Goal: Information Seeking & Learning: Learn about a topic

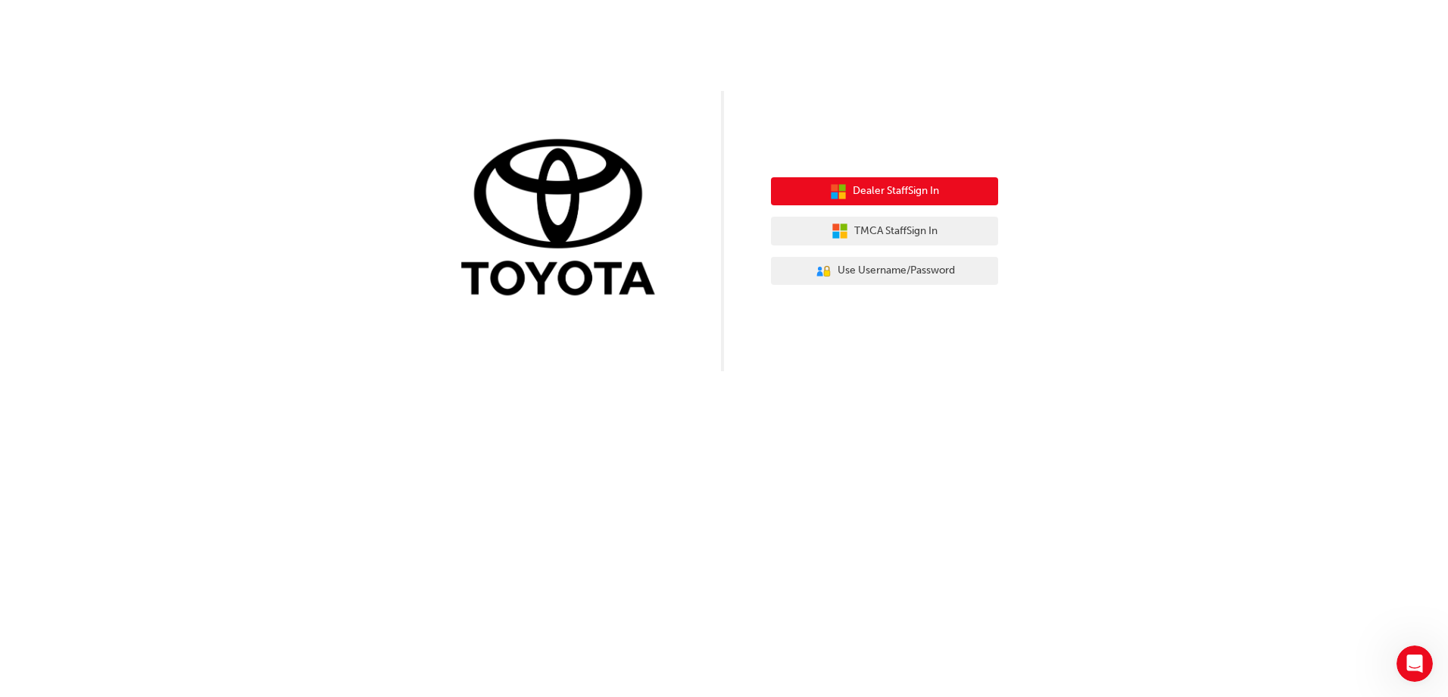
click at [886, 190] on span "Dealer Staff Sign In" at bounding box center [896, 191] width 86 height 17
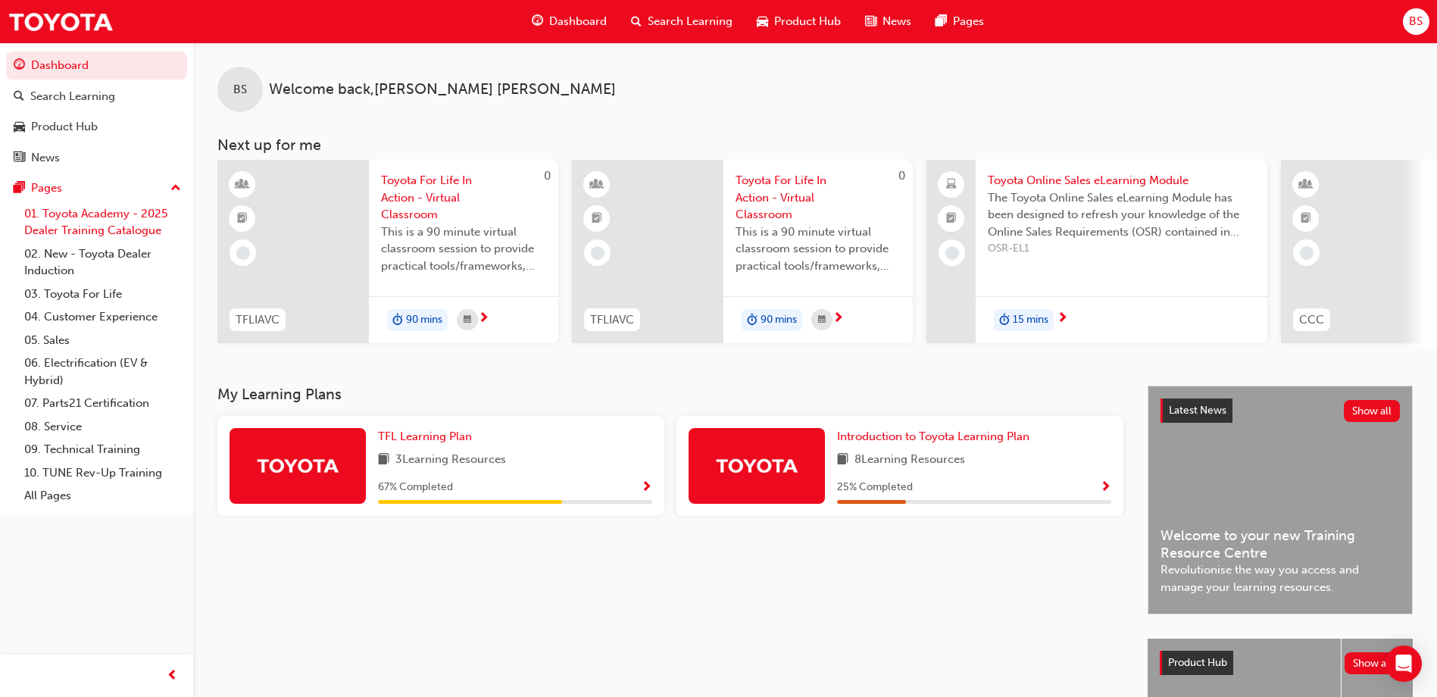
click at [113, 212] on link "01. Toyota Academy - 2025 Dealer Training Catalogue" at bounding box center [102, 222] width 169 height 40
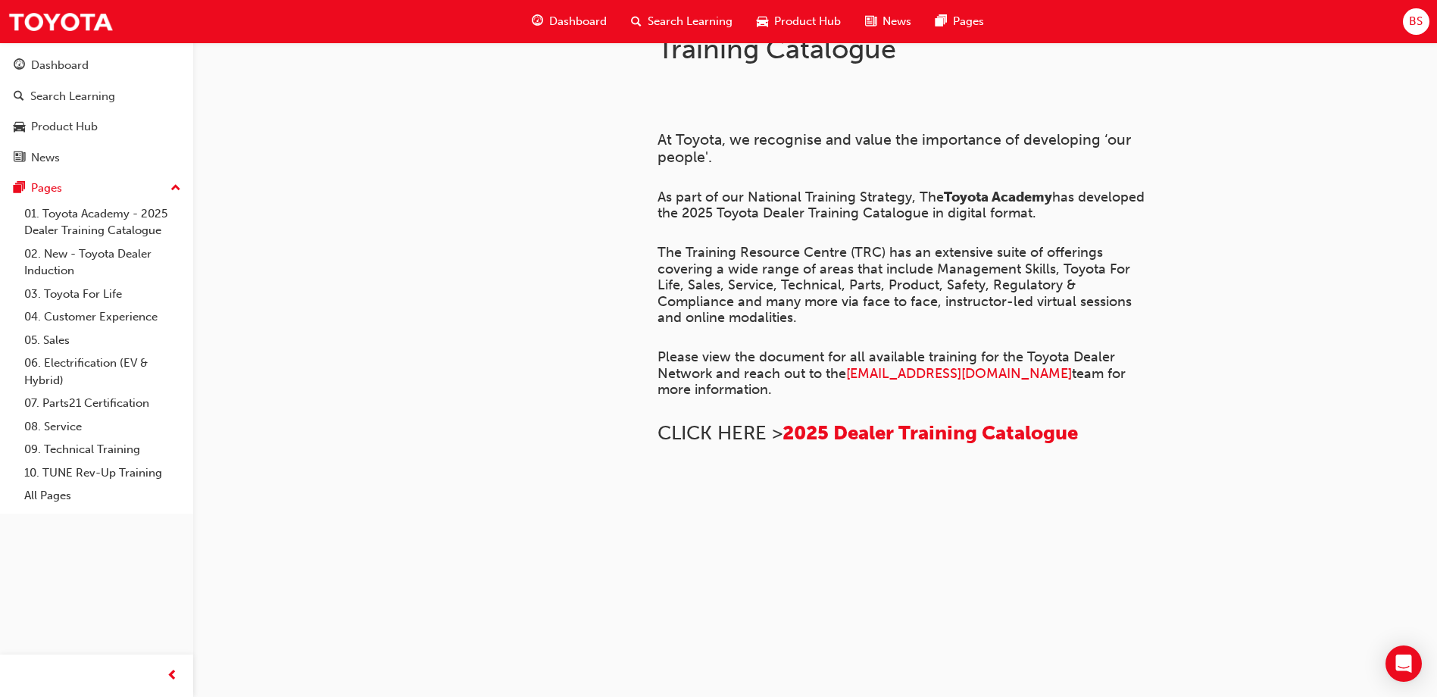
scroll to position [1030, 0]
click at [65, 342] on link "05. Sales" at bounding box center [102, 340] width 169 height 23
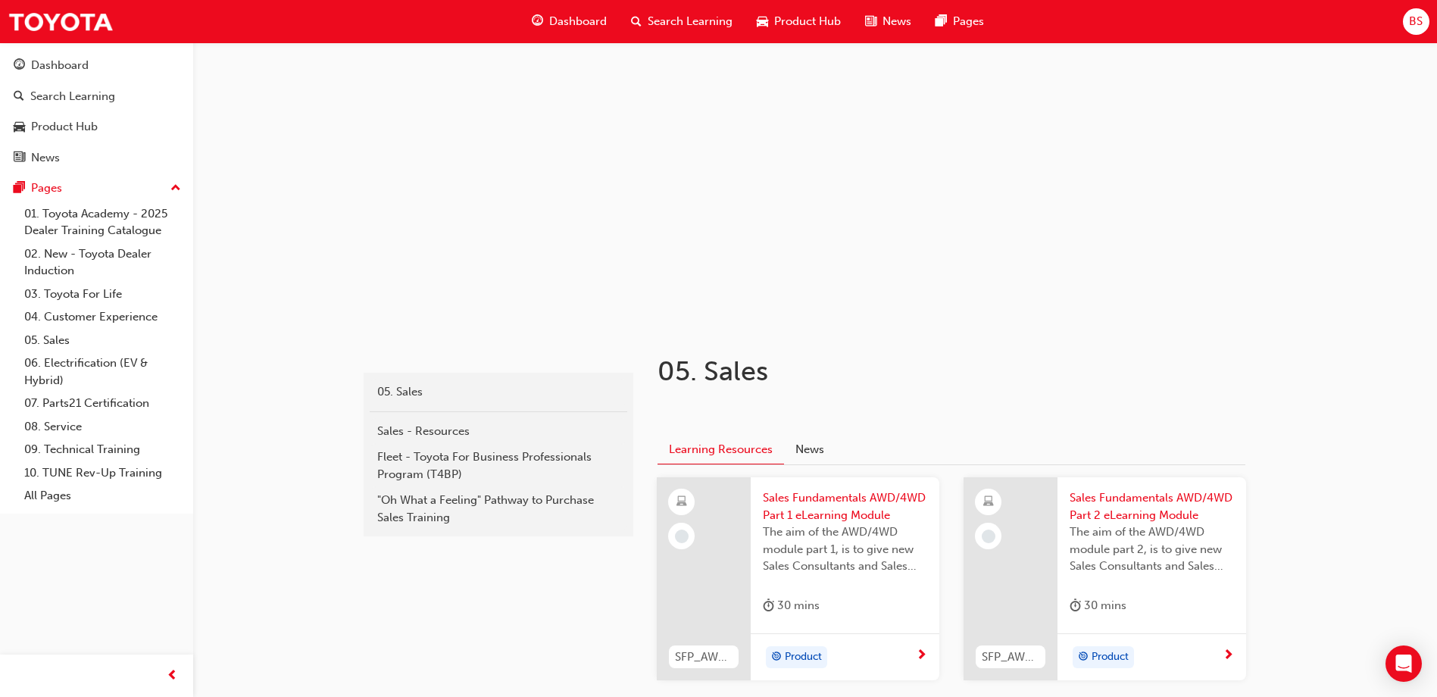
scroll to position [22, 0]
click at [669, 17] on span "Search Learning" at bounding box center [690, 21] width 85 height 17
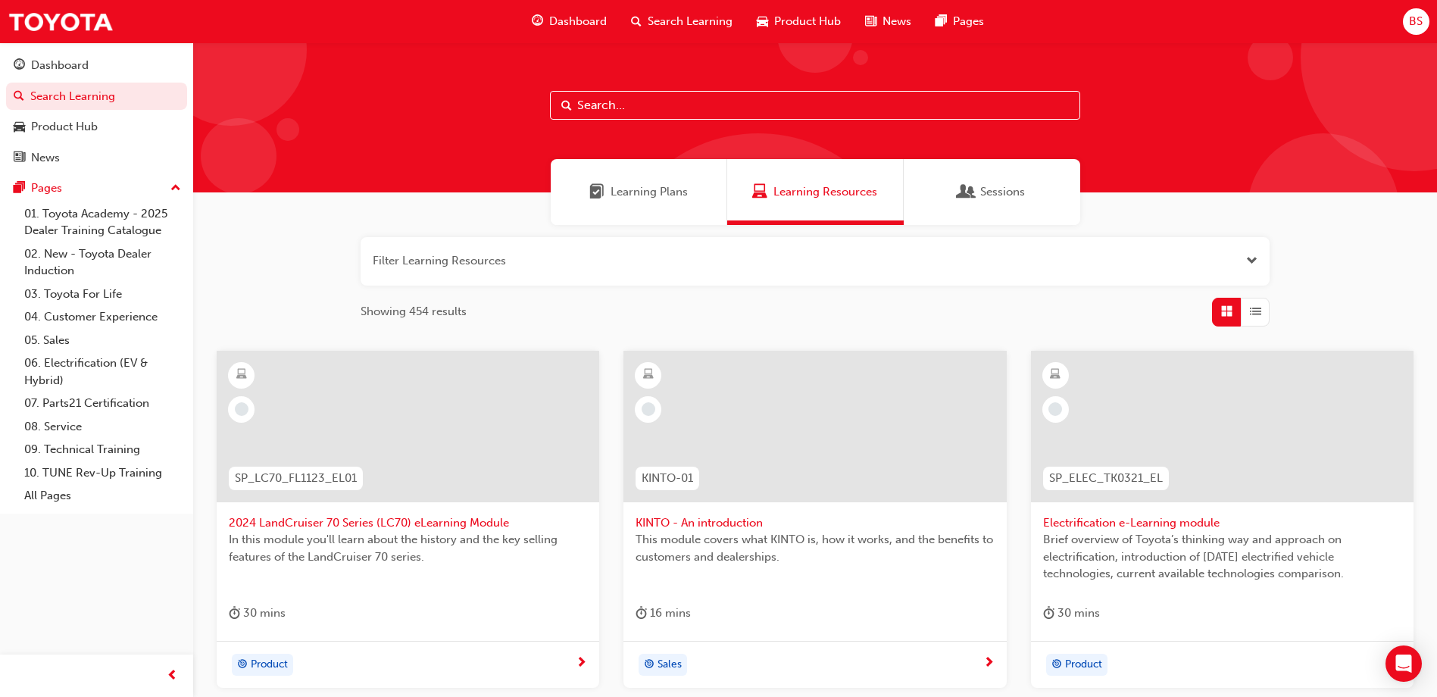
click at [593, 102] on input "text" at bounding box center [815, 105] width 530 height 29
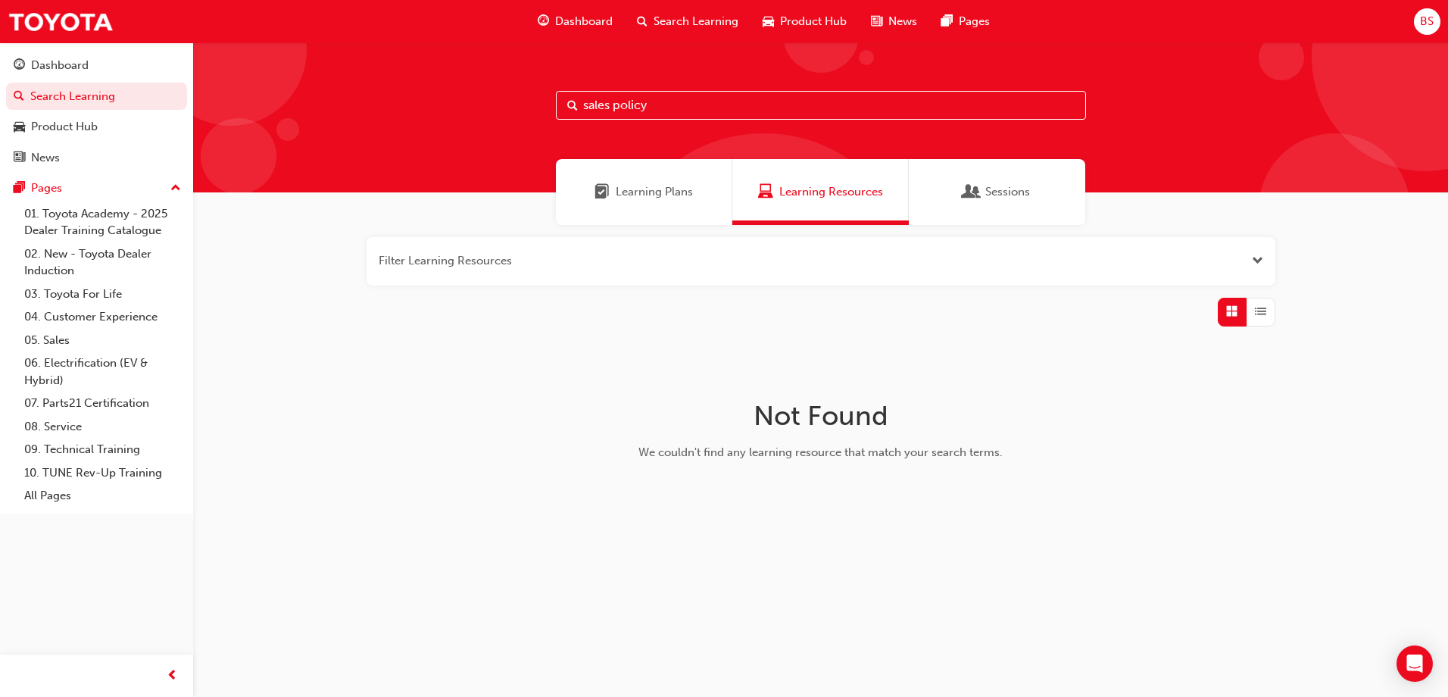
click at [652, 102] on input "sales policy" at bounding box center [821, 105] width 530 height 29
drag, startPoint x: 652, startPoint y: 102, endPoint x: 572, endPoint y: 97, distance: 80.5
click at [572, 97] on div "sales policy" at bounding box center [821, 105] width 530 height 29
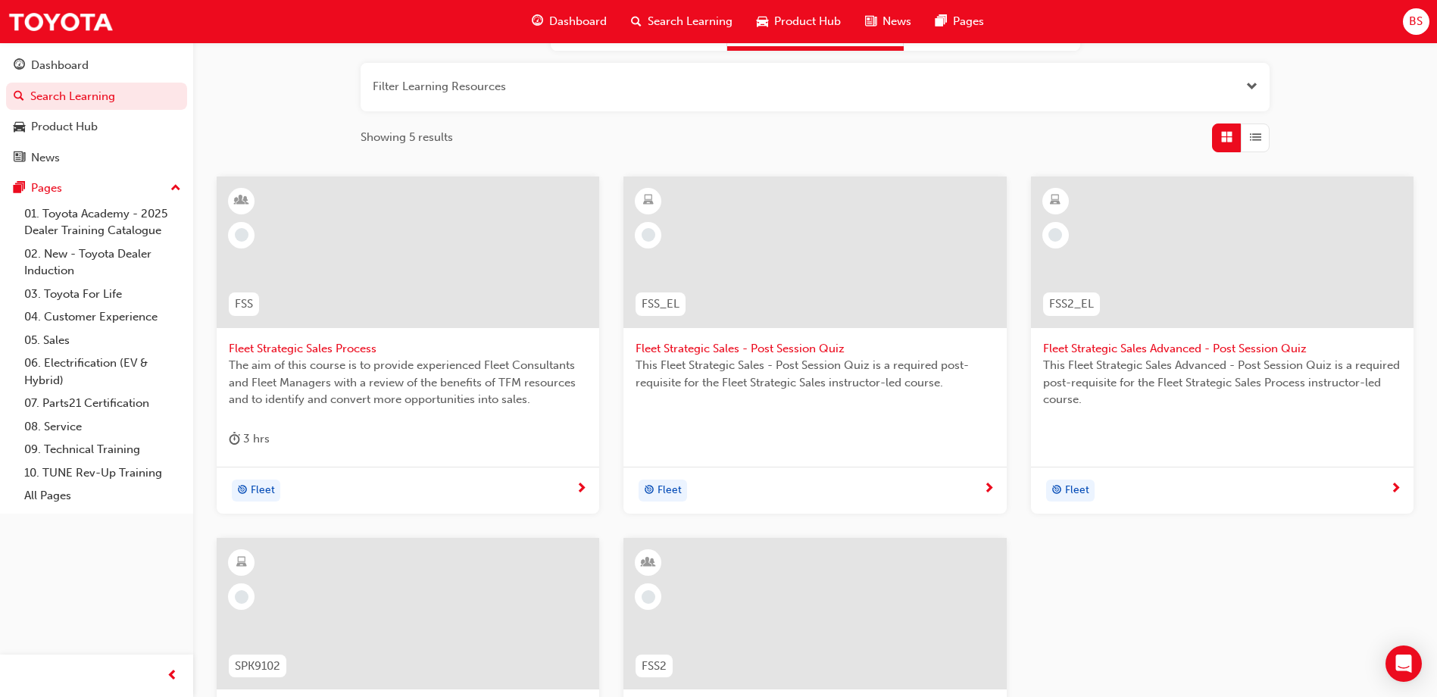
scroll to position [172, 0]
type input "fleet"
click at [84, 98] on link "Search Learning" at bounding box center [96, 97] width 181 height 28
click at [61, 494] on link "All Pages" at bounding box center [102, 495] width 169 height 23
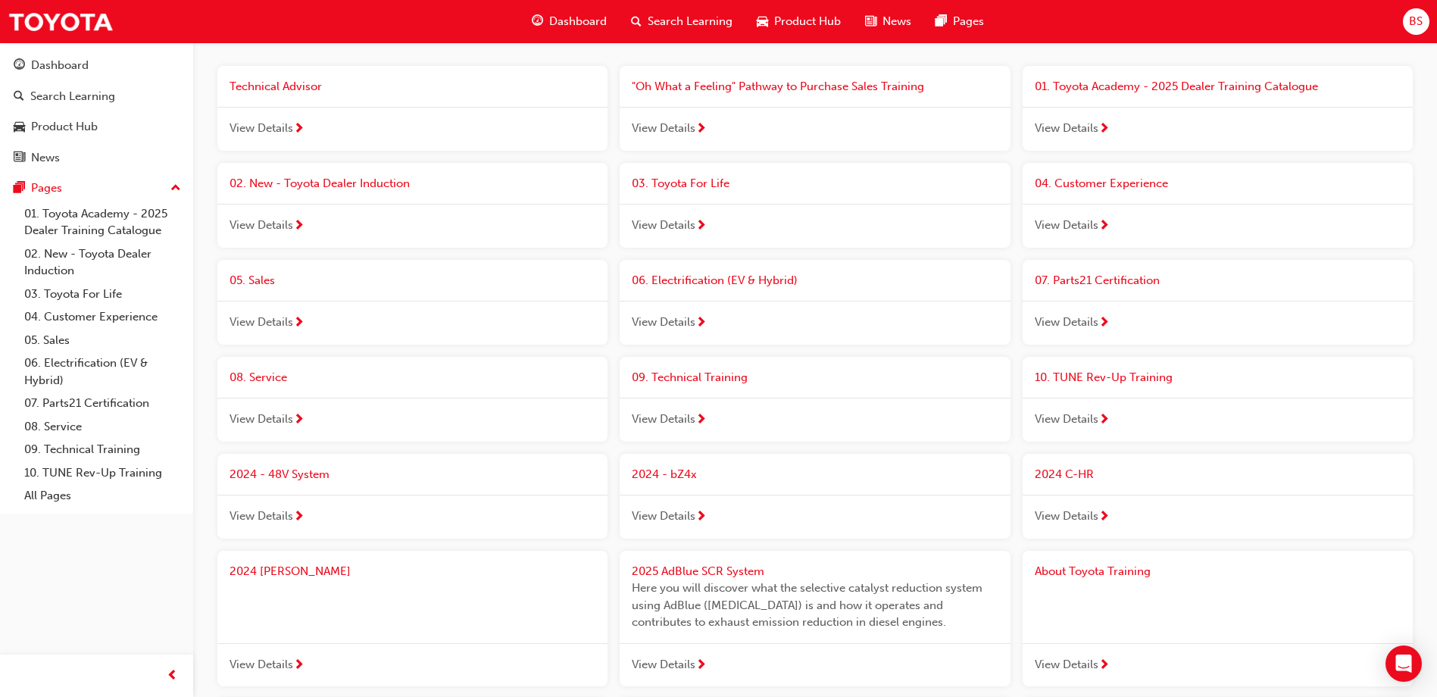
scroll to position [115, 0]
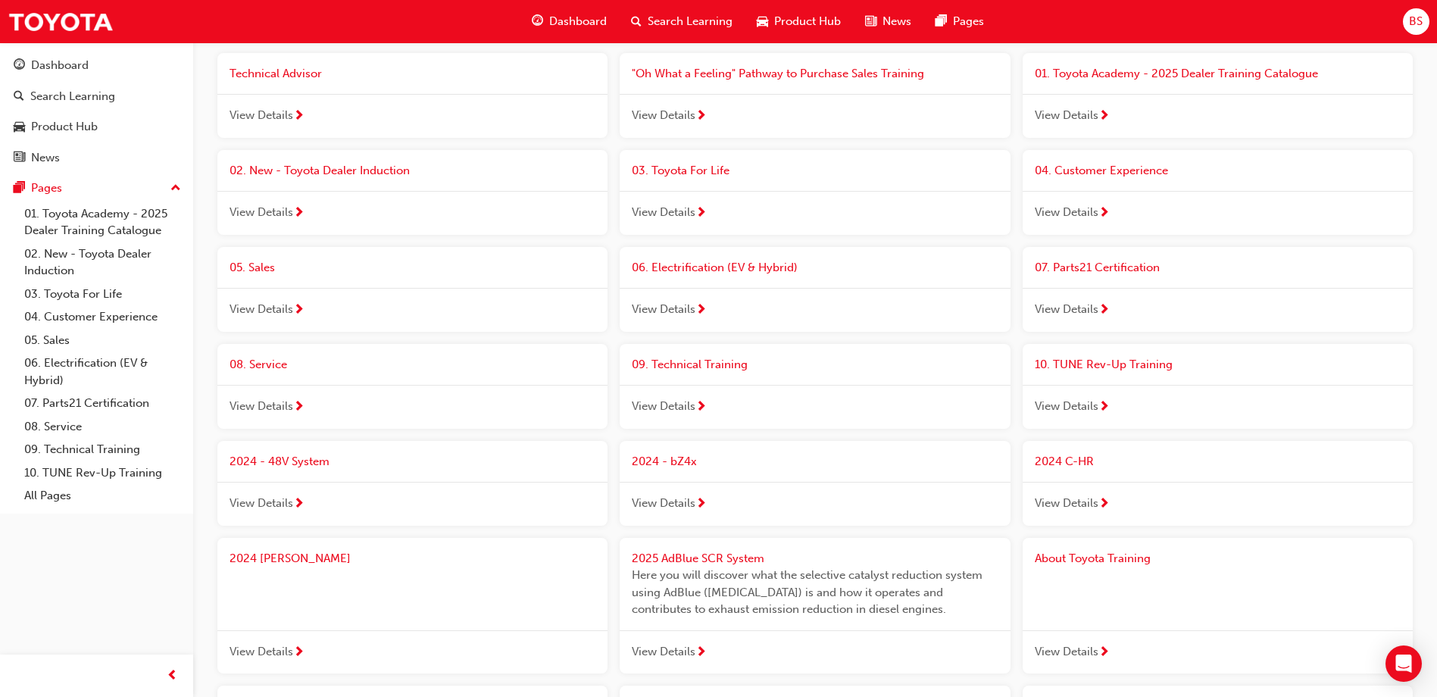
click at [300, 308] on span "next-icon" at bounding box center [298, 311] width 11 height 14
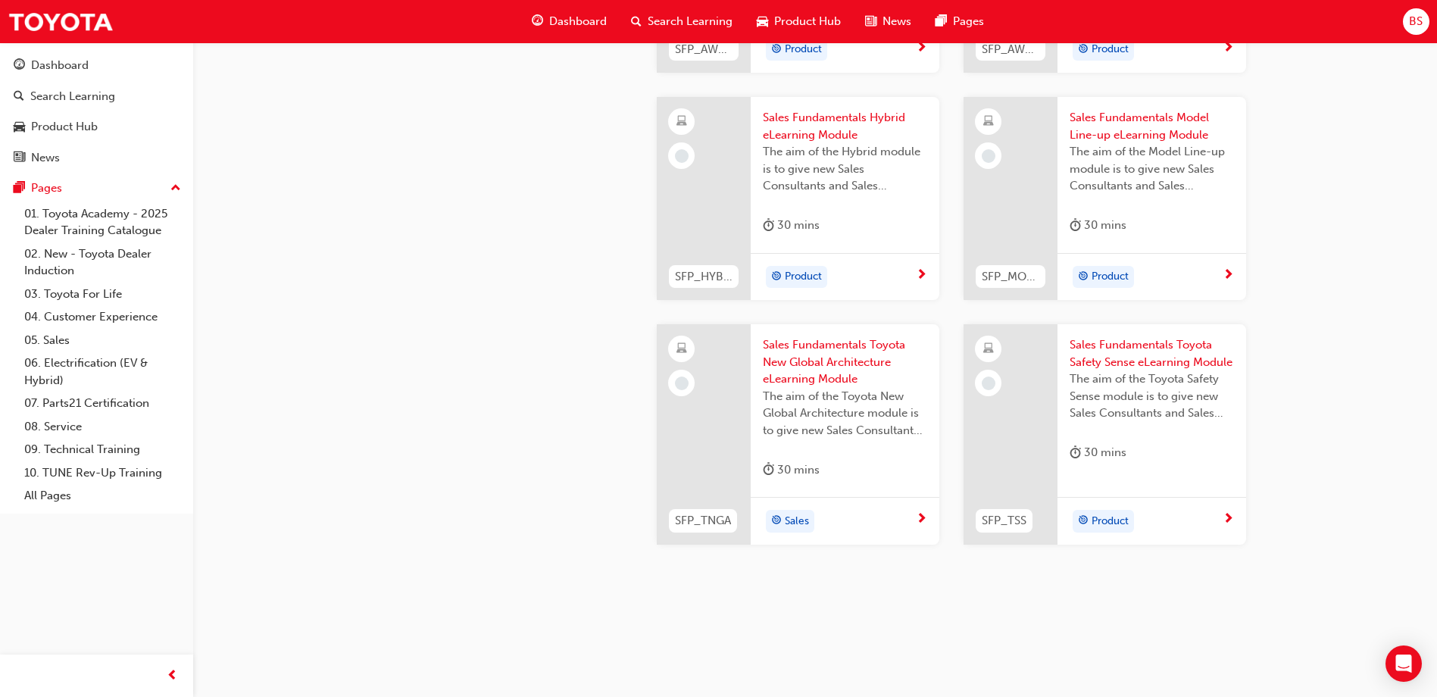
scroll to position [636, 0]
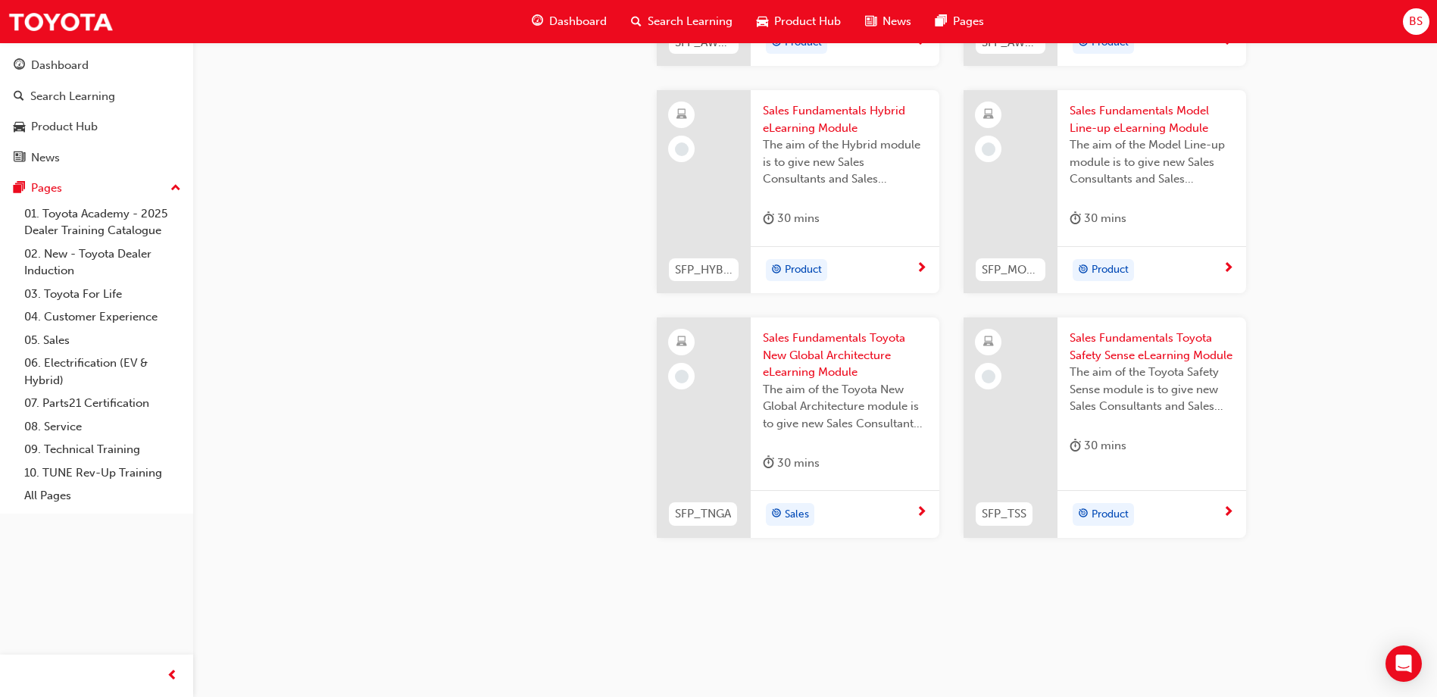
click at [687, 16] on span "Search Learning" at bounding box center [690, 21] width 85 height 17
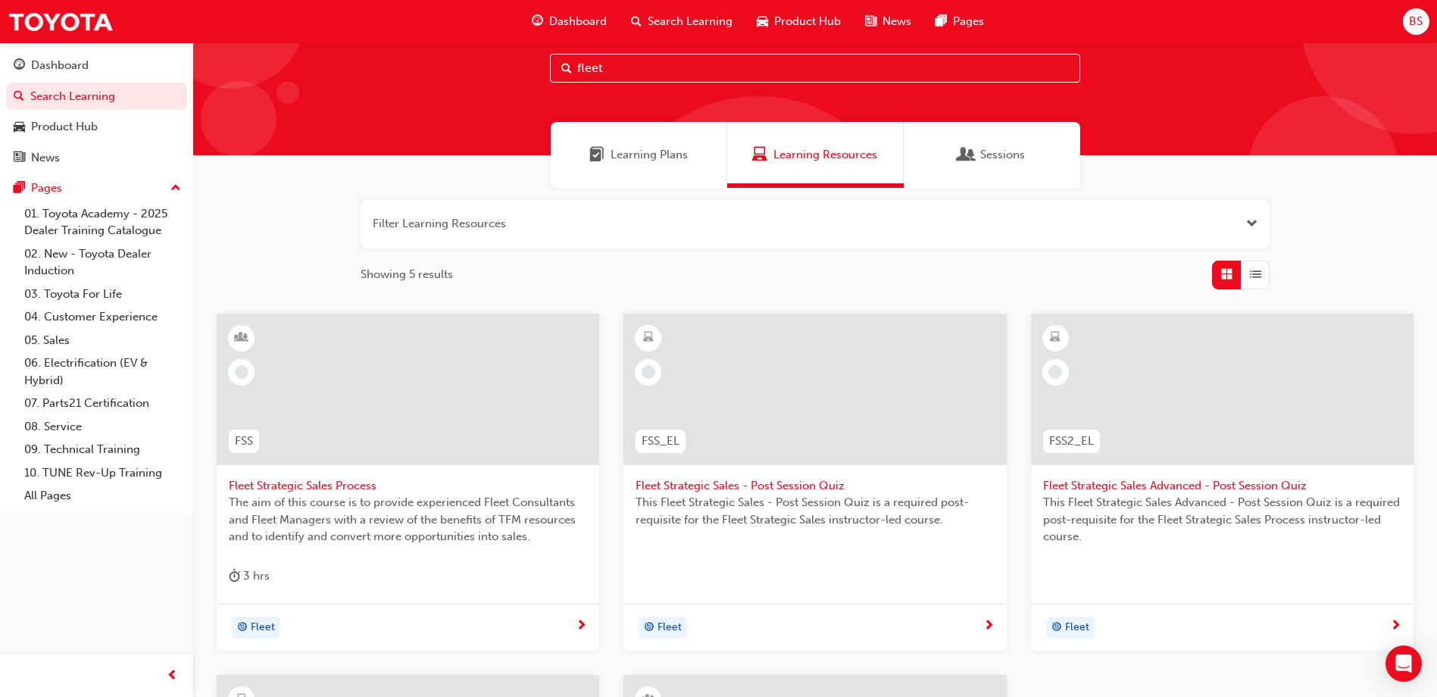
scroll to position [10, 0]
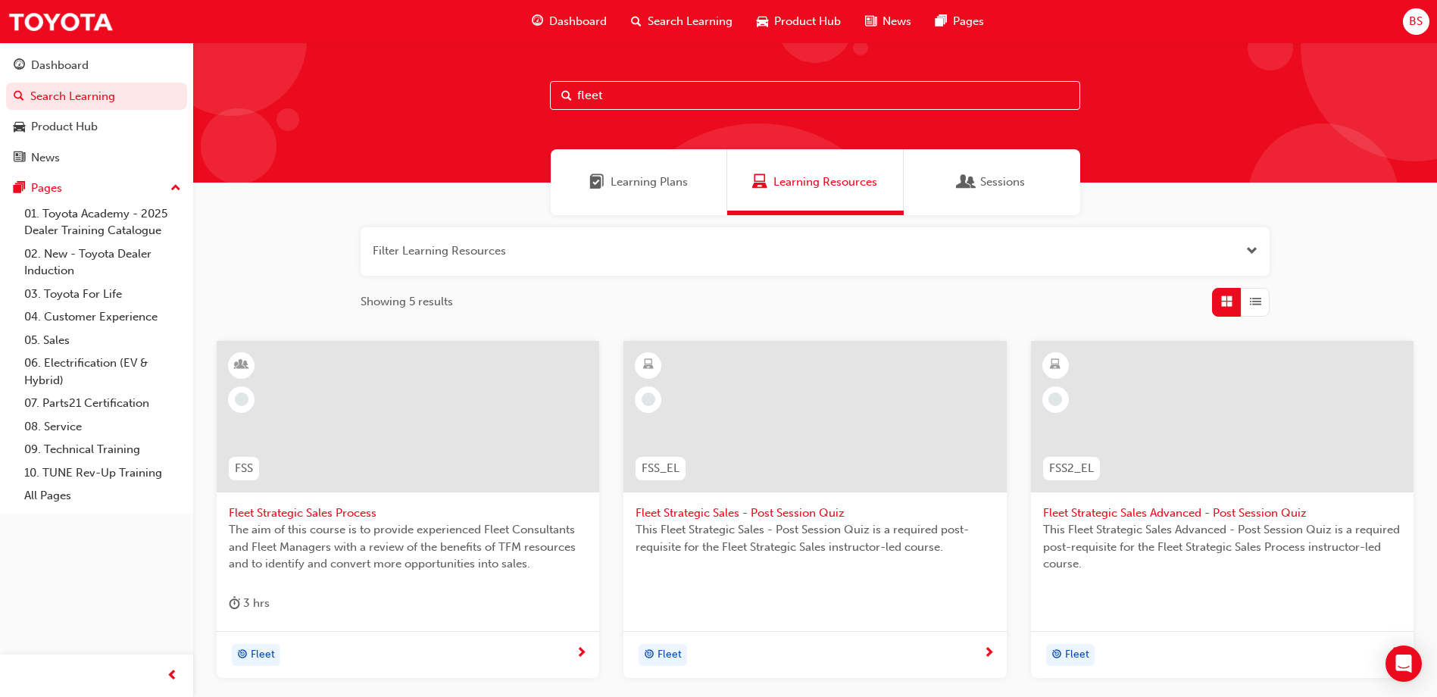
drag, startPoint x: 608, startPoint y: 96, endPoint x: 499, endPoint y: 89, distance: 108.5
click at [526, 93] on div "fleet" at bounding box center [815, 108] width 1244 height 150
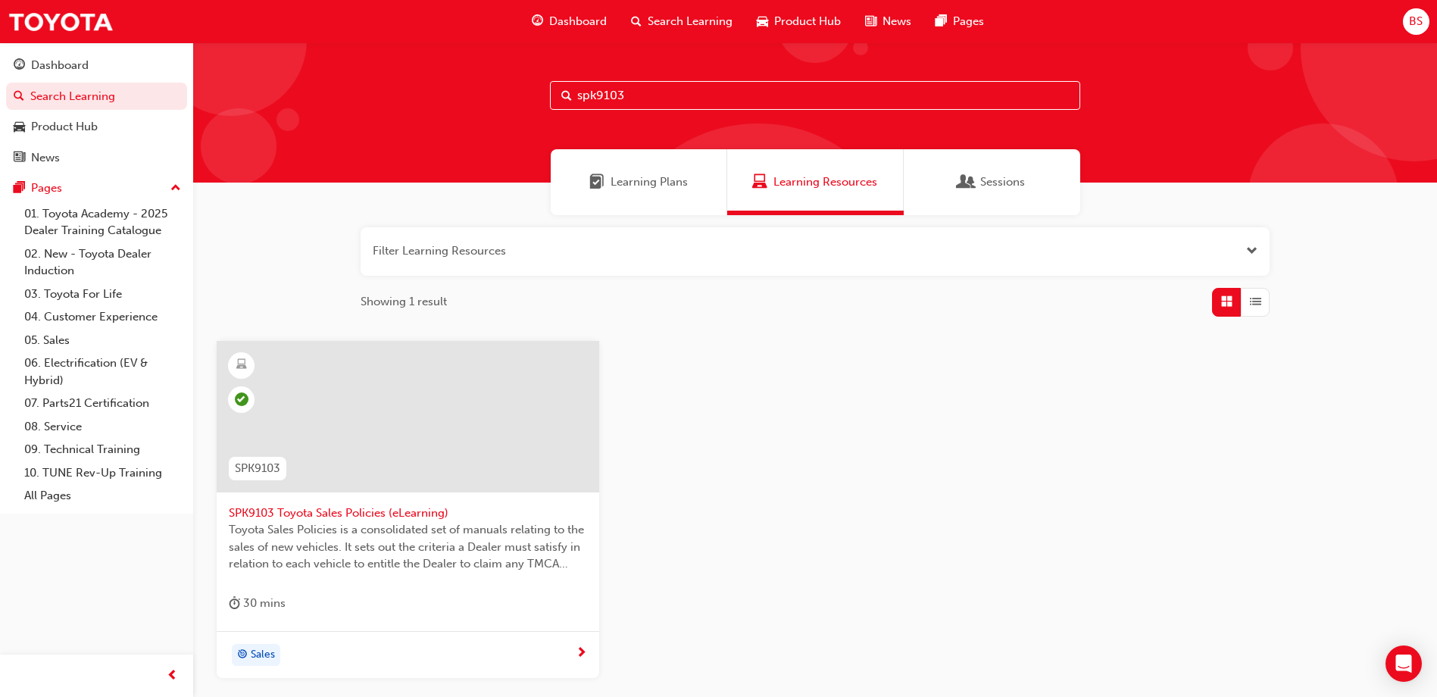
type input "spk9103"
click at [381, 514] on span "SPK9103 Toyota Sales Policies (eLearning)" at bounding box center [408, 513] width 358 height 17
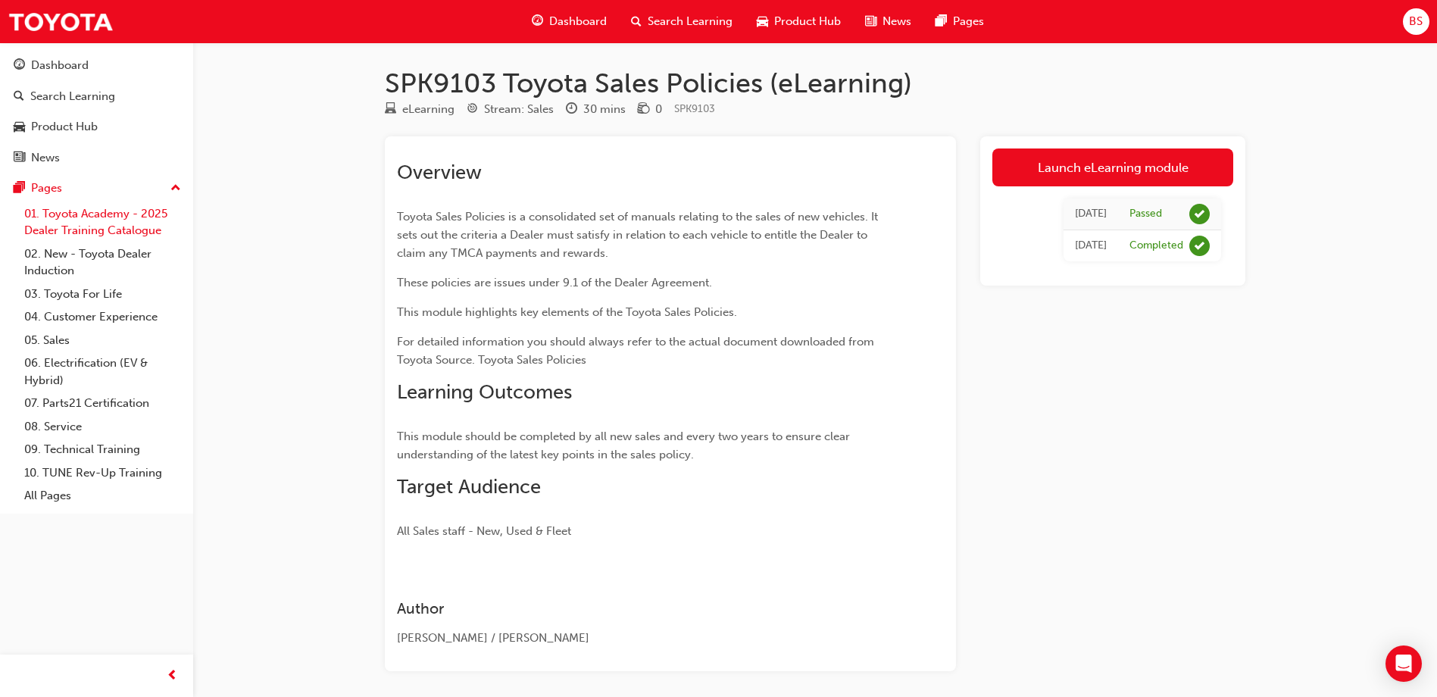
click at [138, 216] on link "01. Toyota Academy - 2025 Dealer Training Catalogue" at bounding box center [102, 222] width 169 height 40
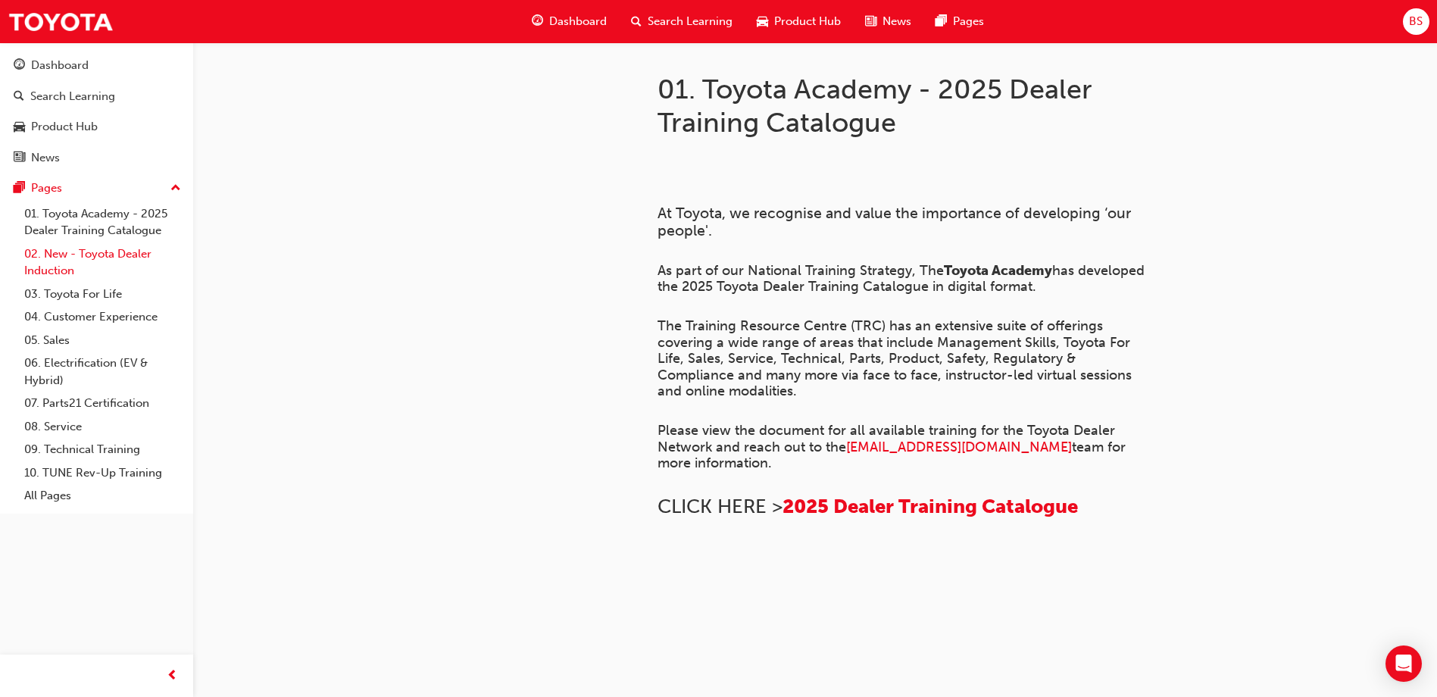
click at [95, 260] on link "02. New - Toyota Dealer Induction" at bounding box center [102, 262] width 169 height 40
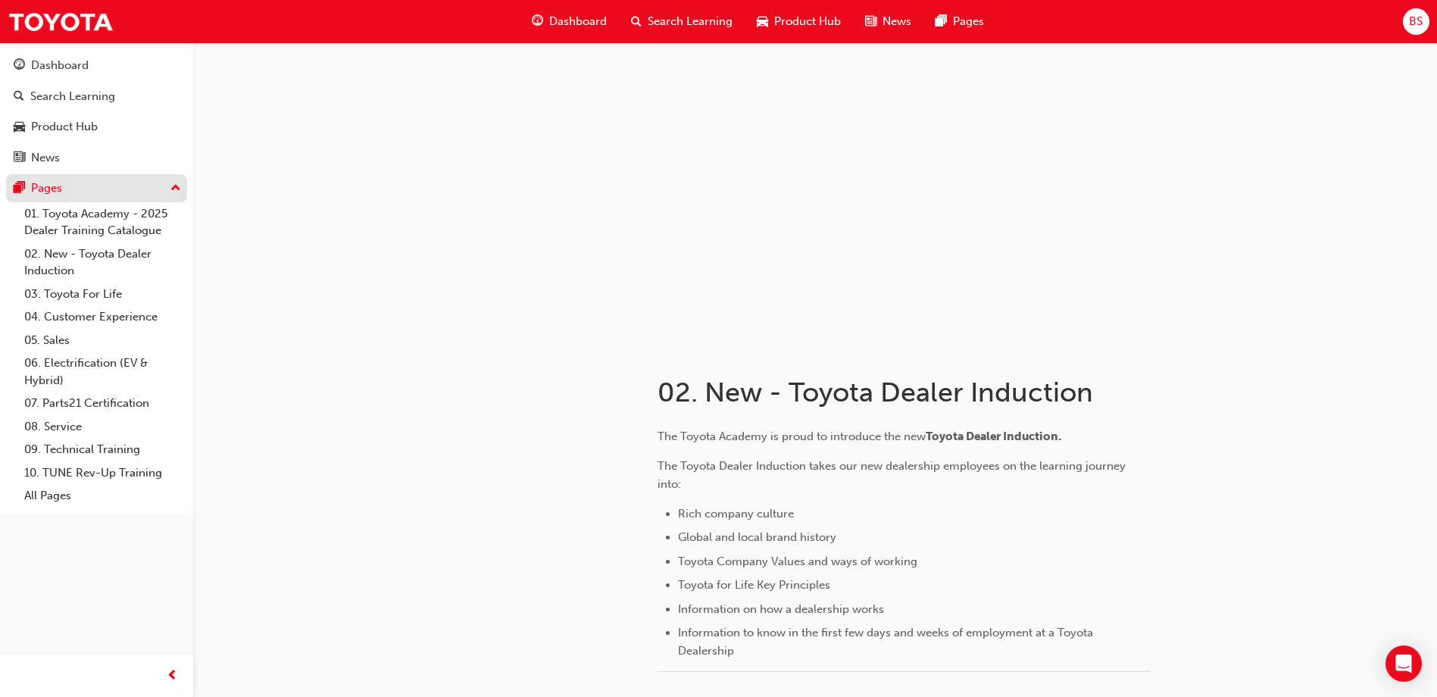
click at [48, 184] on div "Pages" at bounding box center [46, 188] width 31 height 17
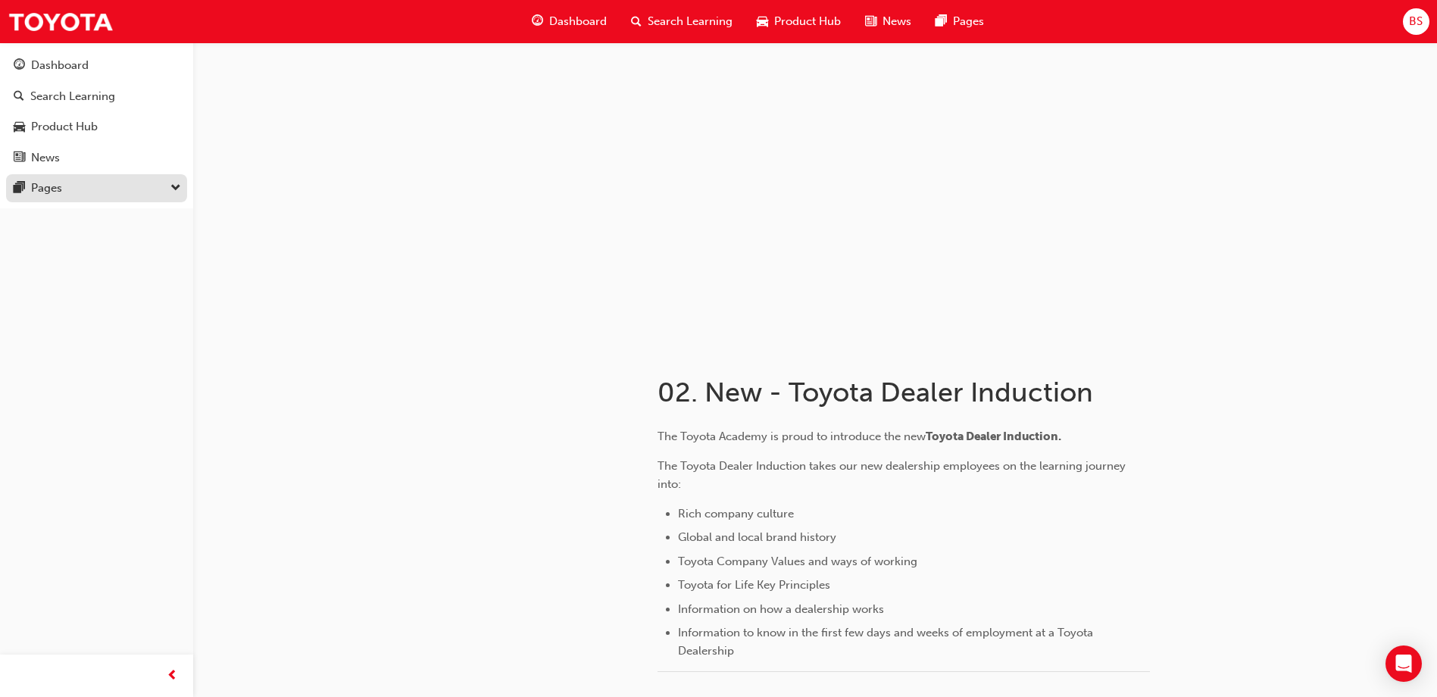
click at [48, 184] on div "Pages" at bounding box center [46, 188] width 31 height 17
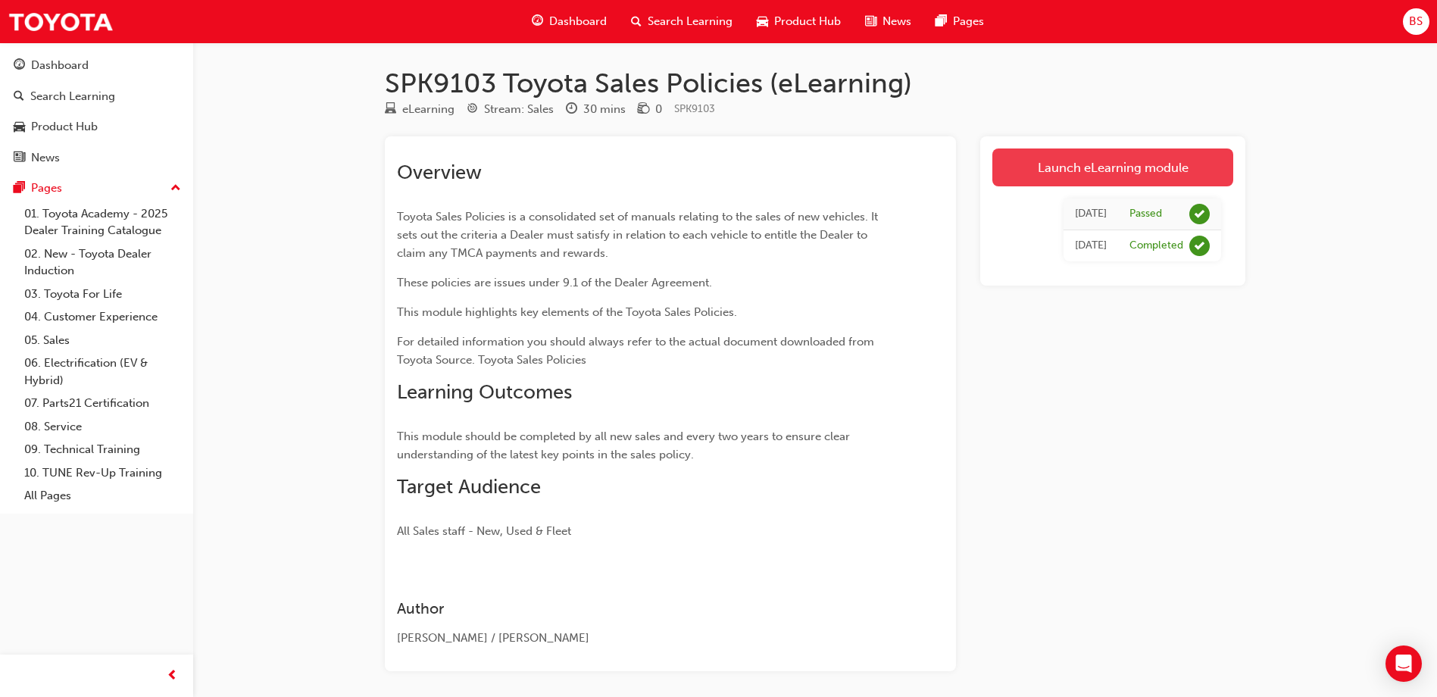
click at [1162, 165] on link "Launch eLearning module" at bounding box center [1112, 167] width 241 height 38
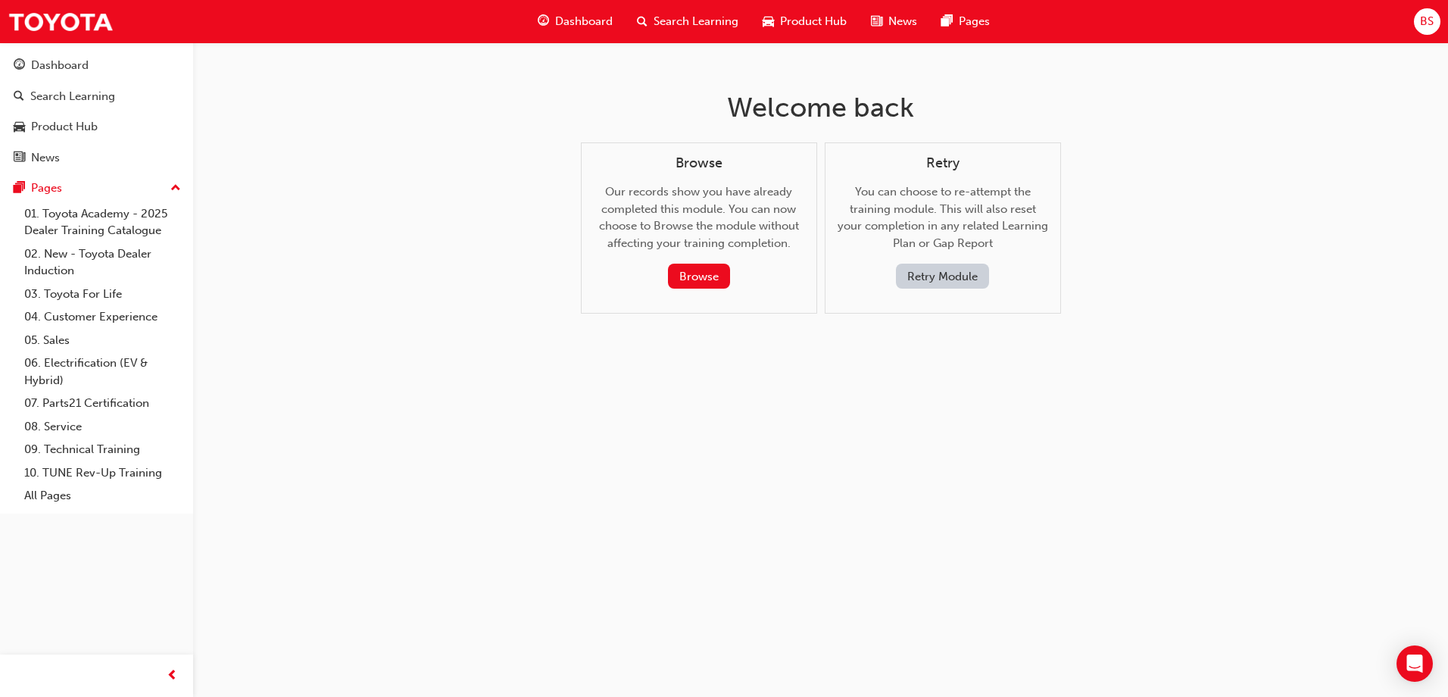
click at [945, 274] on button "Retry Module" at bounding box center [942, 276] width 93 height 25
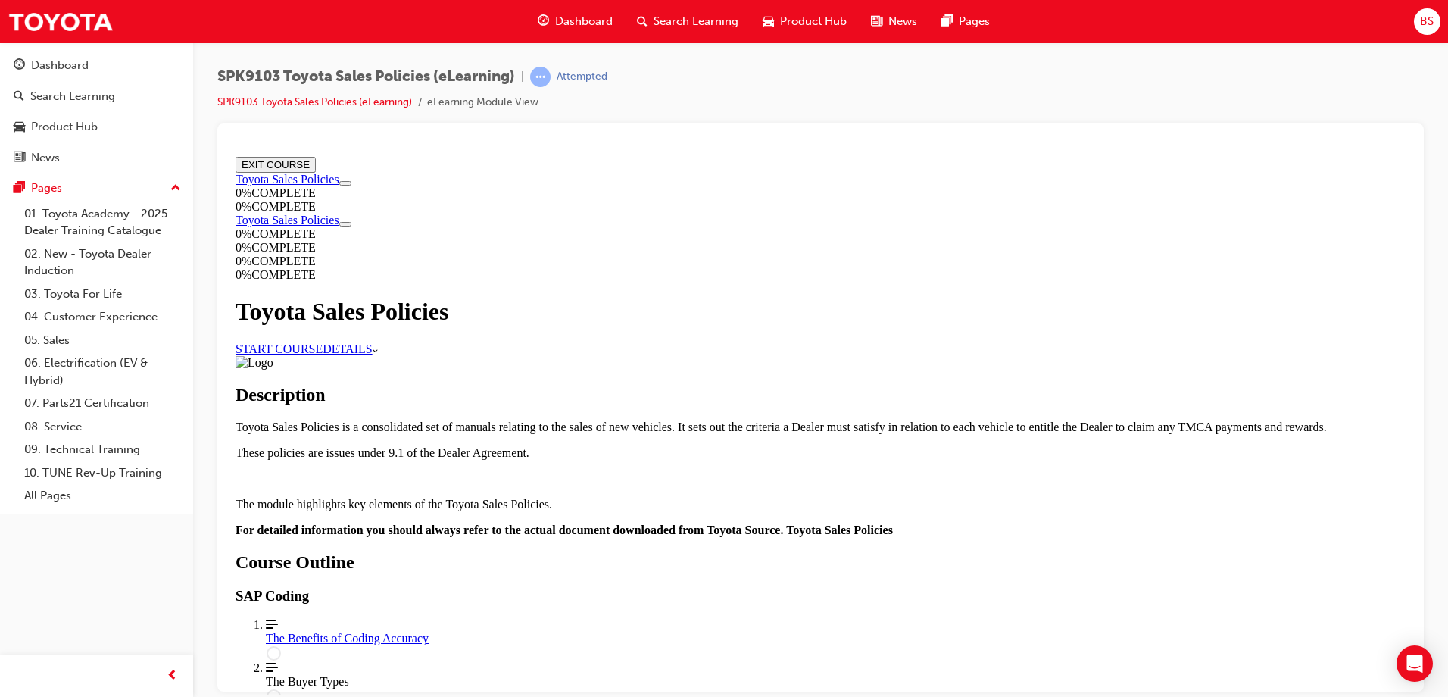
click at [323, 342] on link "START COURSE" at bounding box center [279, 348] width 87 height 13
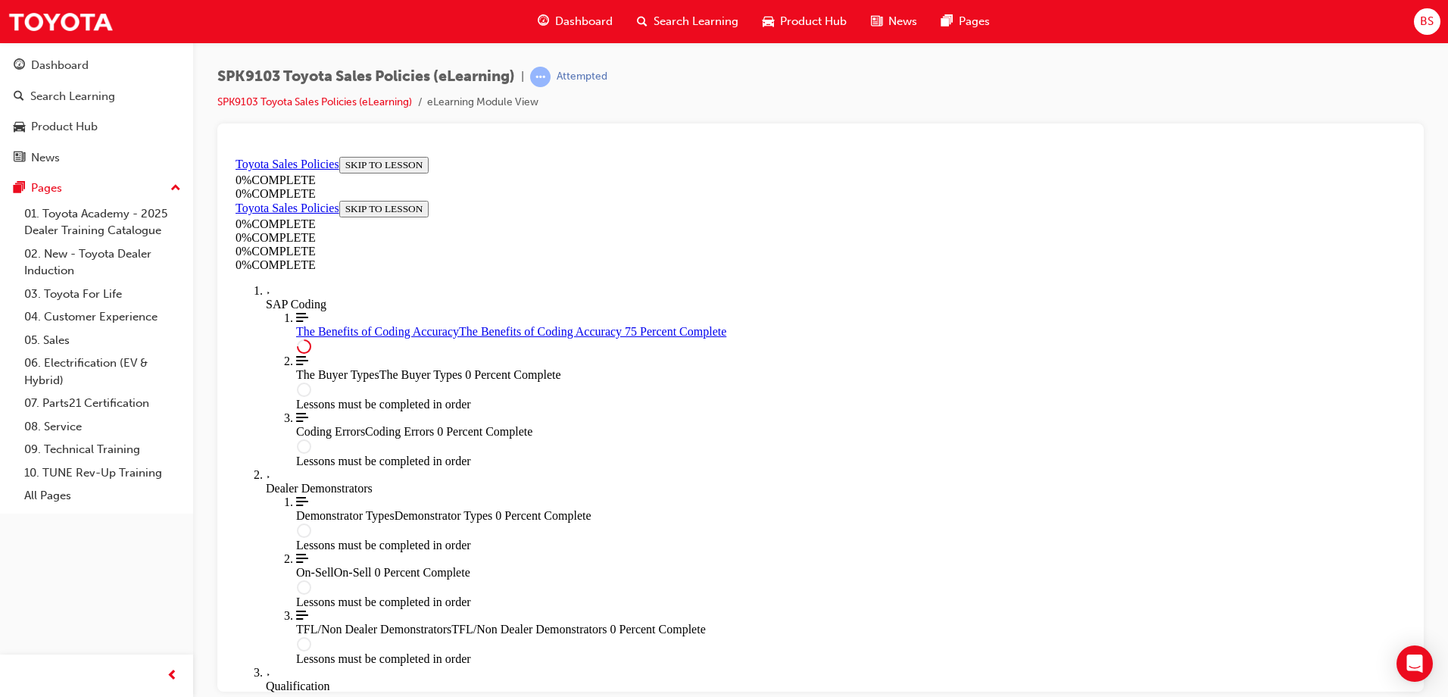
scroll to position [700, 0]
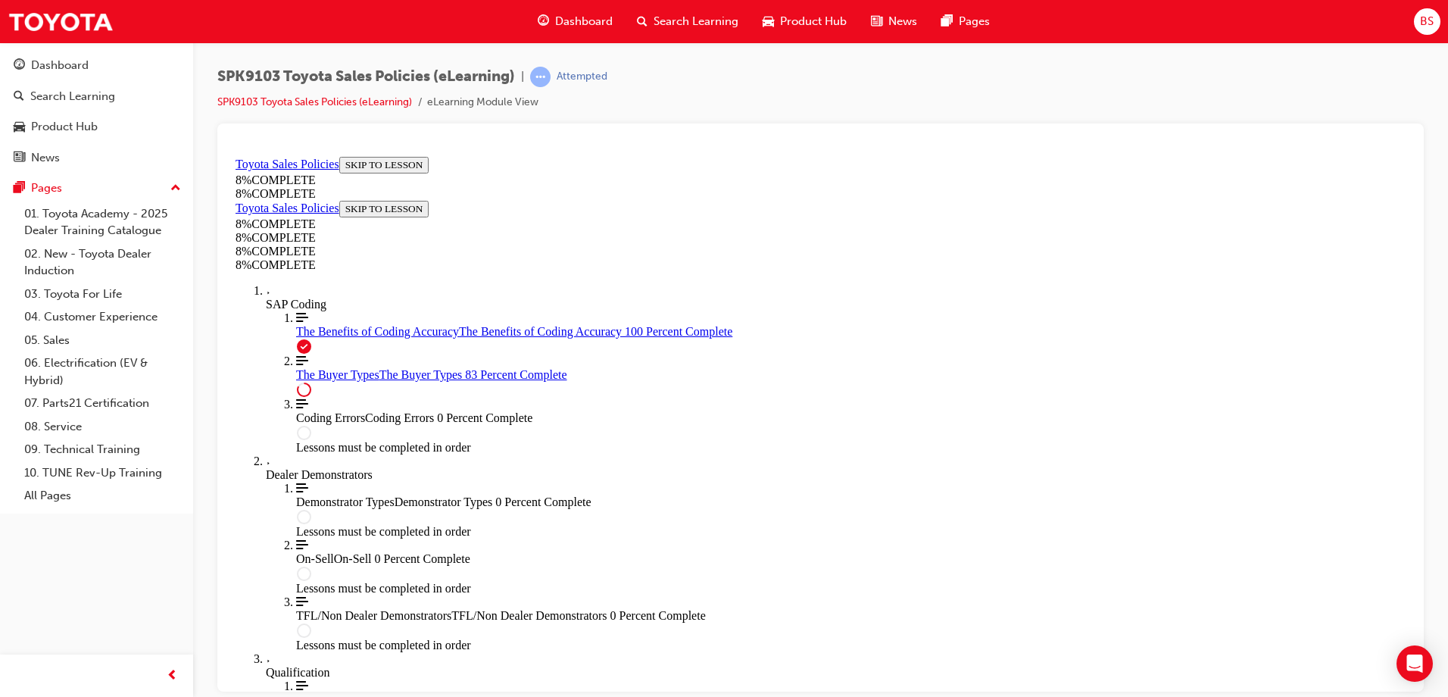
scroll to position [5201, 0]
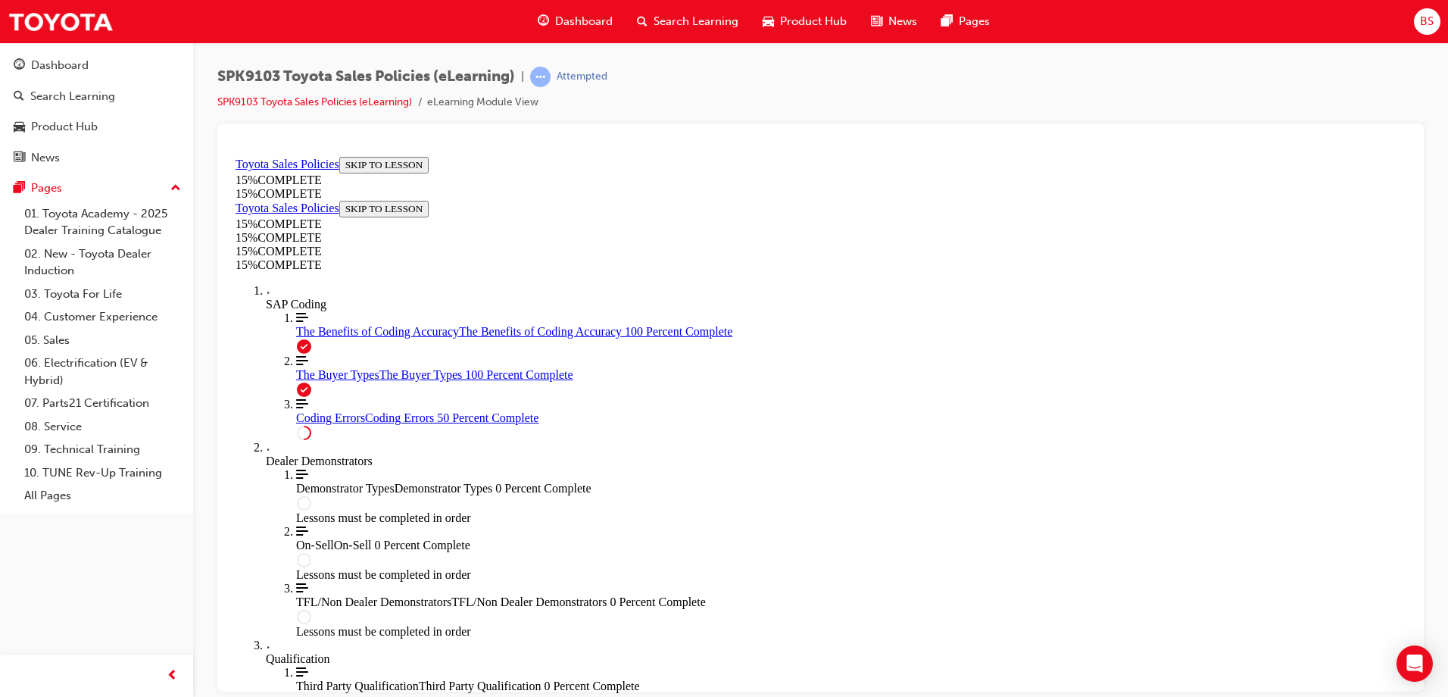
scroll to position [645, 0]
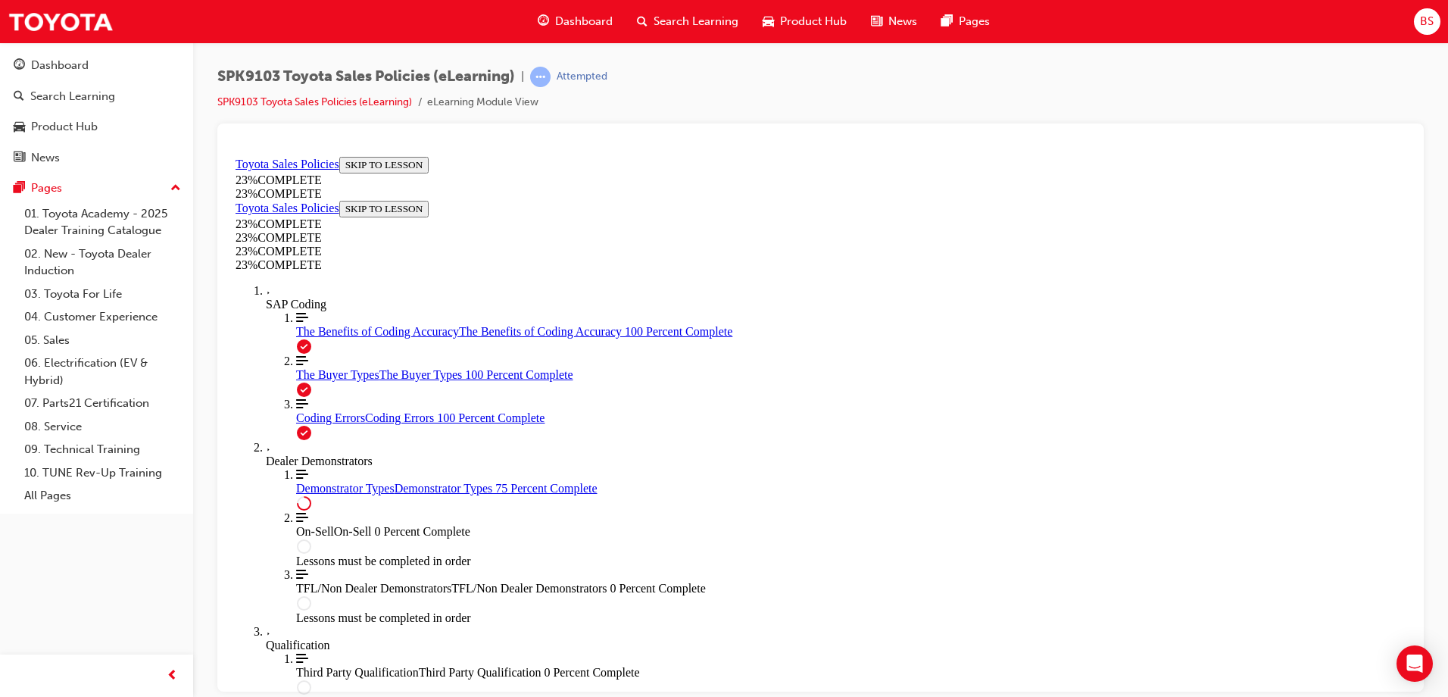
scroll to position [701, 0]
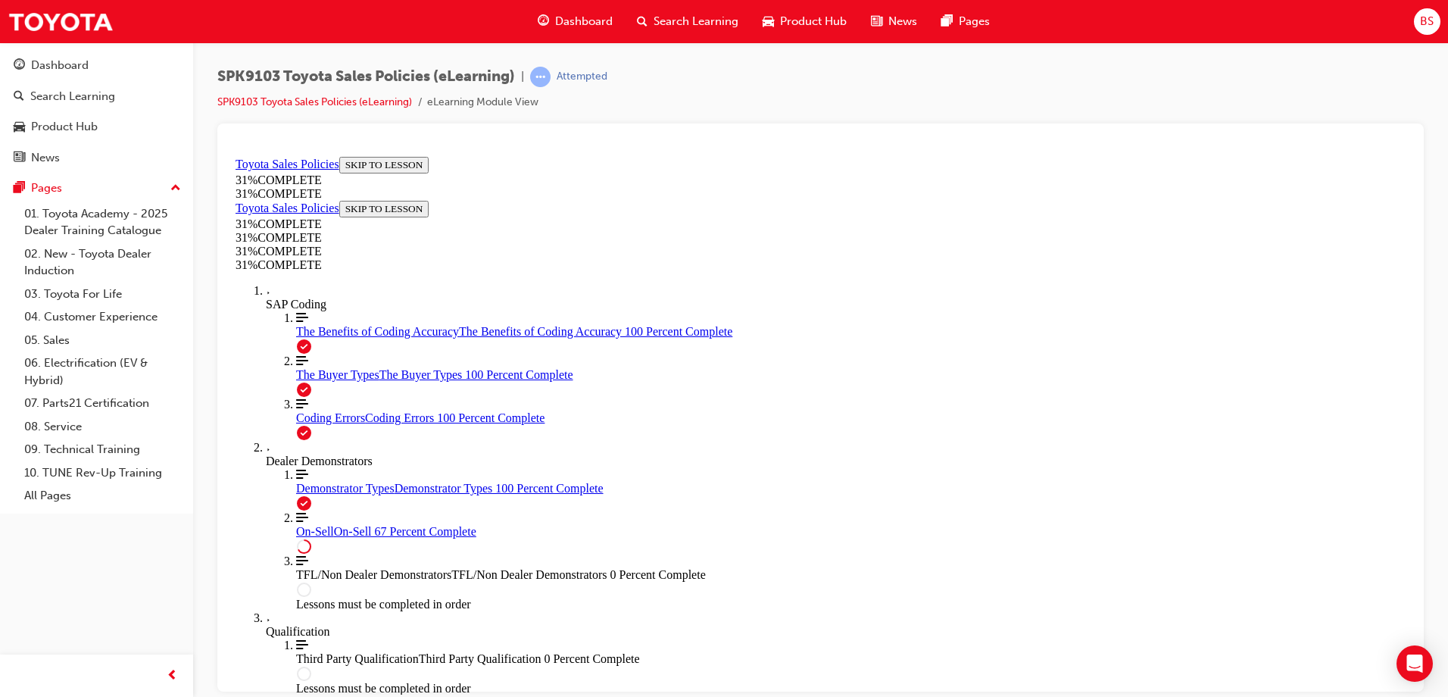
scroll to position [842, 0]
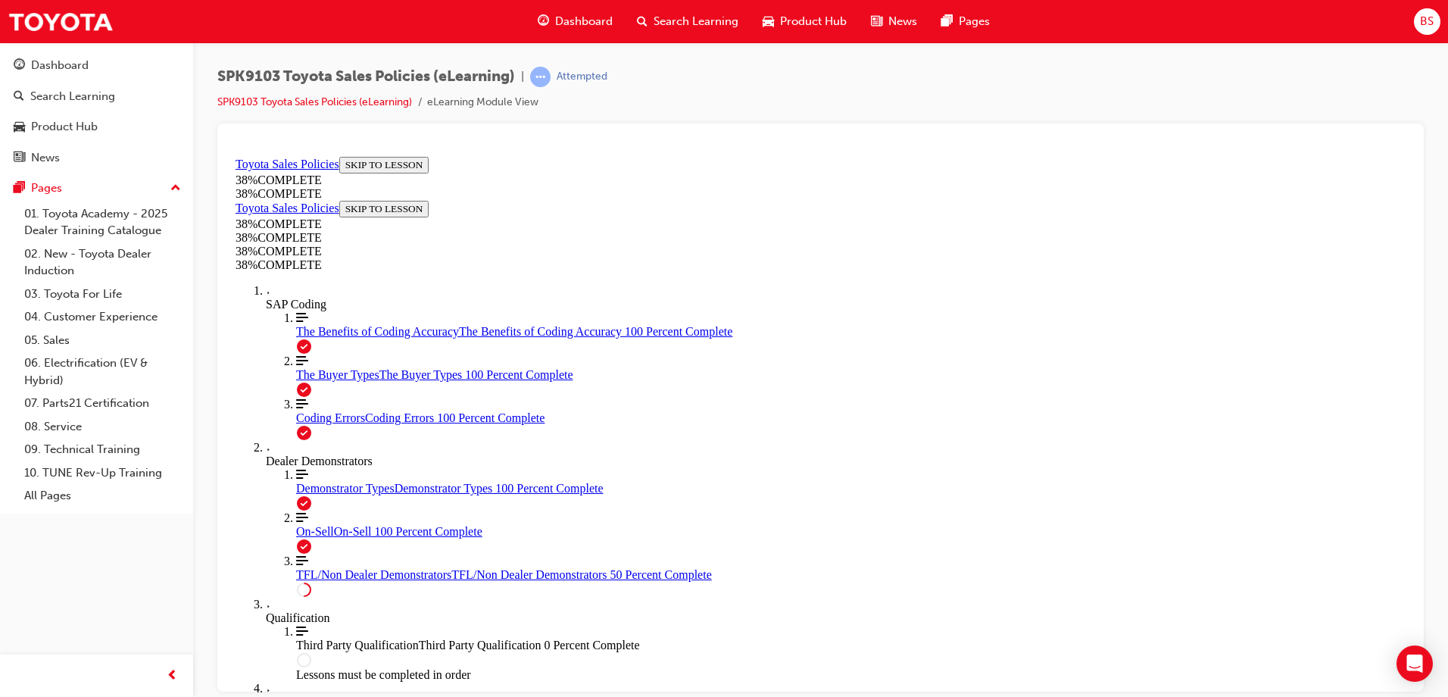
scroll to position [467, 0]
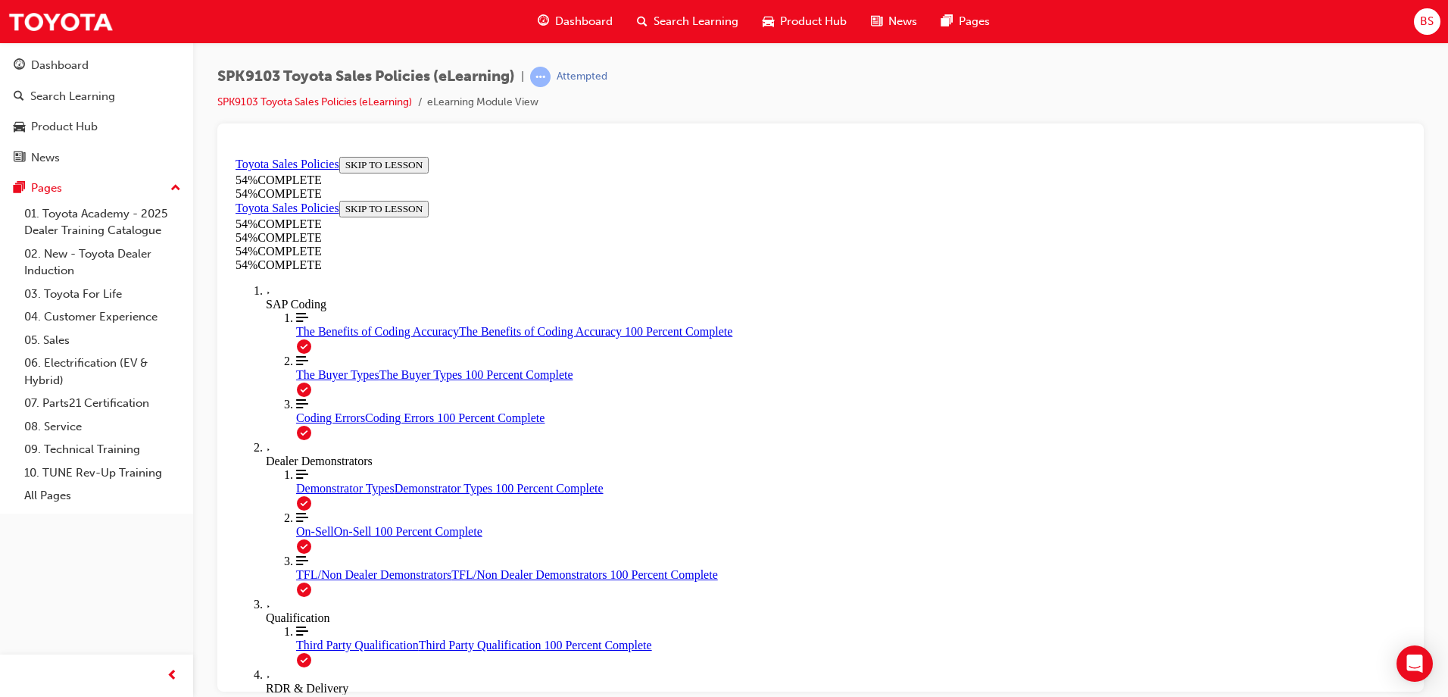
scroll to position [742, 0]
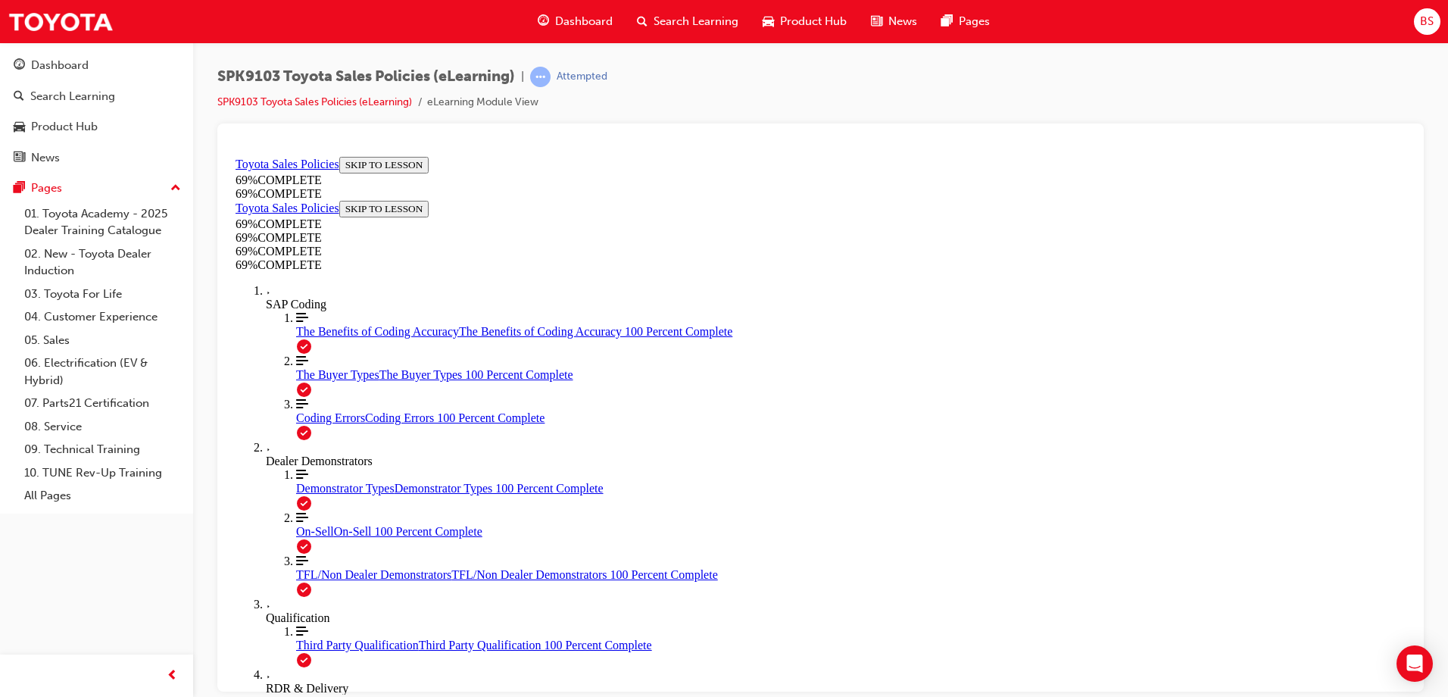
scroll to position [1168, 0]
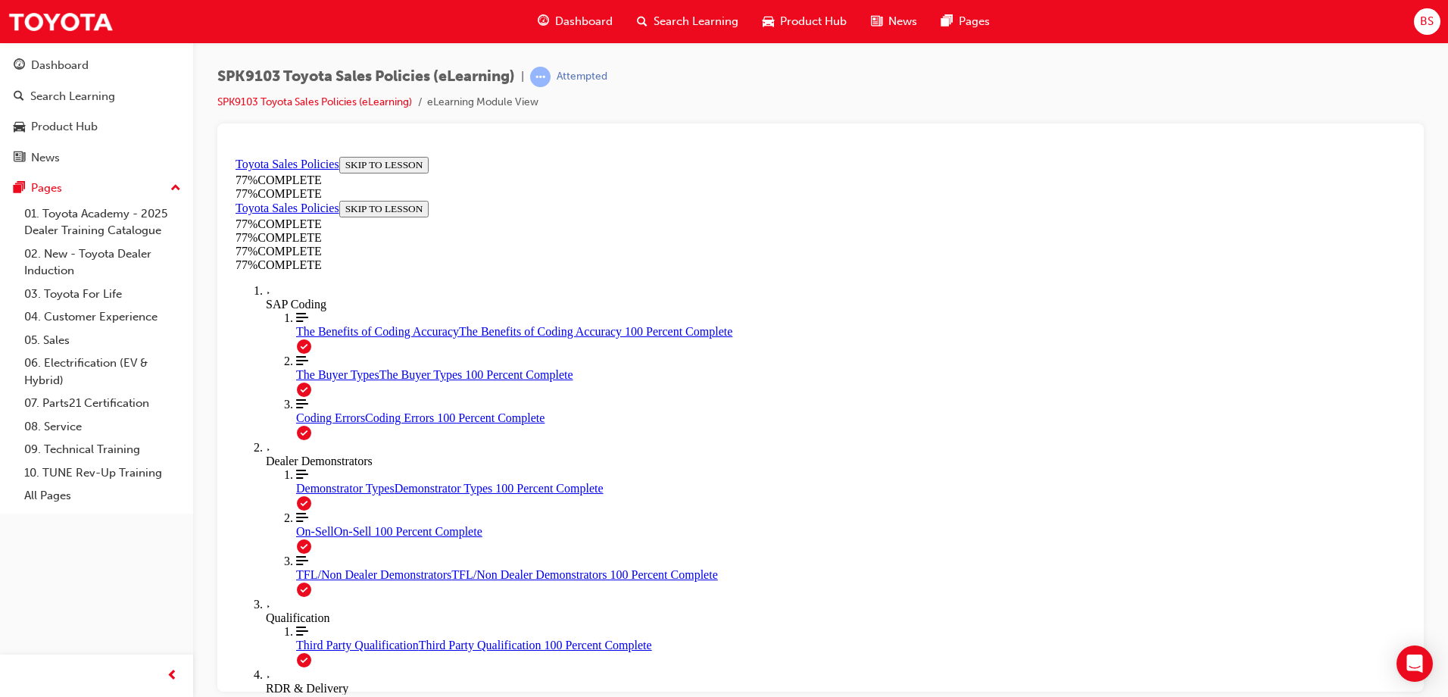
scroll to position [839, 0]
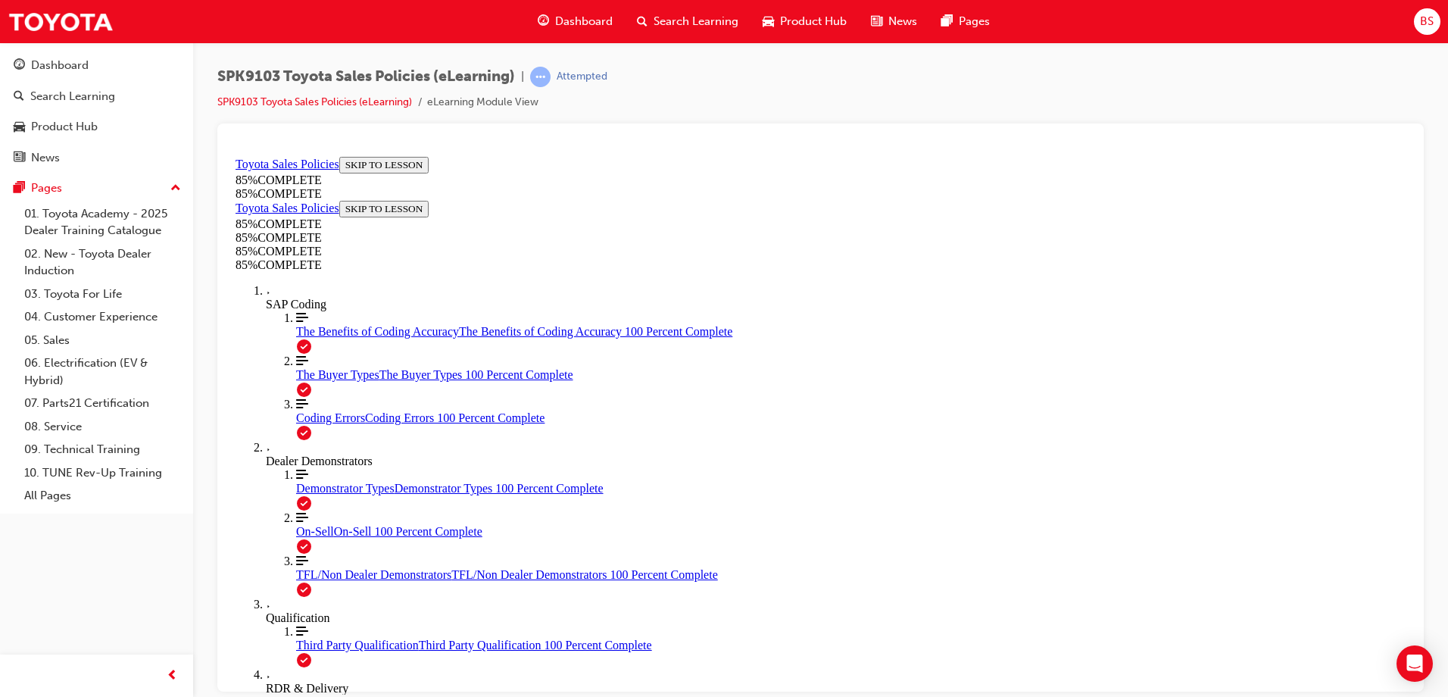
scroll to position [751, 0]
drag, startPoint x: 899, startPoint y: 233, endPoint x: 754, endPoint y: 438, distance: 251.6
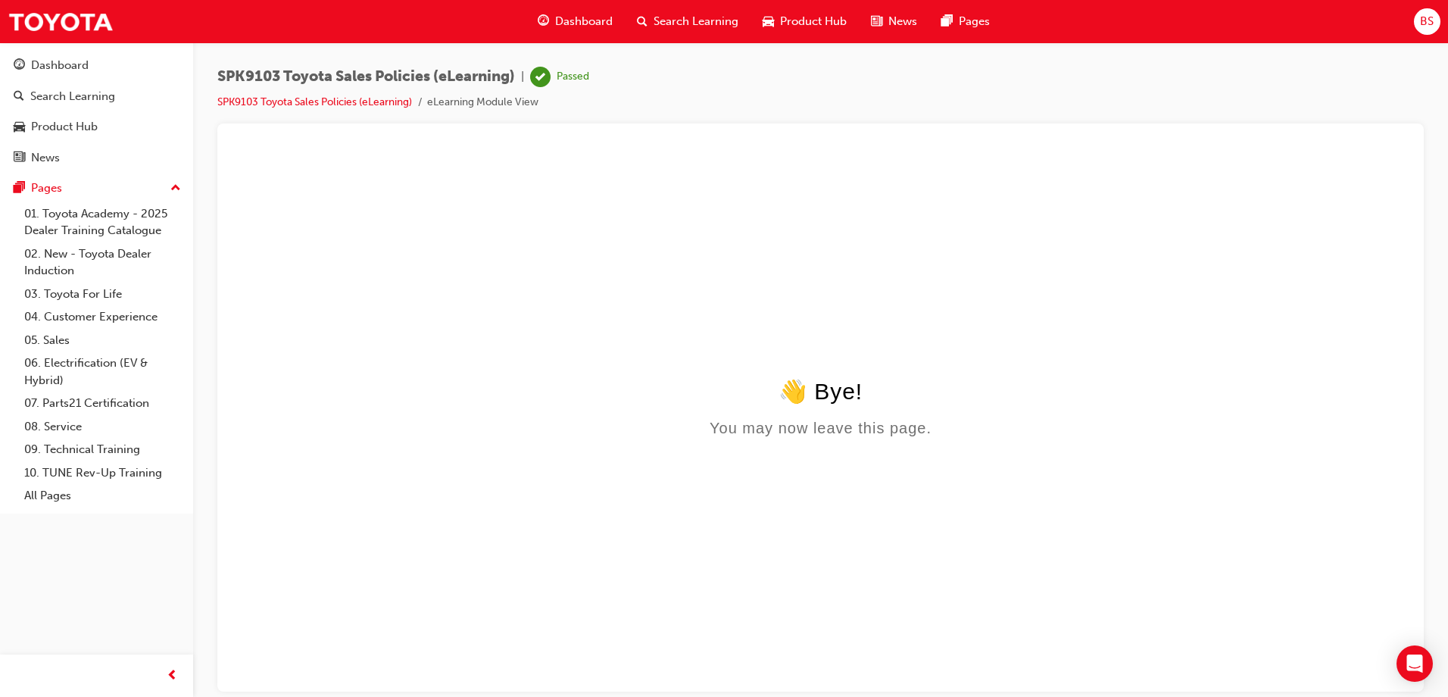
scroll to position [0, 0]
click at [669, 21] on span "Search Learning" at bounding box center [696, 21] width 85 height 17
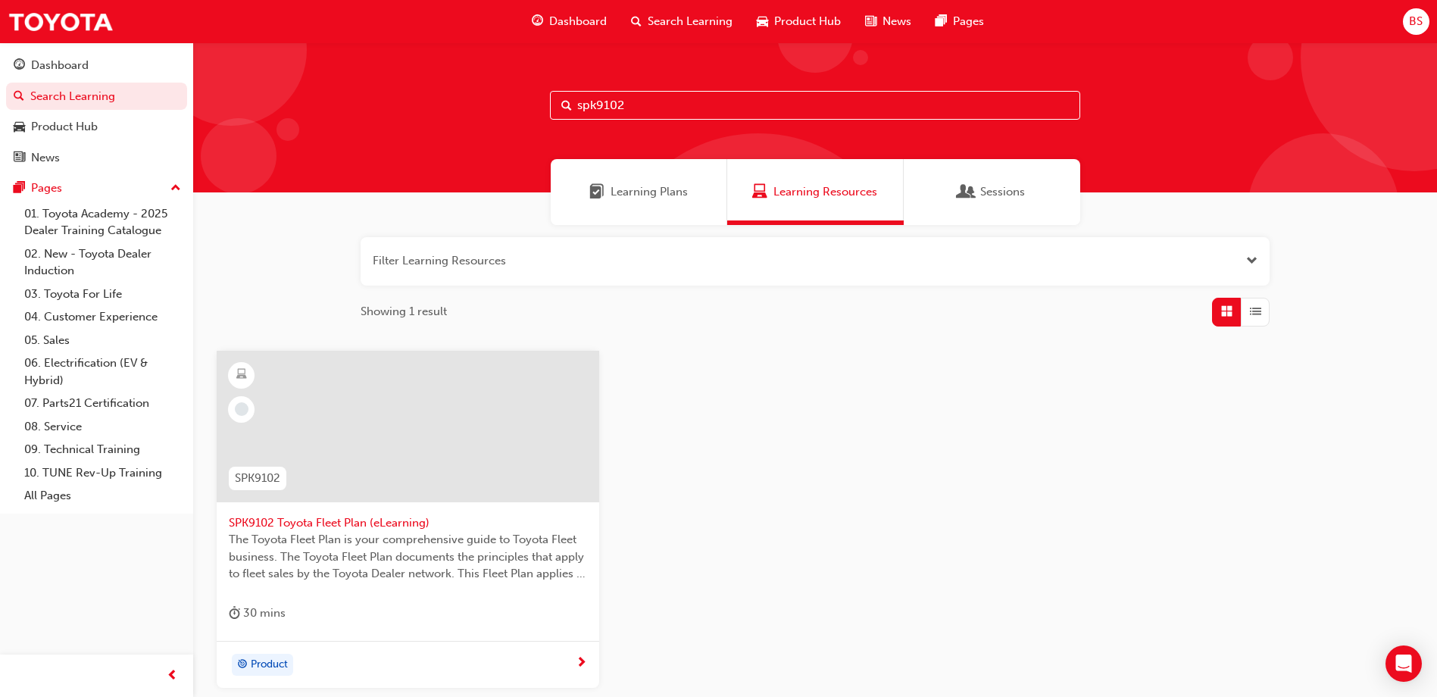
type input "spk9102"
click at [312, 525] on span "SPK9102 Toyota Fleet Plan (eLearning)" at bounding box center [408, 522] width 358 height 17
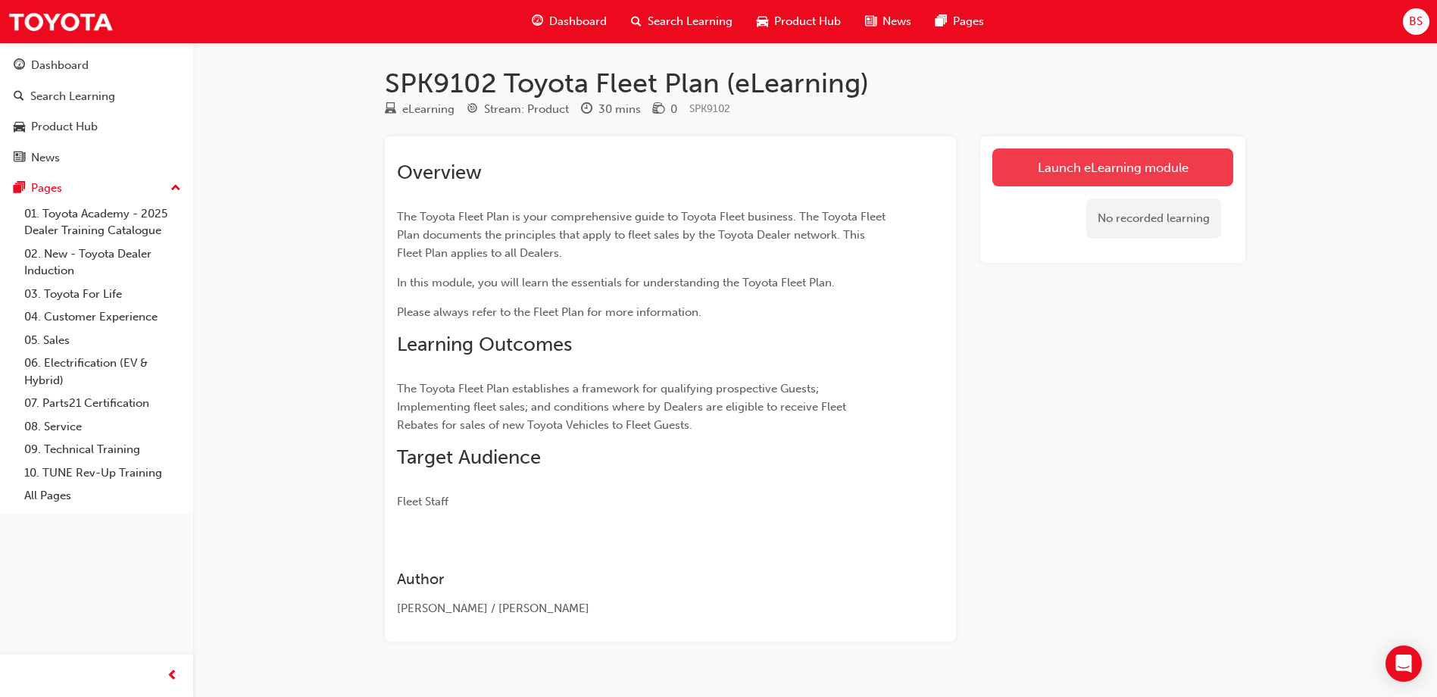
click at [1055, 159] on link "Launch eLearning module" at bounding box center [1112, 167] width 241 height 38
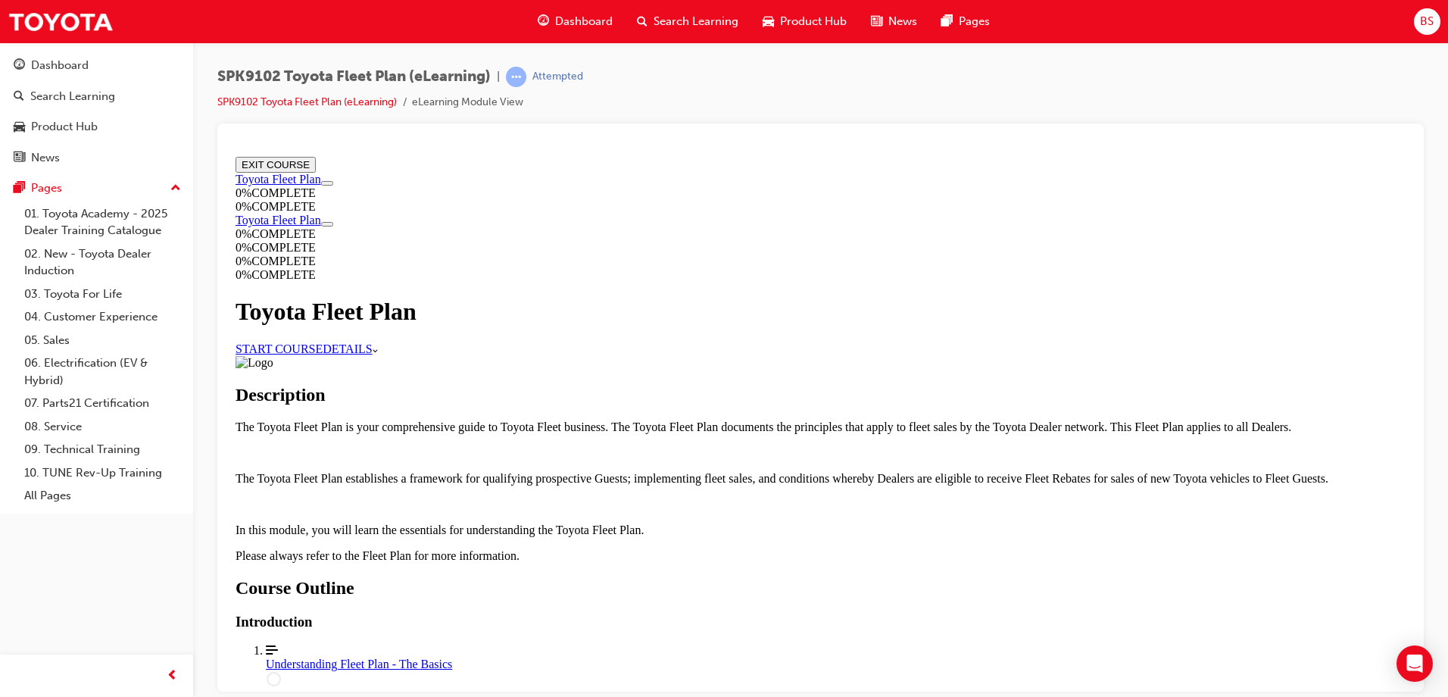
click at [323, 344] on link "START COURSE" at bounding box center [279, 348] width 87 height 13
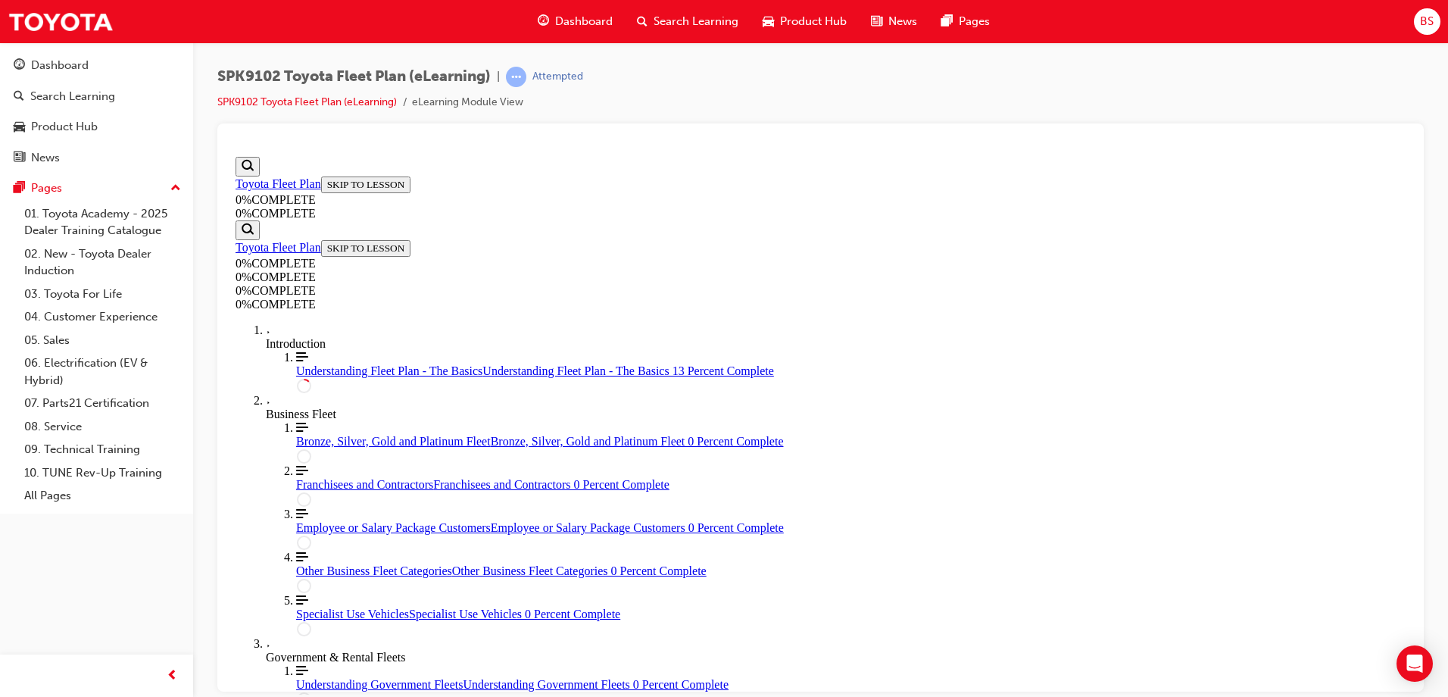
scroll to position [52, 0]
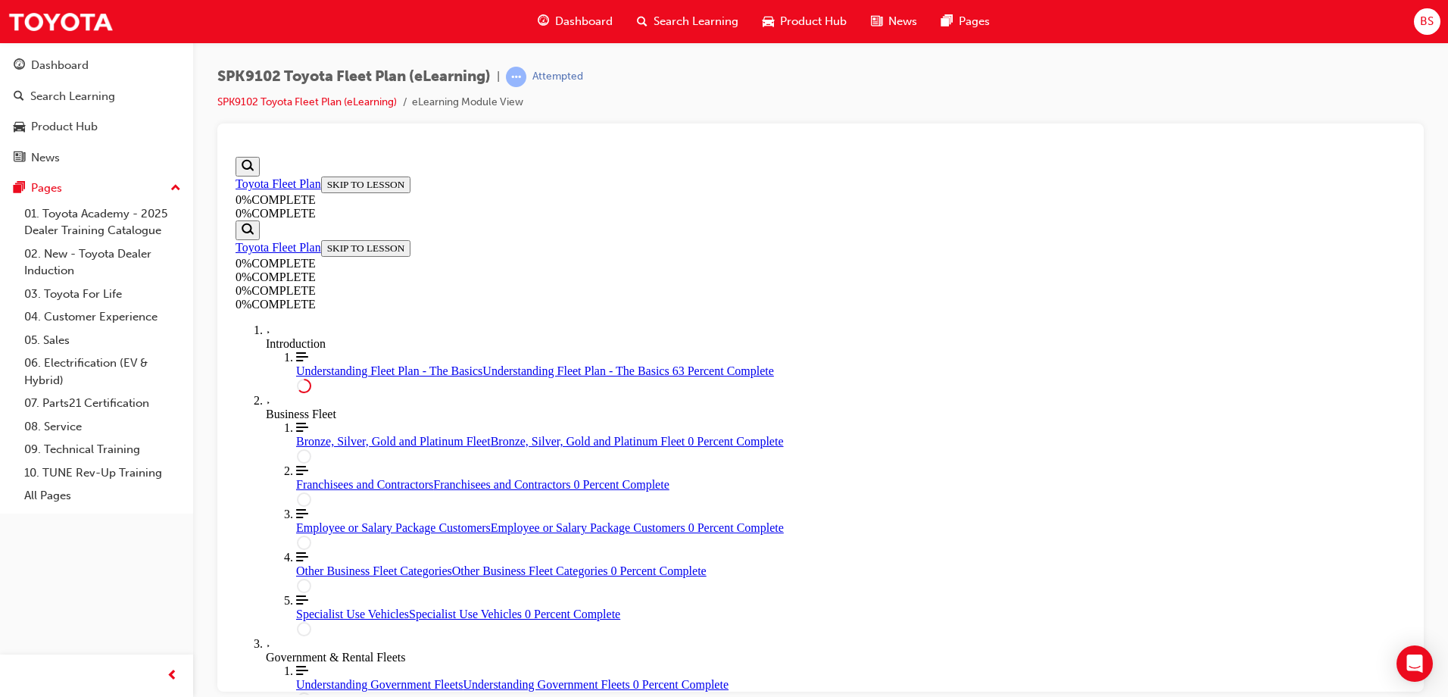
scroll to position [2664, 0]
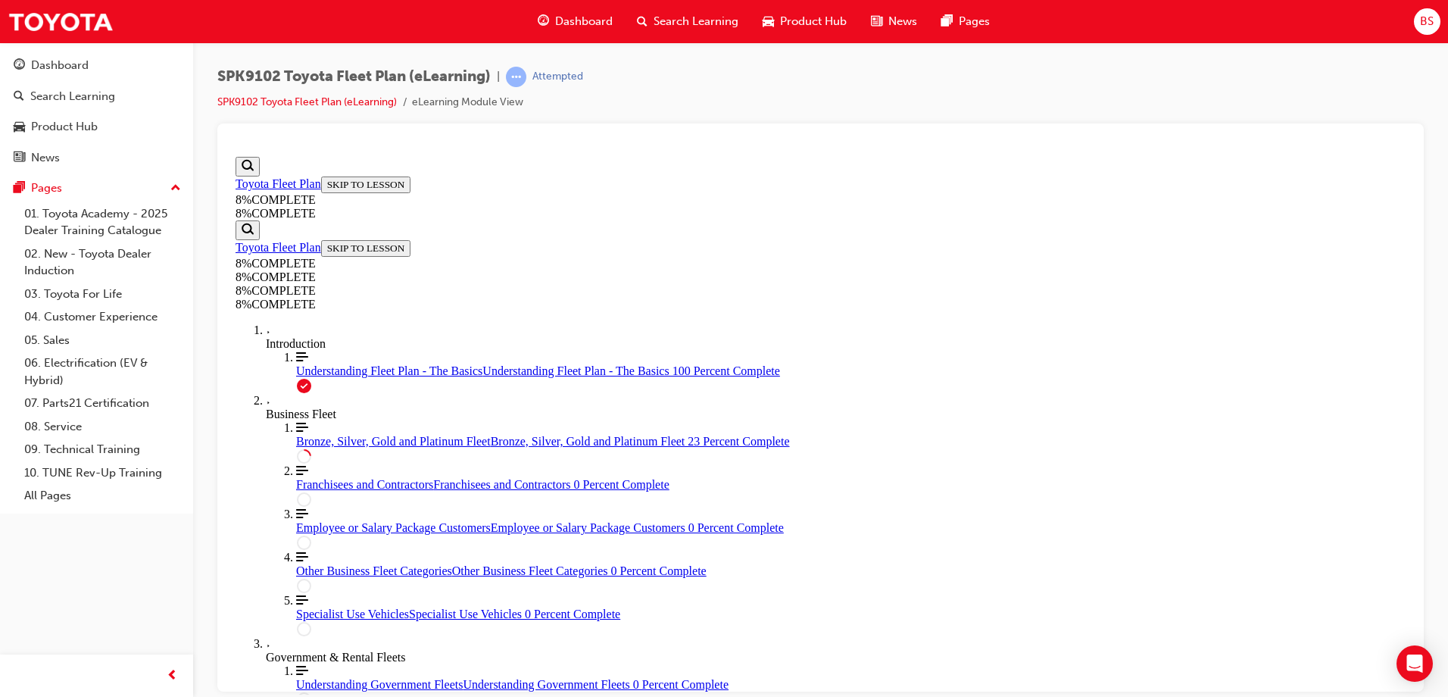
scroll to position [1776, 0]
drag, startPoint x: 787, startPoint y: 548, endPoint x: 795, endPoint y: 553, distance: 8.8
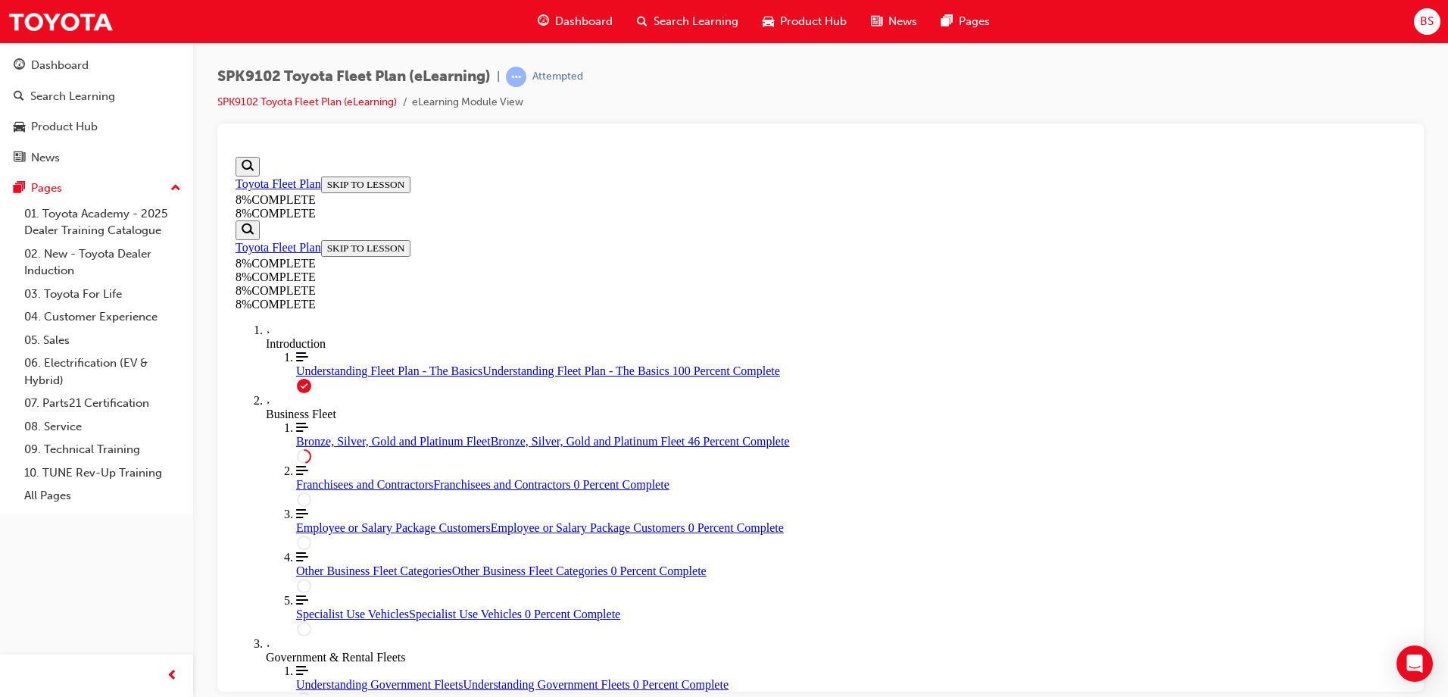
scroll to position [3413, 0]
drag, startPoint x: 823, startPoint y: 308, endPoint x: 1092, endPoint y: 511, distance: 338.0
drag, startPoint x: 1408, startPoint y: 451, endPoint x: 1677, endPoint y: 597, distance: 306.8
drag, startPoint x: 770, startPoint y: 312, endPoint x: 998, endPoint y: 311, distance: 228.0
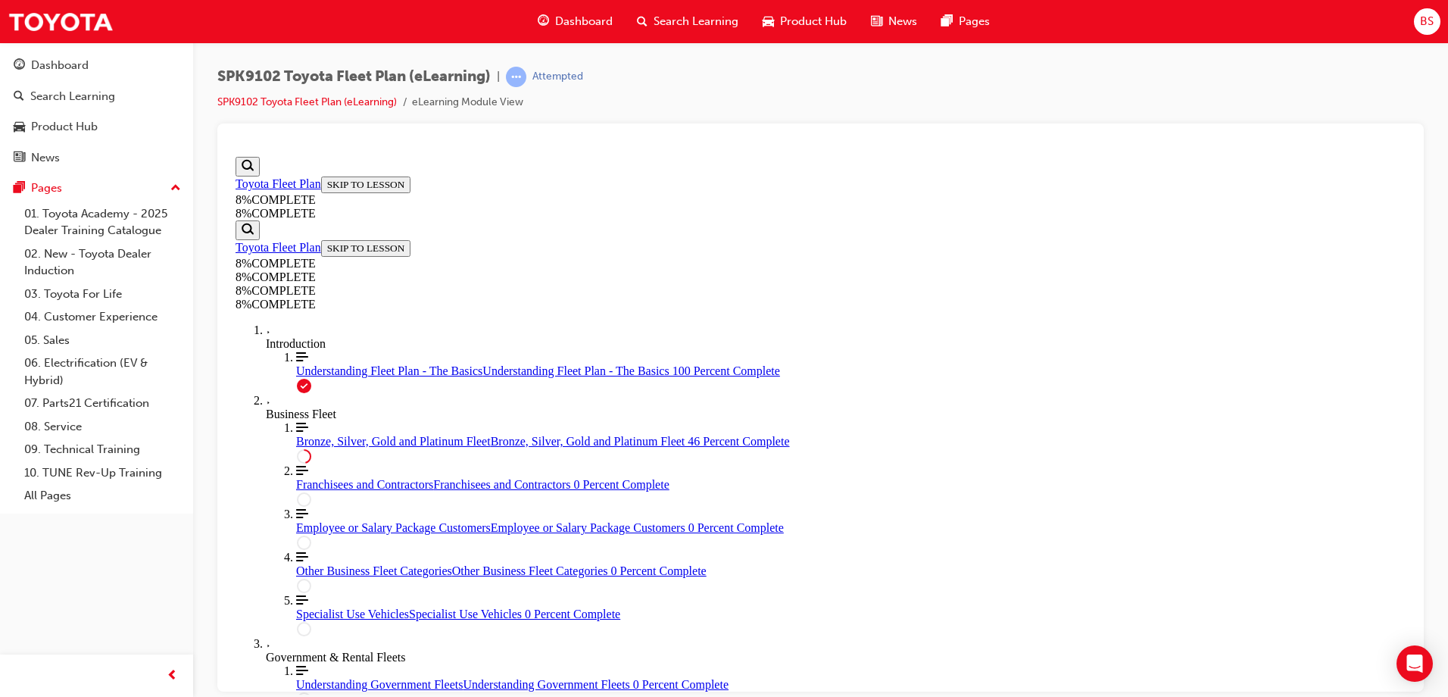
drag, startPoint x: 808, startPoint y: 314, endPoint x: 1052, endPoint y: 321, distance: 244.0
drag, startPoint x: 829, startPoint y: 286, endPoint x: 1092, endPoint y: 289, distance: 263.6
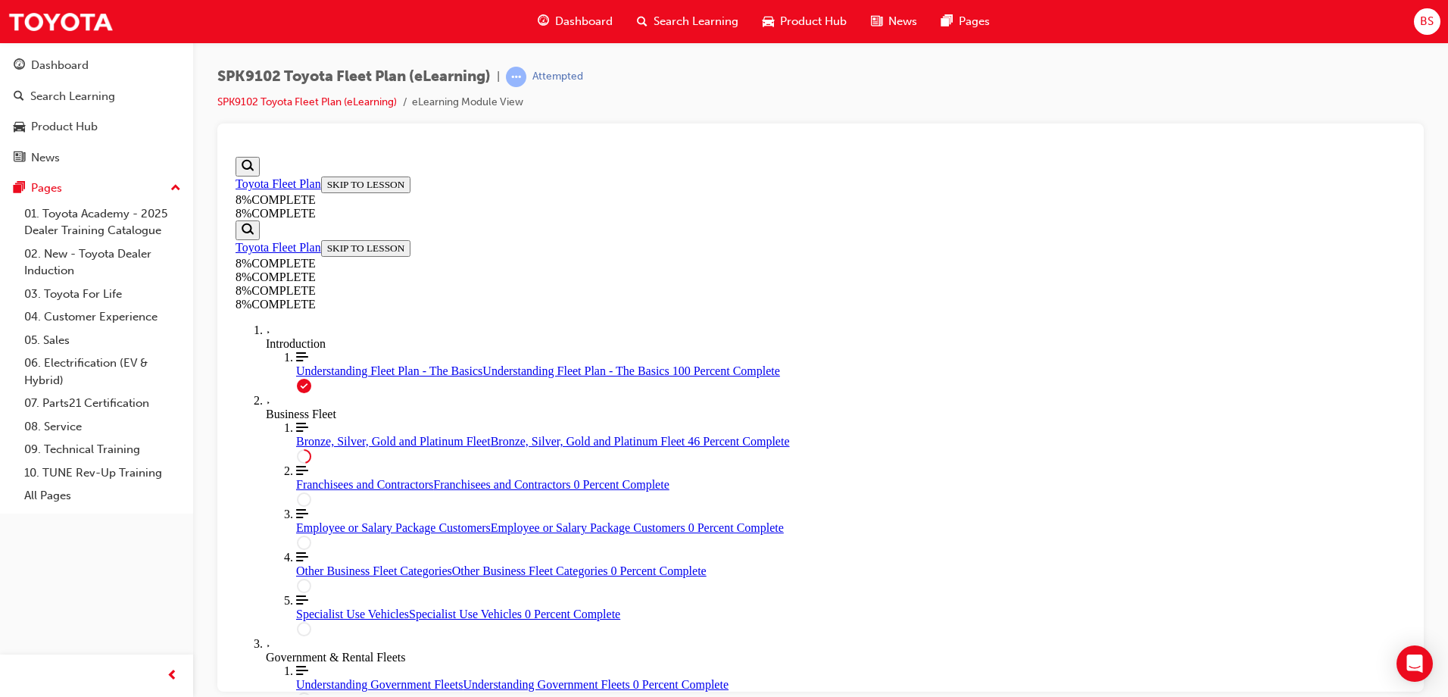
drag, startPoint x: 848, startPoint y: 370, endPoint x: 1076, endPoint y: 367, distance: 228.0
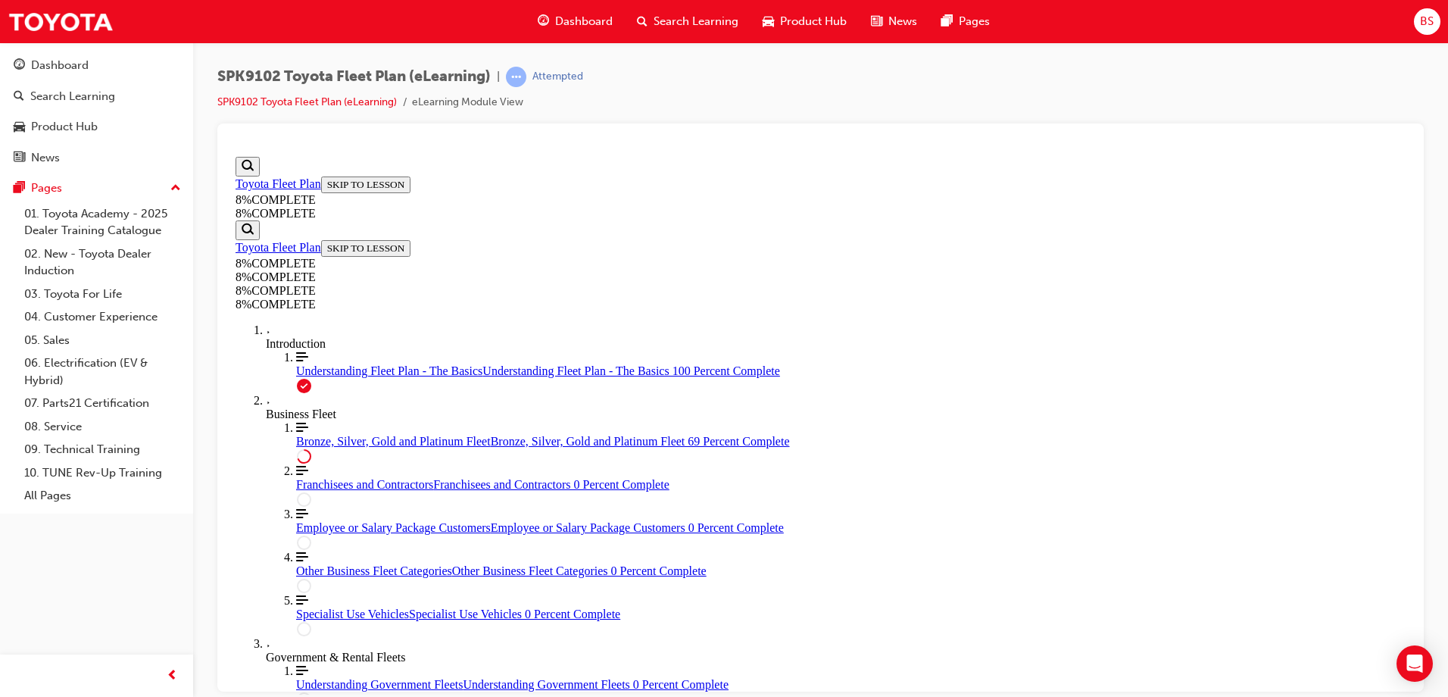
drag, startPoint x: 1405, startPoint y: 553, endPoint x: 1645, endPoint y: 698, distance: 280.8
drag, startPoint x: 745, startPoint y: 438, endPoint x: 1026, endPoint y: 441, distance: 281.1
drag, startPoint x: 761, startPoint y: 401, endPoint x: 1009, endPoint y: 404, distance: 247.7
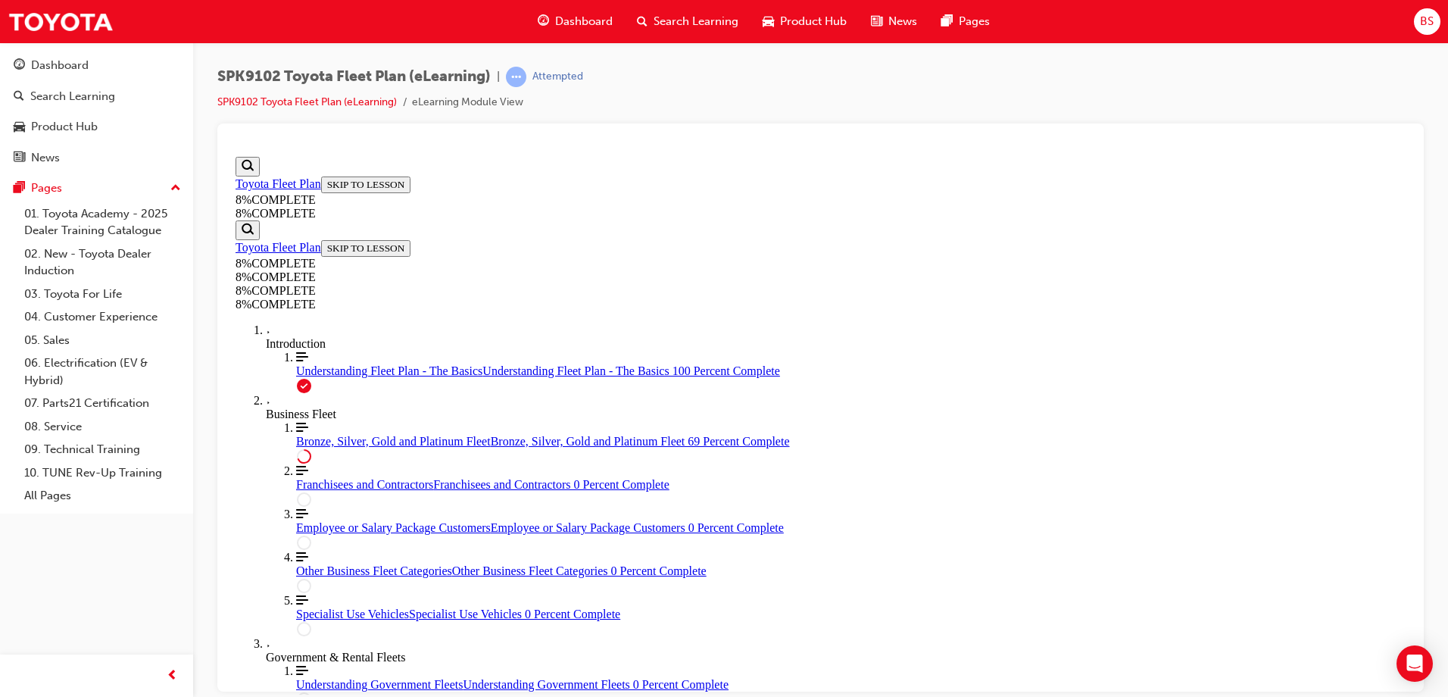
drag, startPoint x: 1406, startPoint y: 565, endPoint x: 1668, endPoint y: 708, distance: 298.7
drag, startPoint x: 787, startPoint y: 295, endPoint x: 1014, endPoint y: 301, distance: 226.6
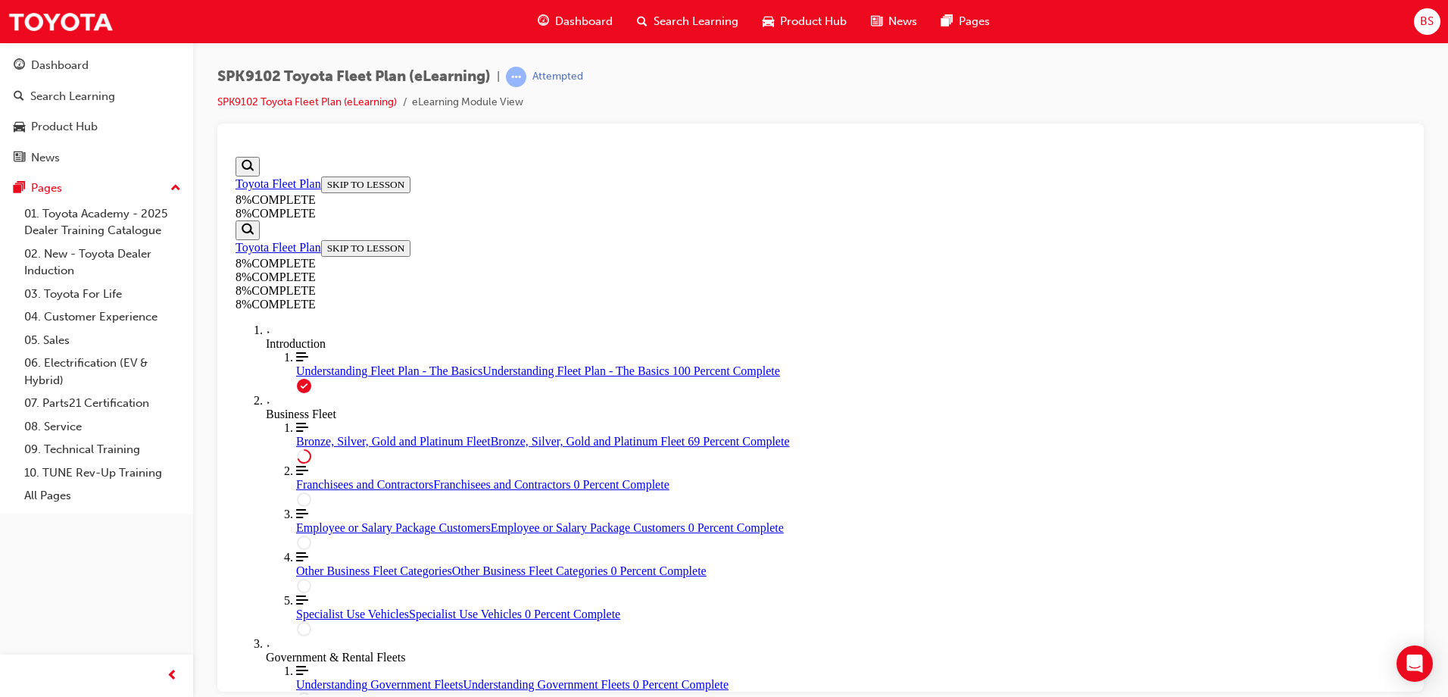
drag, startPoint x: 767, startPoint y: 440, endPoint x: 1029, endPoint y: 443, distance: 262.1
drag, startPoint x: 1408, startPoint y: 617, endPoint x: 1642, endPoint y: 795, distance: 293.5
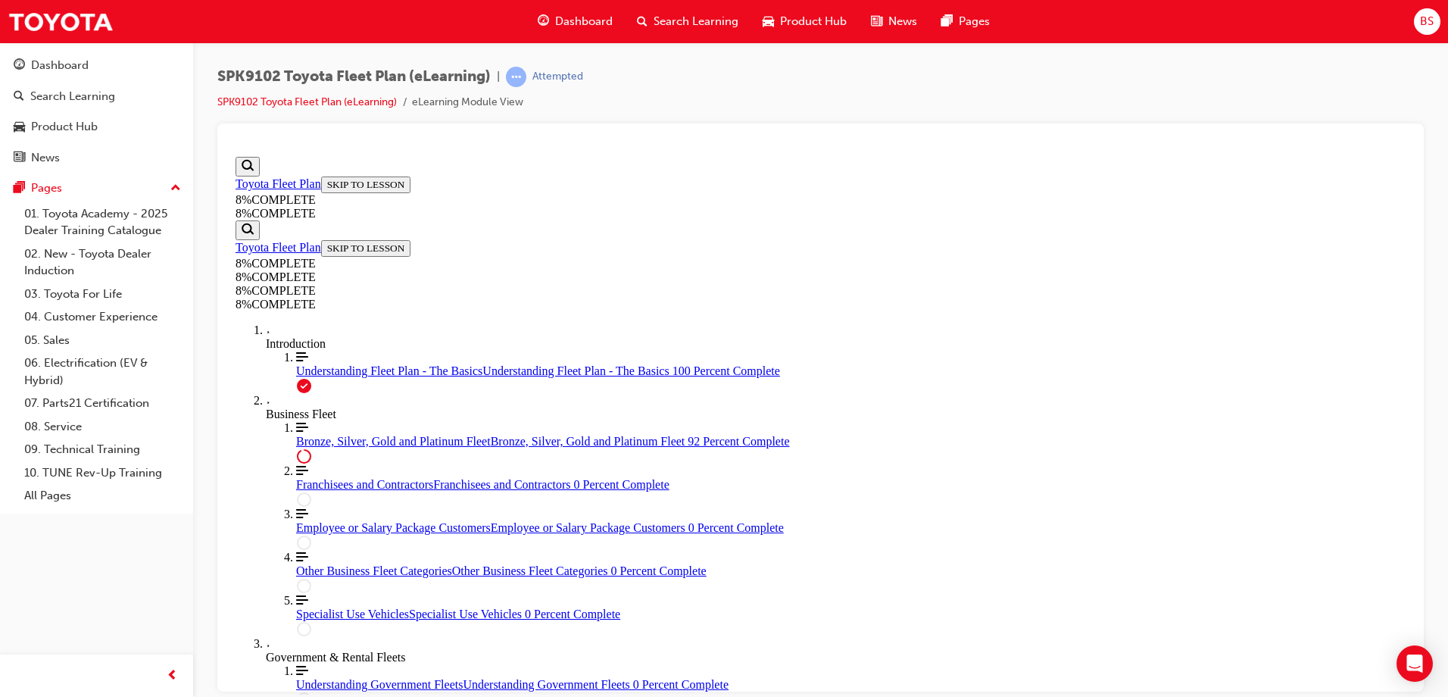
drag, startPoint x: 797, startPoint y: 499, endPoint x: 1068, endPoint y: 509, distance: 271.4
drag, startPoint x: 739, startPoint y: 454, endPoint x: 1023, endPoint y: 602, distance: 321.2
drag, startPoint x: 837, startPoint y: 474, endPoint x: 1105, endPoint y: 472, distance: 268.2
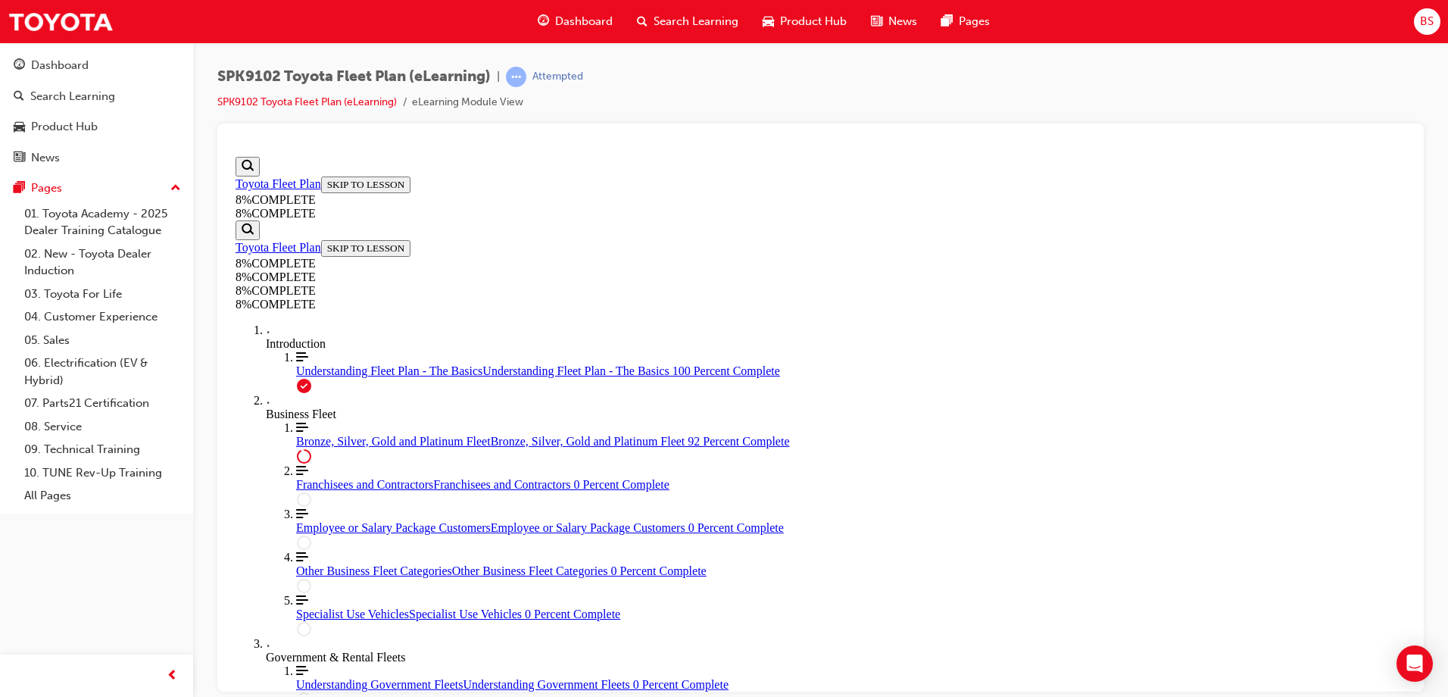
drag, startPoint x: 1407, startPoint y: 629, endPoint x: 1639, endPoint y: 818, distance: 299.3
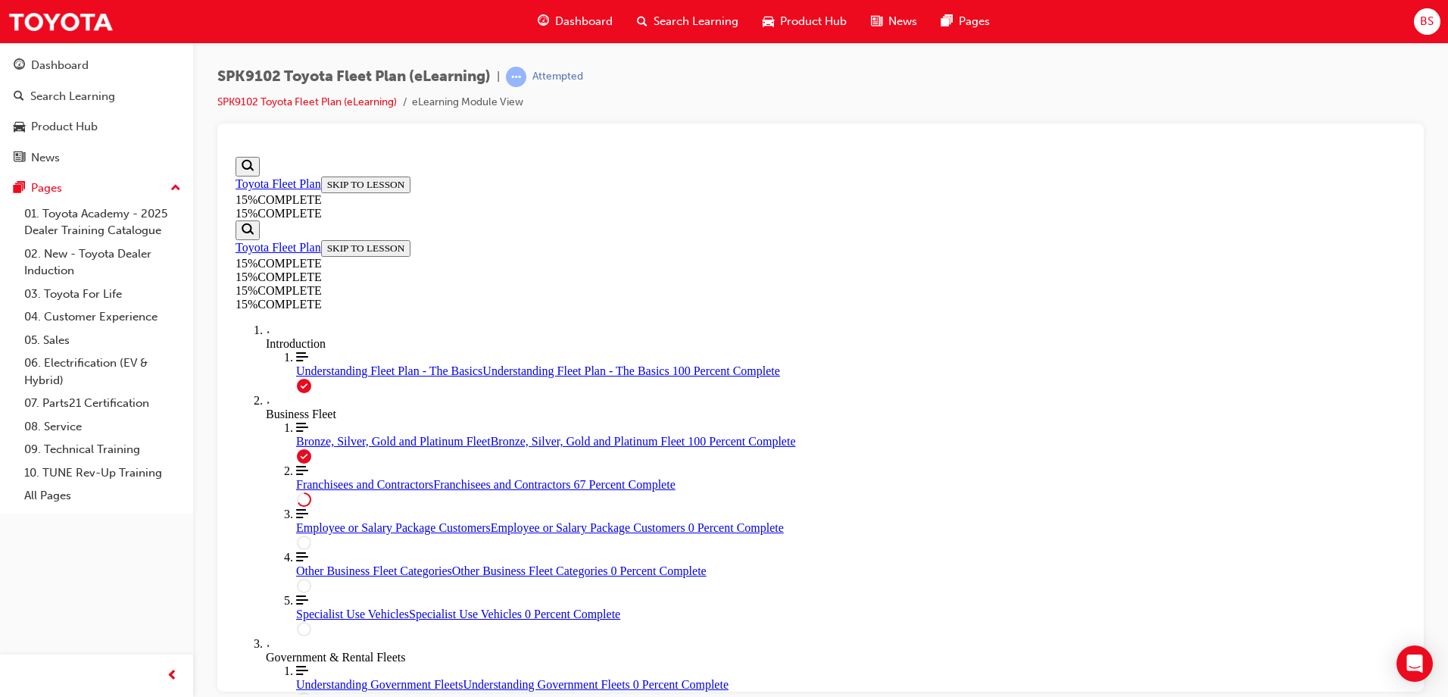
scroll to position [505, 0]
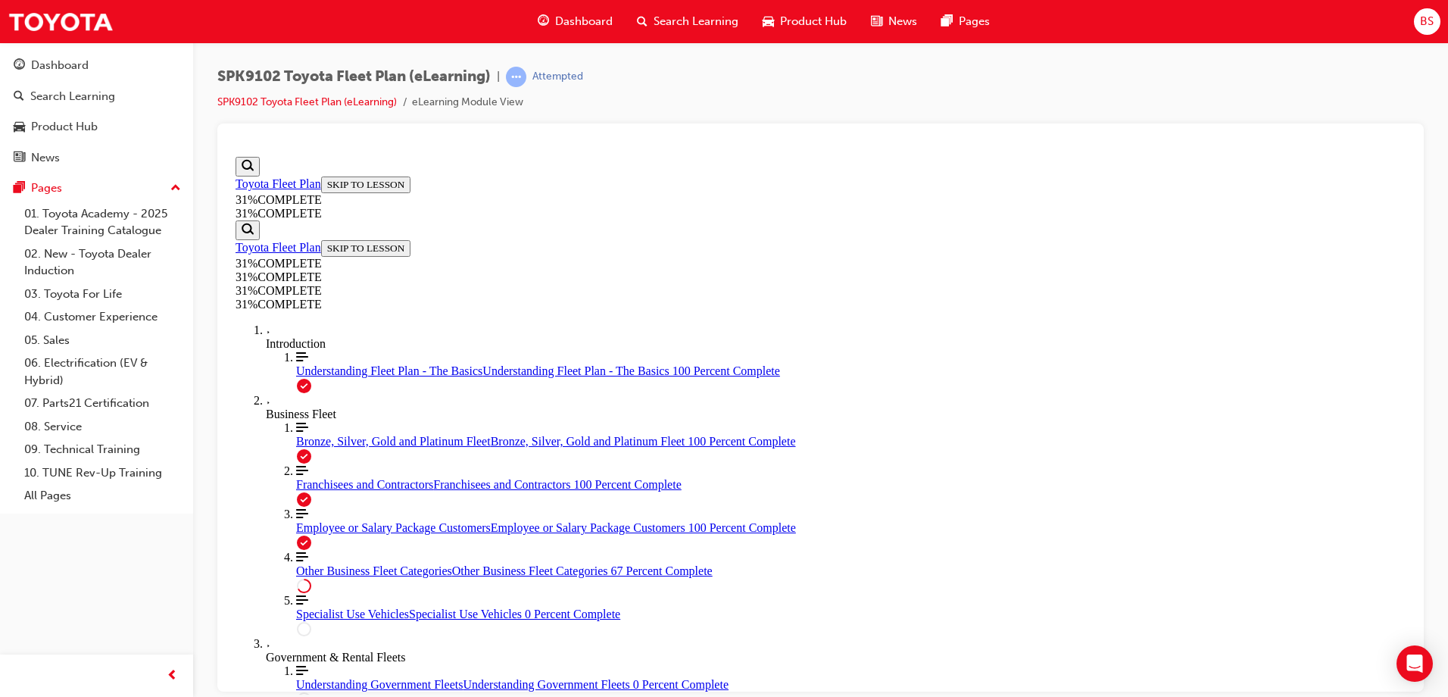
scroll to position [2346, 0]
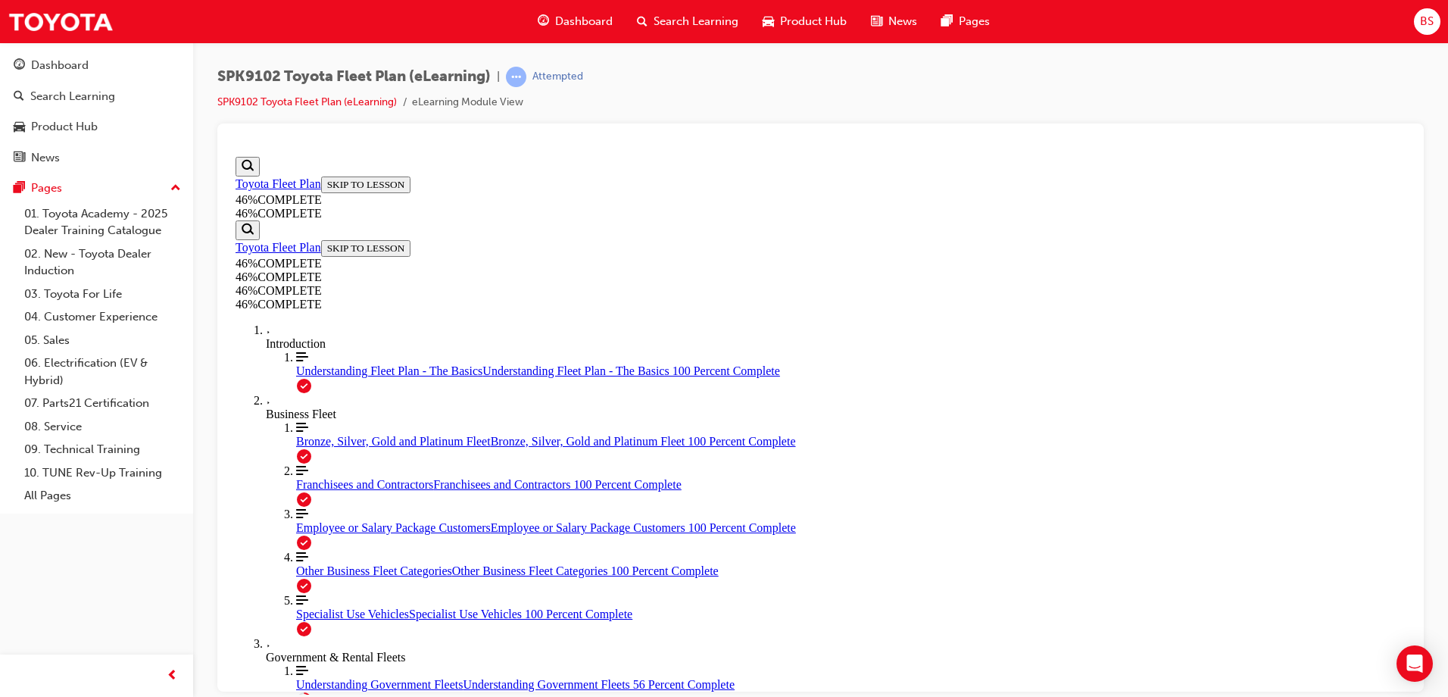
scroll to position [2597, 0]
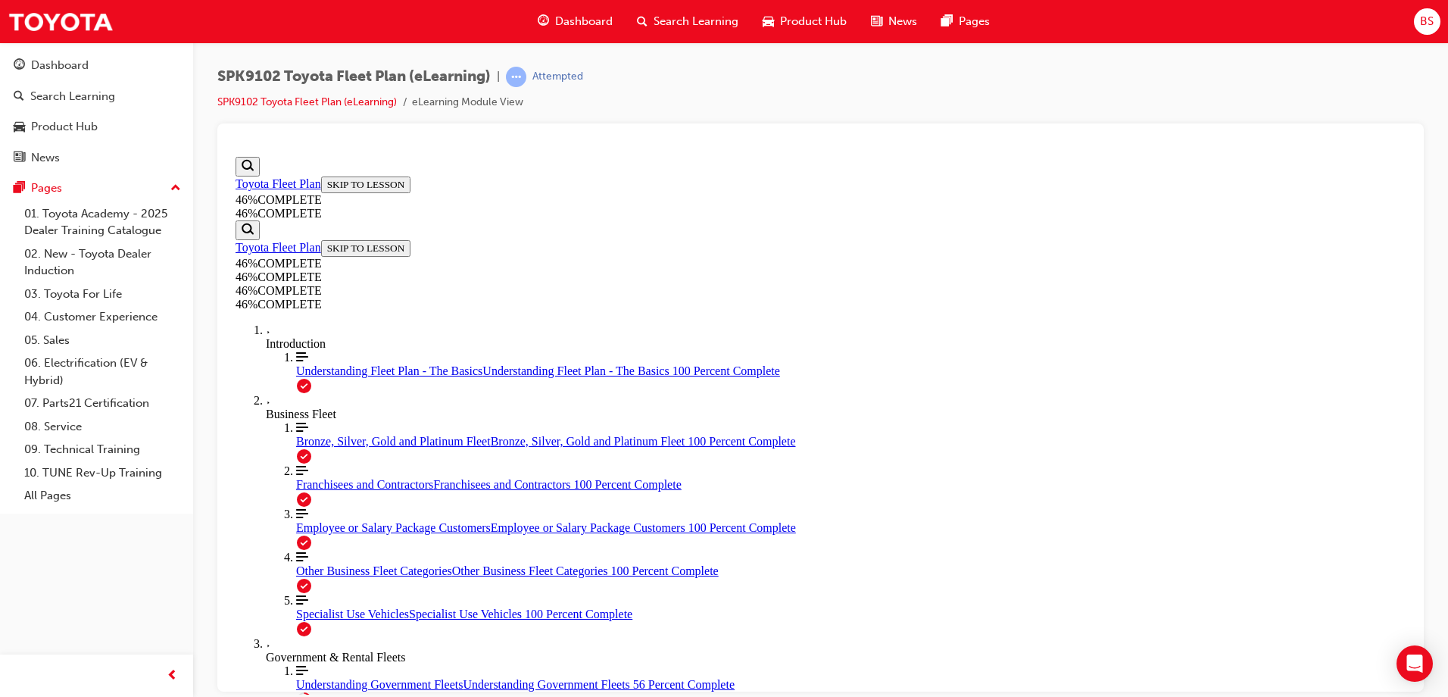
scroll to position [2809, 0]
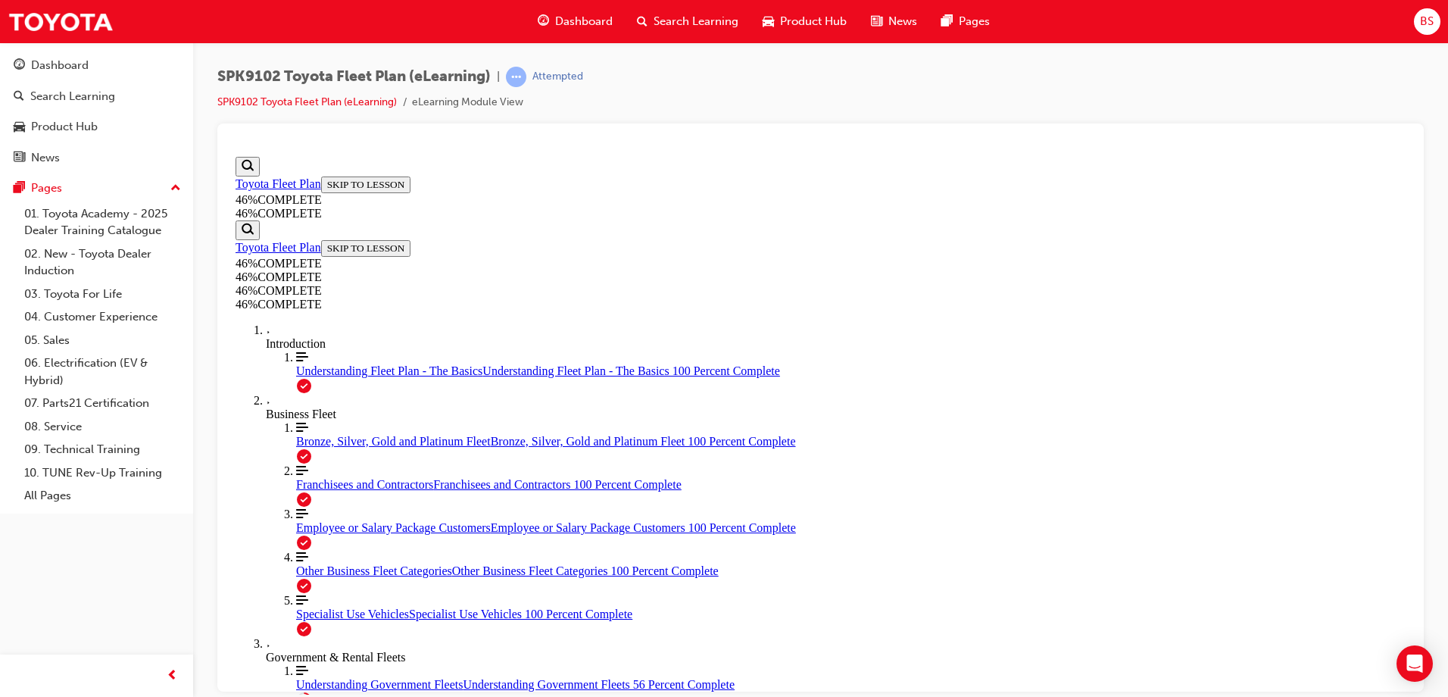
scroll to position [2526, 0]
drag, startPoint x: 1409, startPoint y: 533, endPoint x: 1653, endPoint y: 762, distance: 334.4
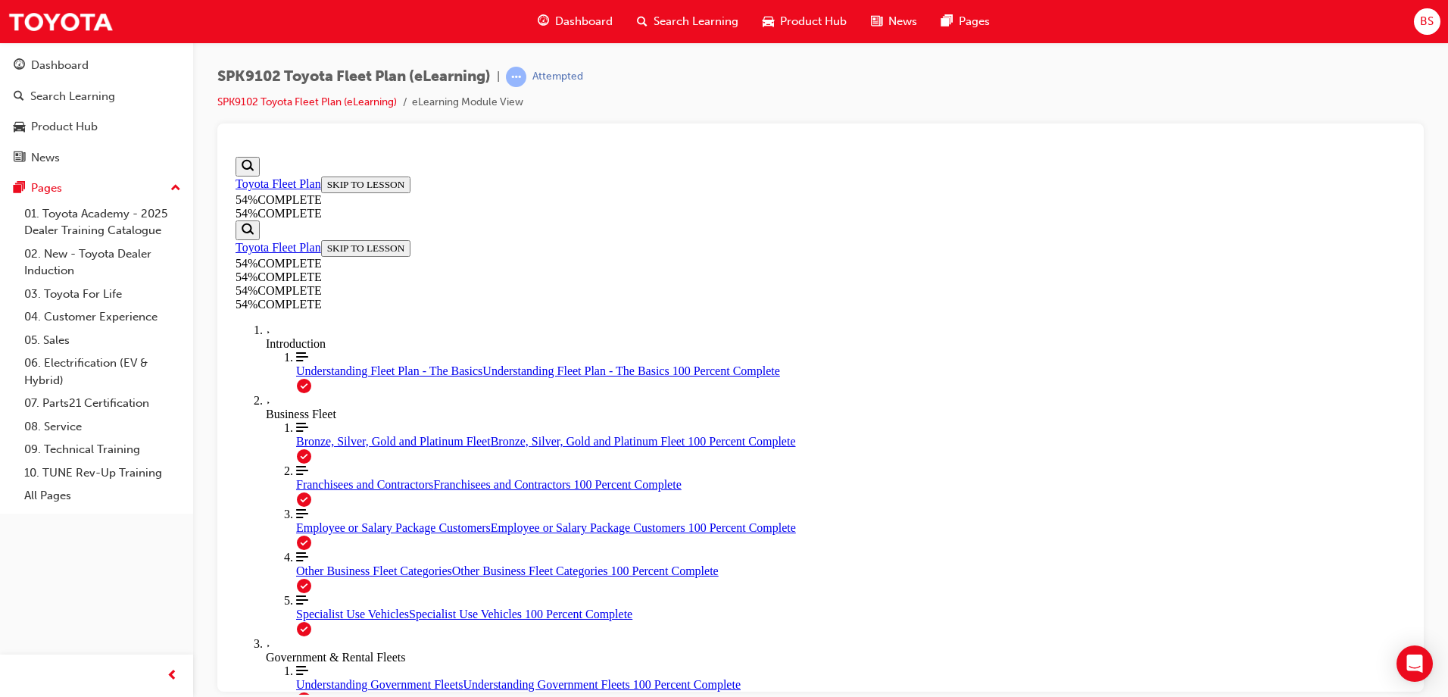
scroll to position [561, 0]
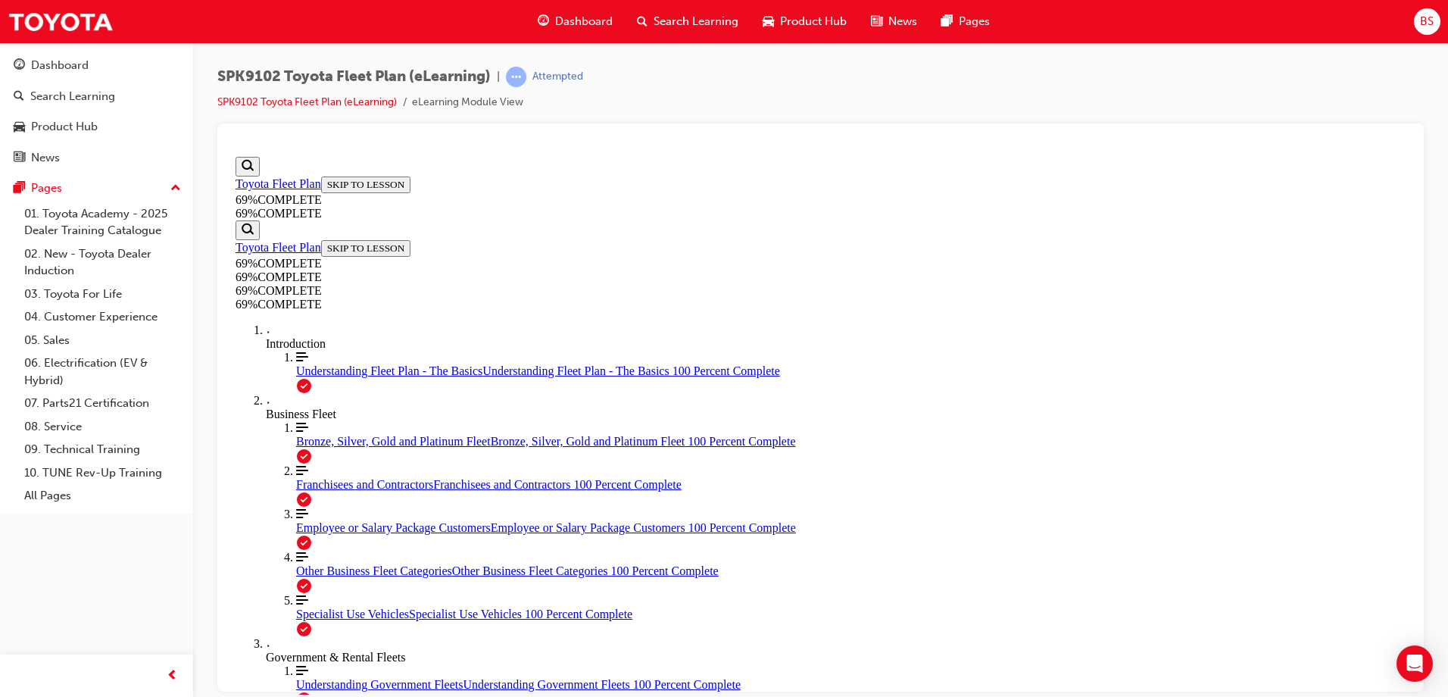
scroll to position [1736, 0]
drag, startPoint x: 1410, startPoint y: 413, endPoint x: 1647, endPoint y: 595, distance: 299.3
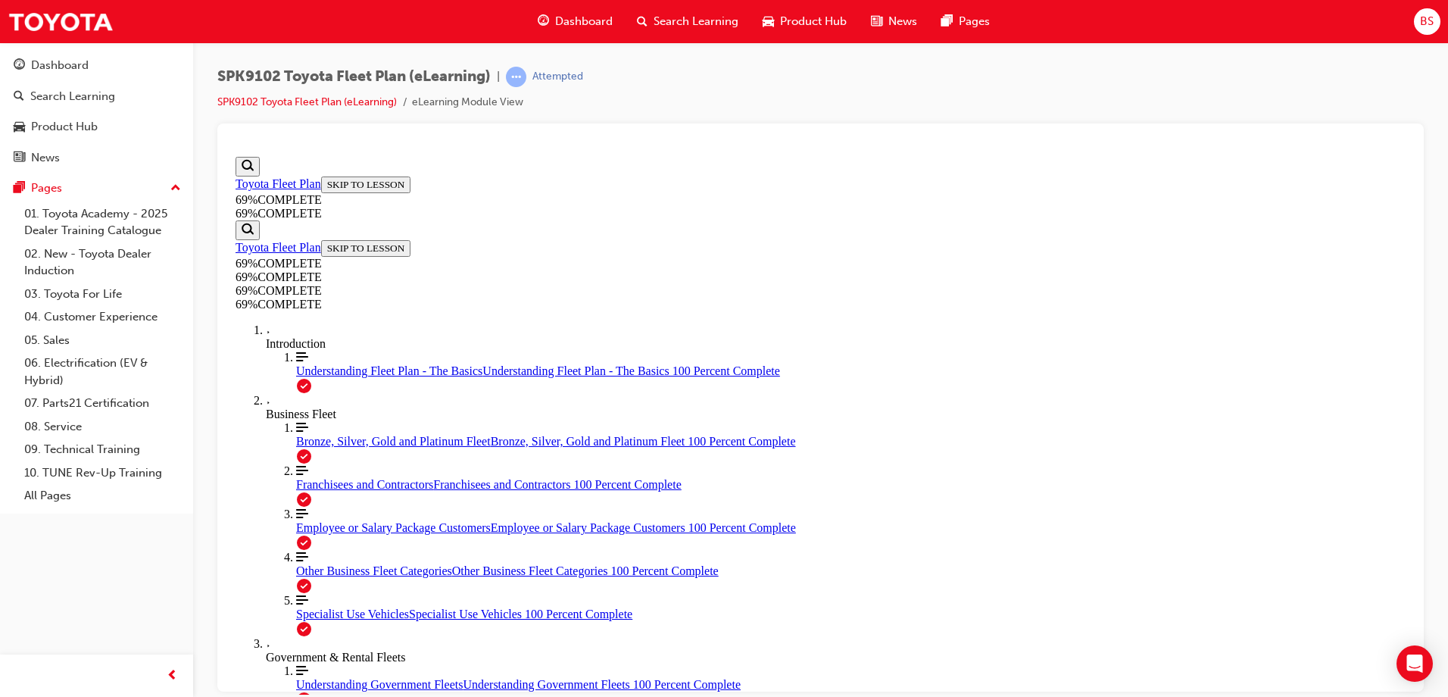
scroll to position [3206, 0]
drag, startPoint x: 1404, startPoint y: 214, endPoint x: 1671, endPoint y: 589, distance: 460.1
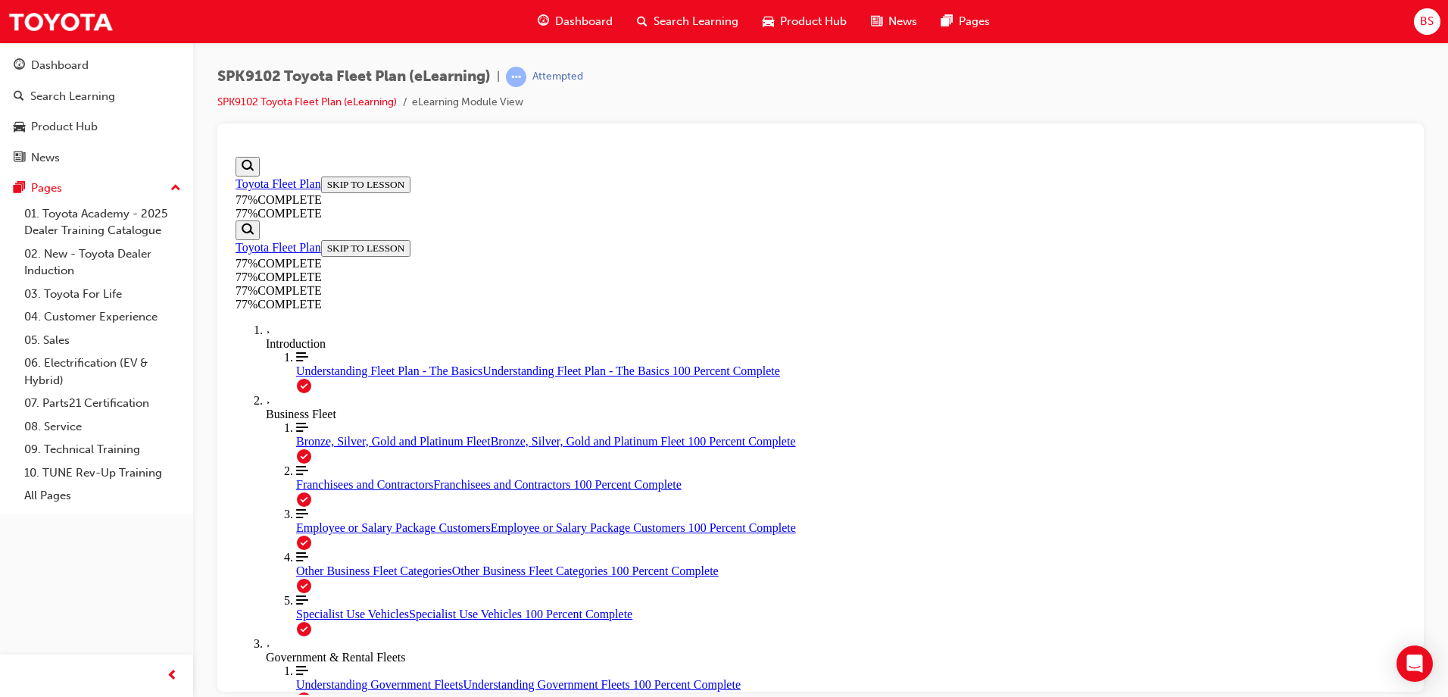
drag, startPoint x: 1407, startPoint y: 414, endPoint x: 1658, endPoint y: 436, distance: 251.7
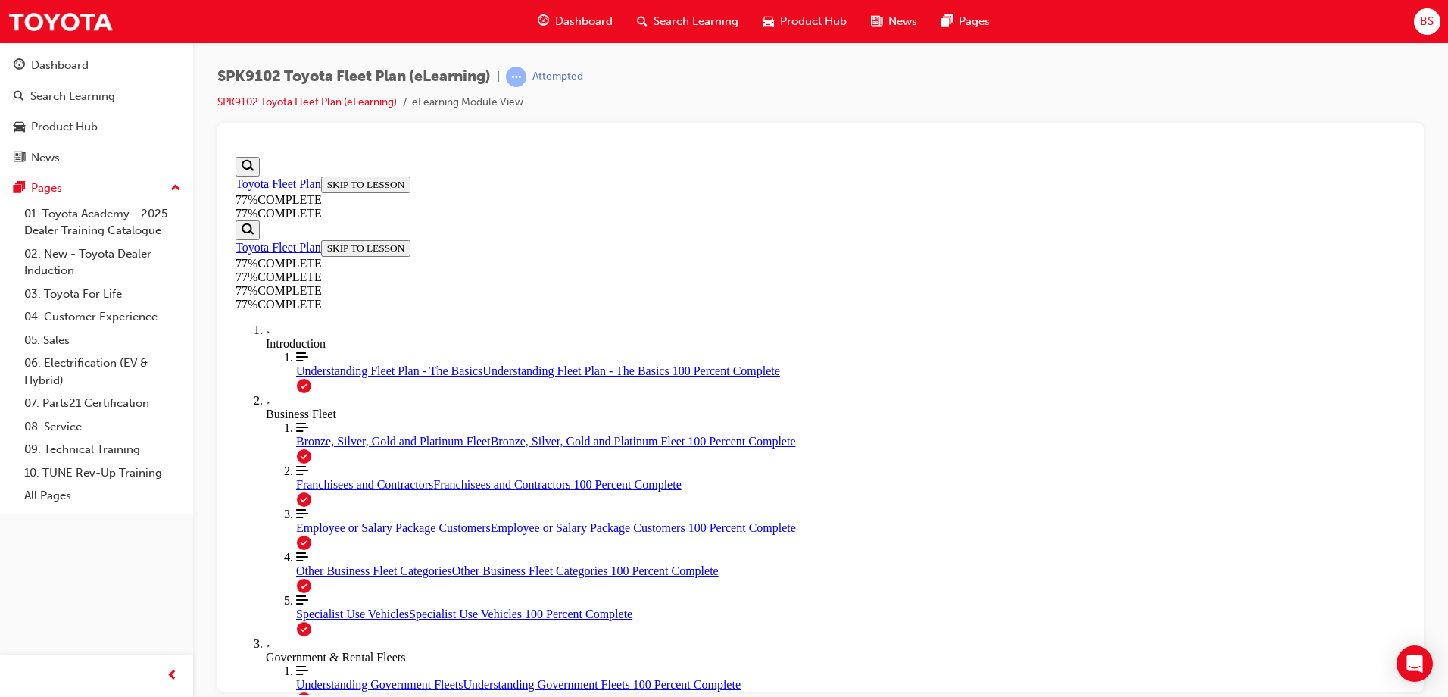
scroll to position [1492, 0]
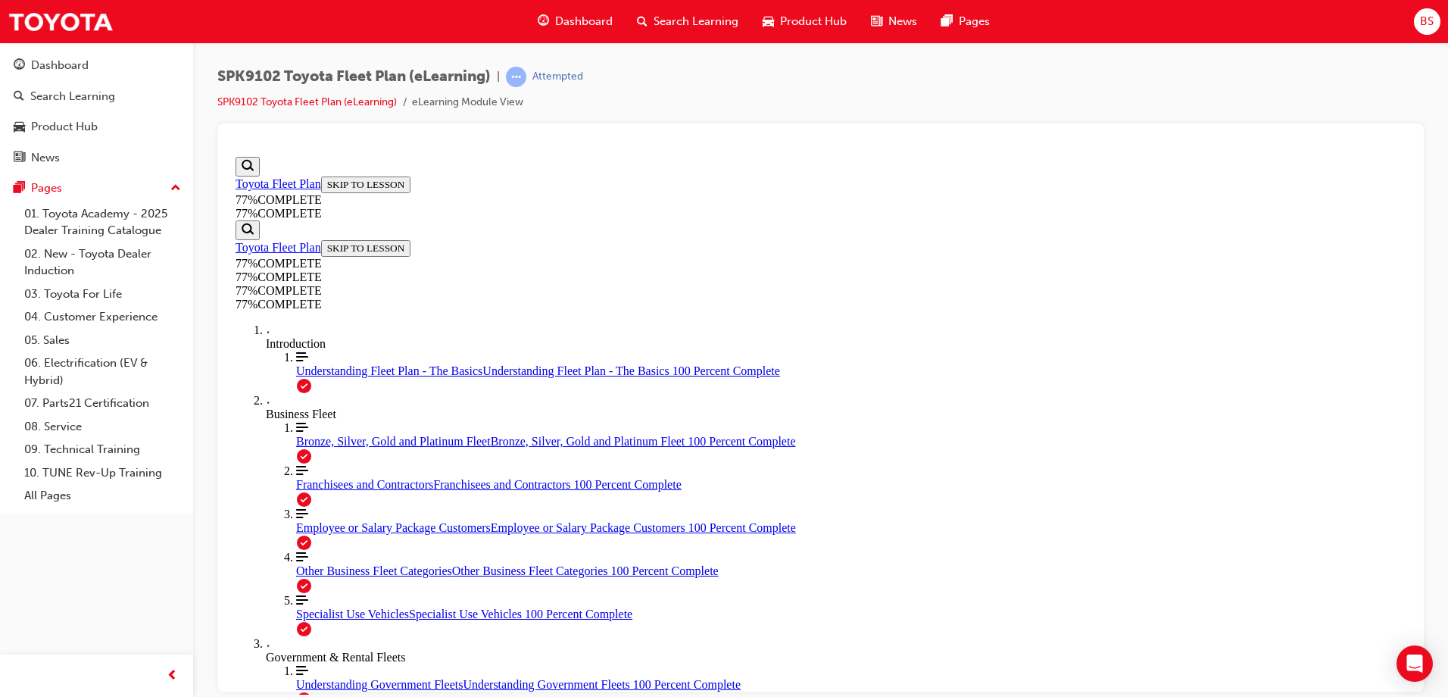
drag, startPoint x: 1407, startPoint y: 425, endPoint x: 1642, endPoint y: 696, distance: 359.2
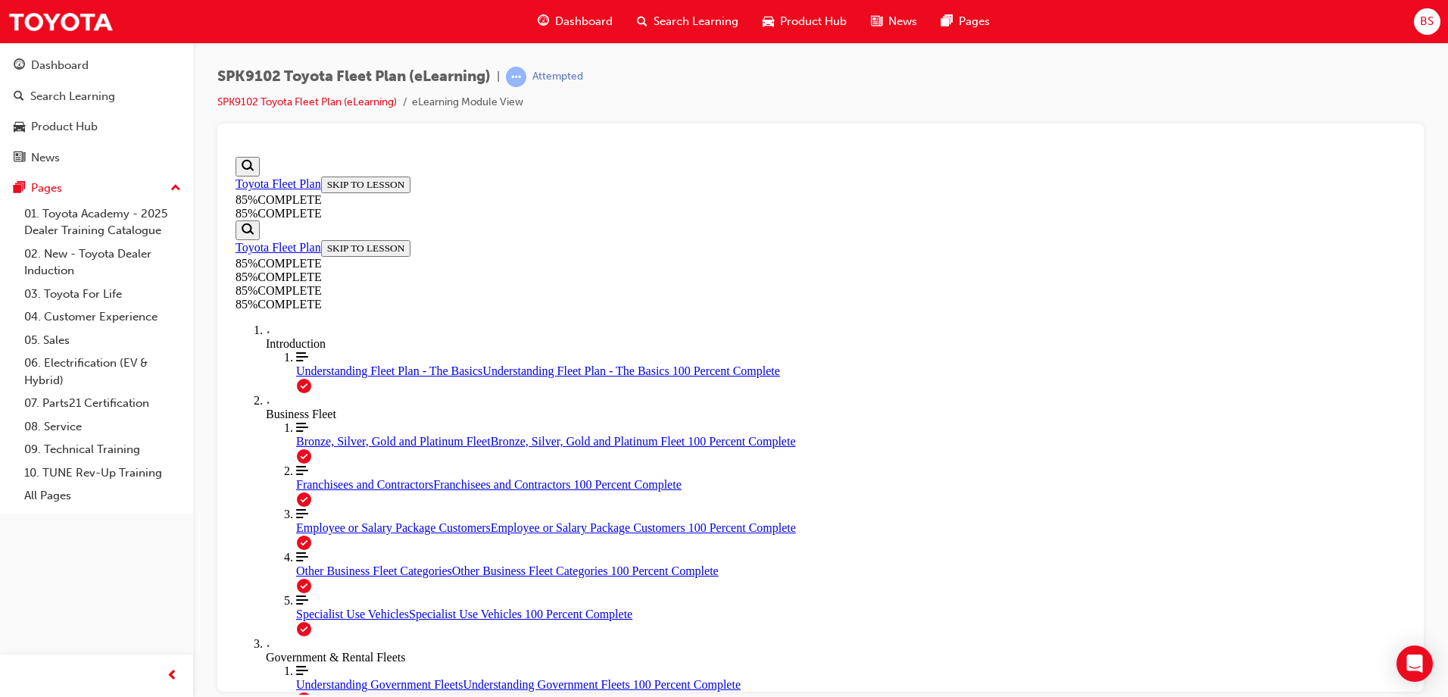
scroll to position [880, 0]
drag, startPoint x: 1408, startPoint y: 184, endPoint x: 1649, endPoint y: 405, distance: 327.1
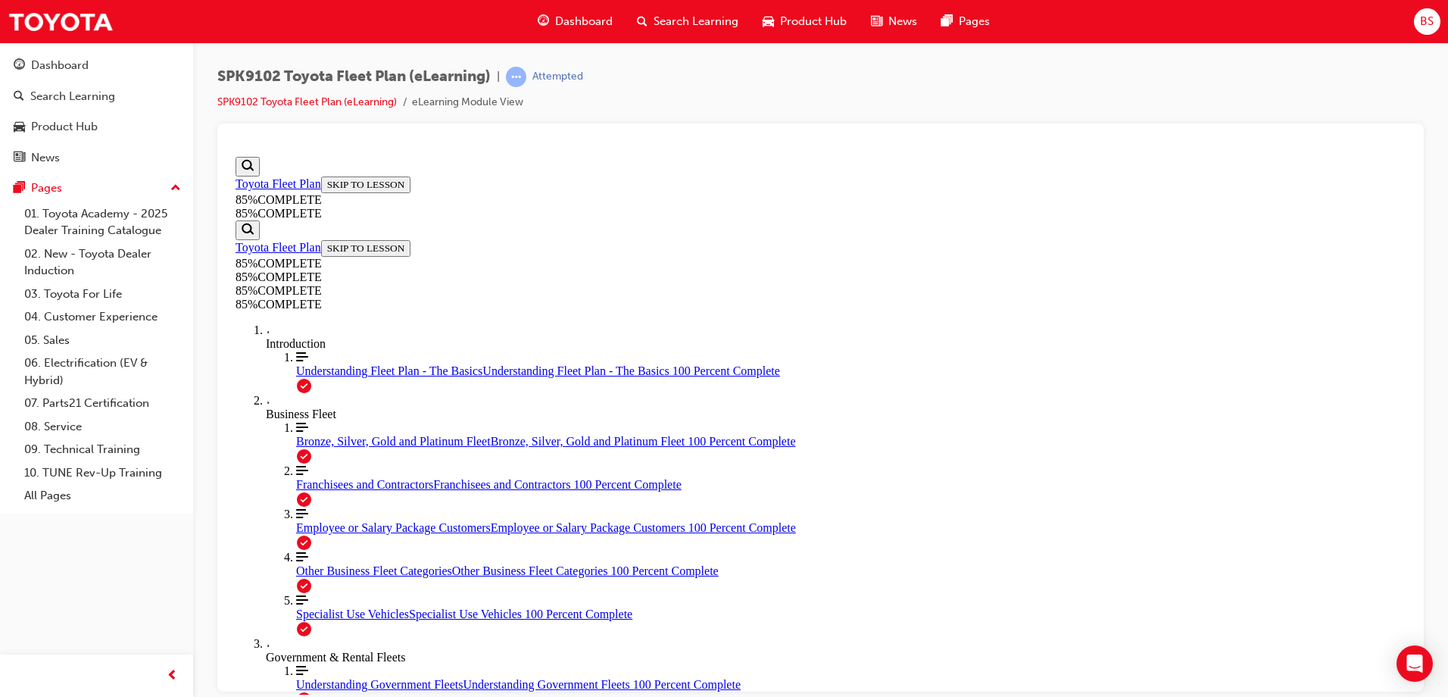
scroll to position [5306, 0]
drag, startPoint x: 1408, startPoint y: 268, endPoint x: 1647, endPoint y: 824, distance: 605.4
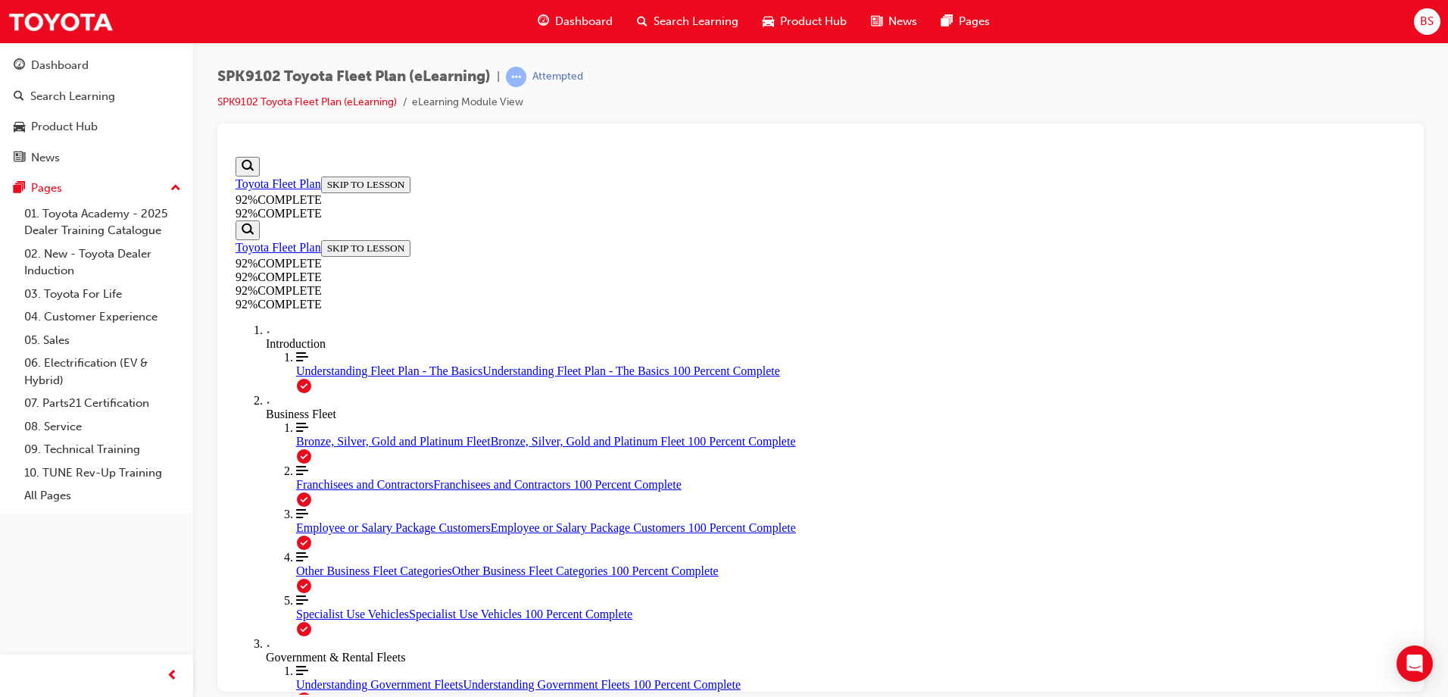
scroll to position [344, 0]
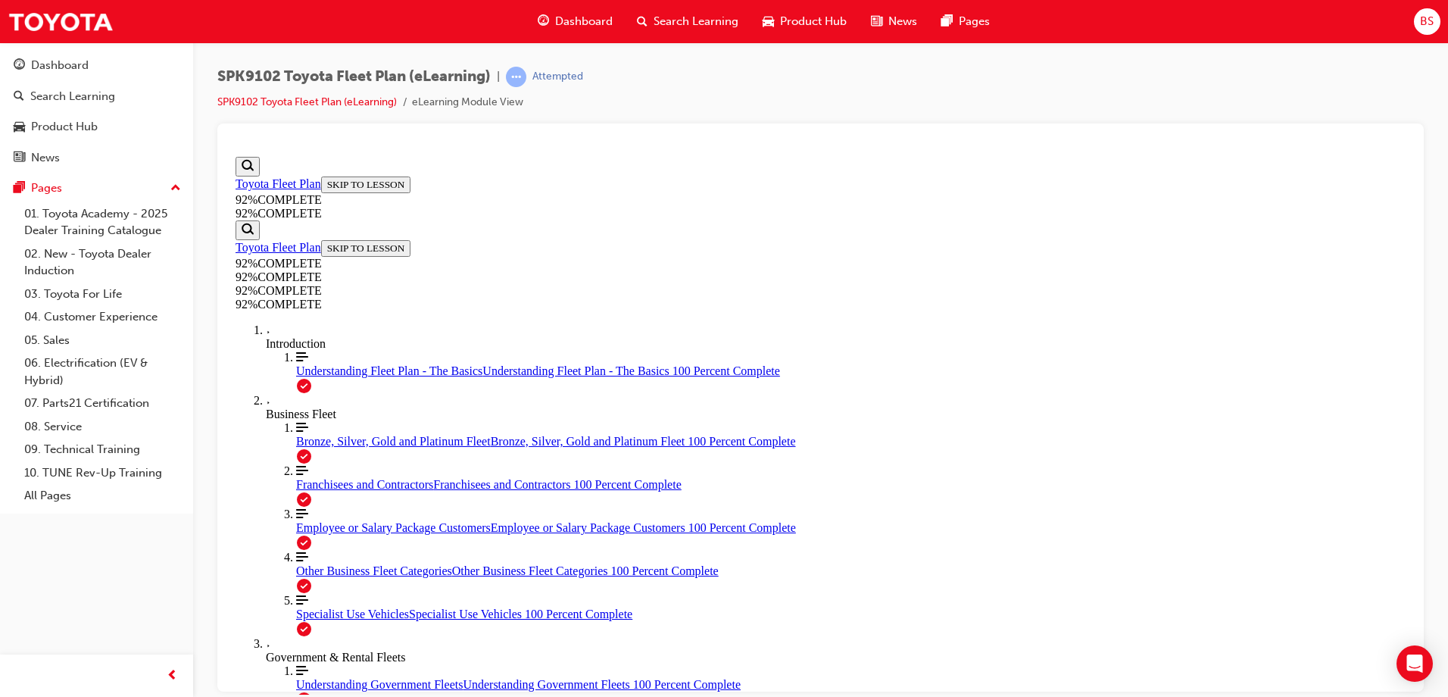
scroll to position [223, 0]
drag, startPoint x: 723, startPoint y: 635, endPoint x: 1033, endPoint y: 497, distance: 339.1
drag, startPoint x: 799, startPoint y: 566, endPoint x: 1089, endPoint y: 564, distance: 290.1
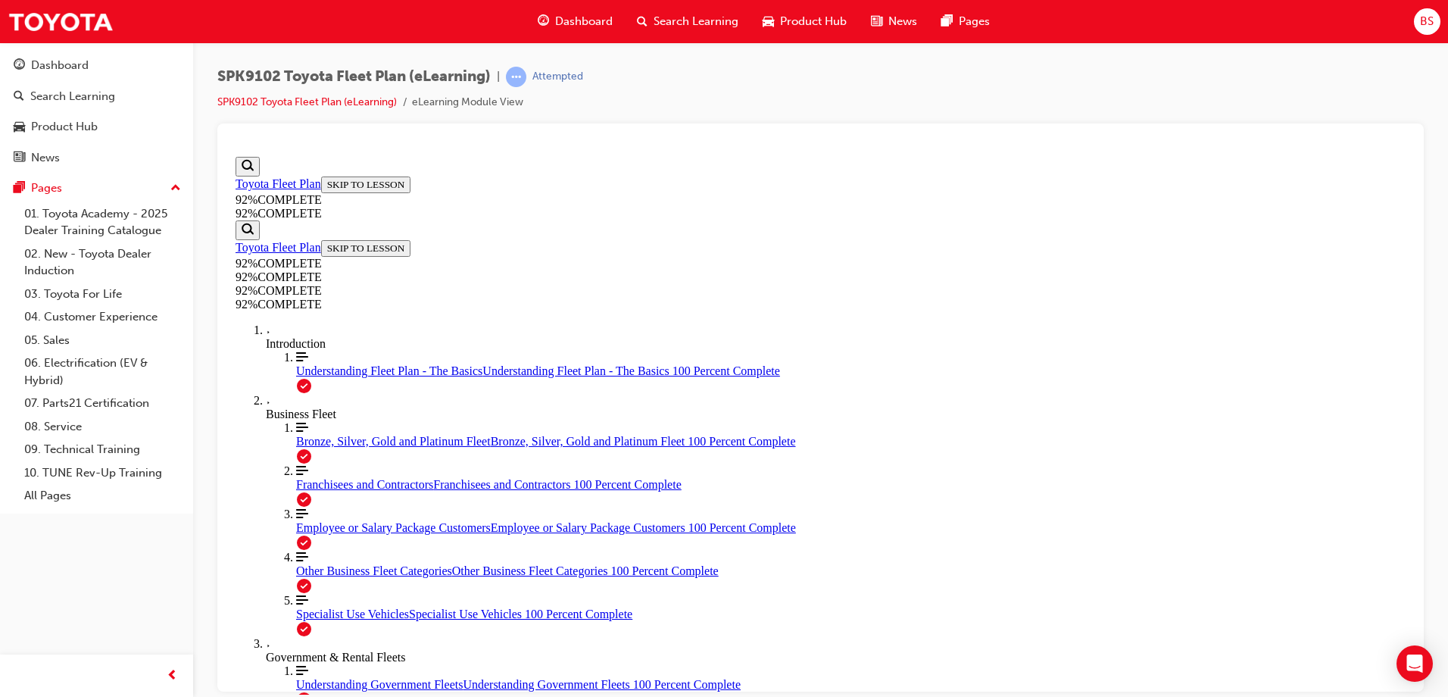
drag, startPoint x: 764, startPoint y: 613, endPoint x: 1010, endPoint y: 615, distance: 246.2
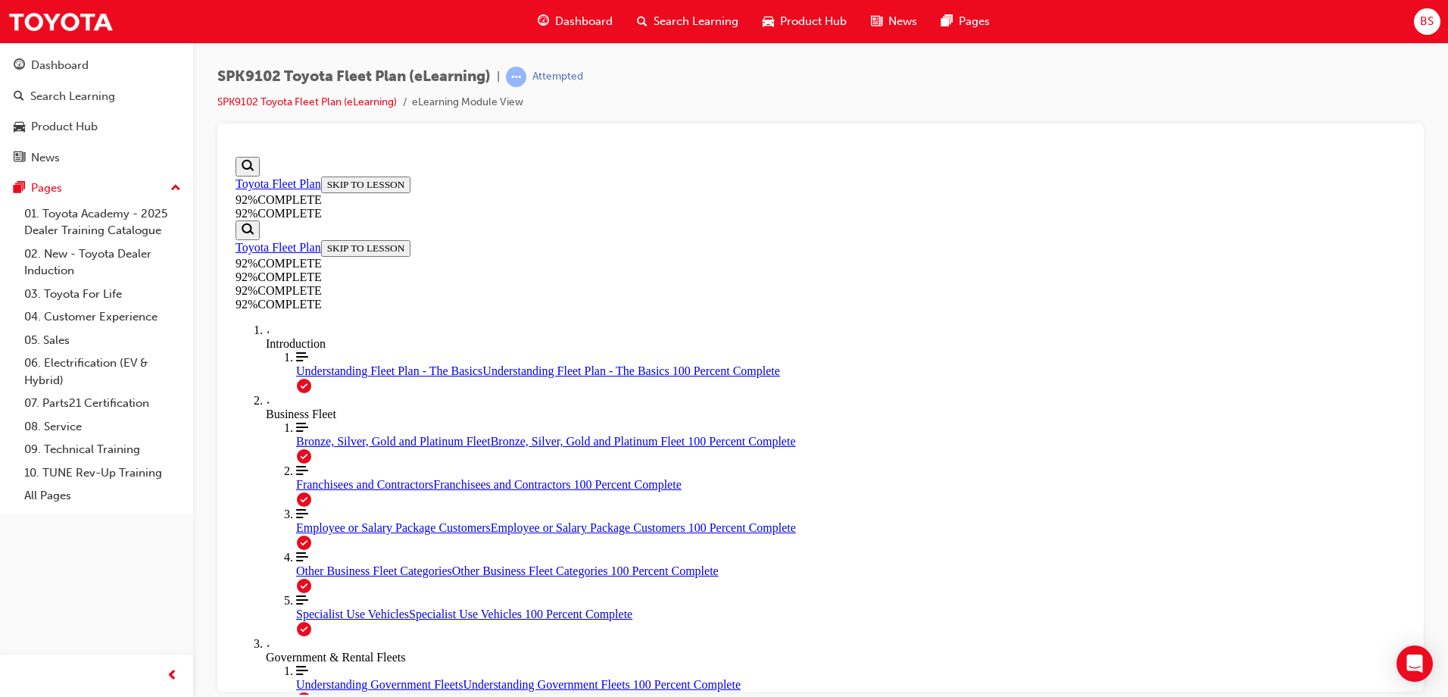
scroll to position [55, 0]
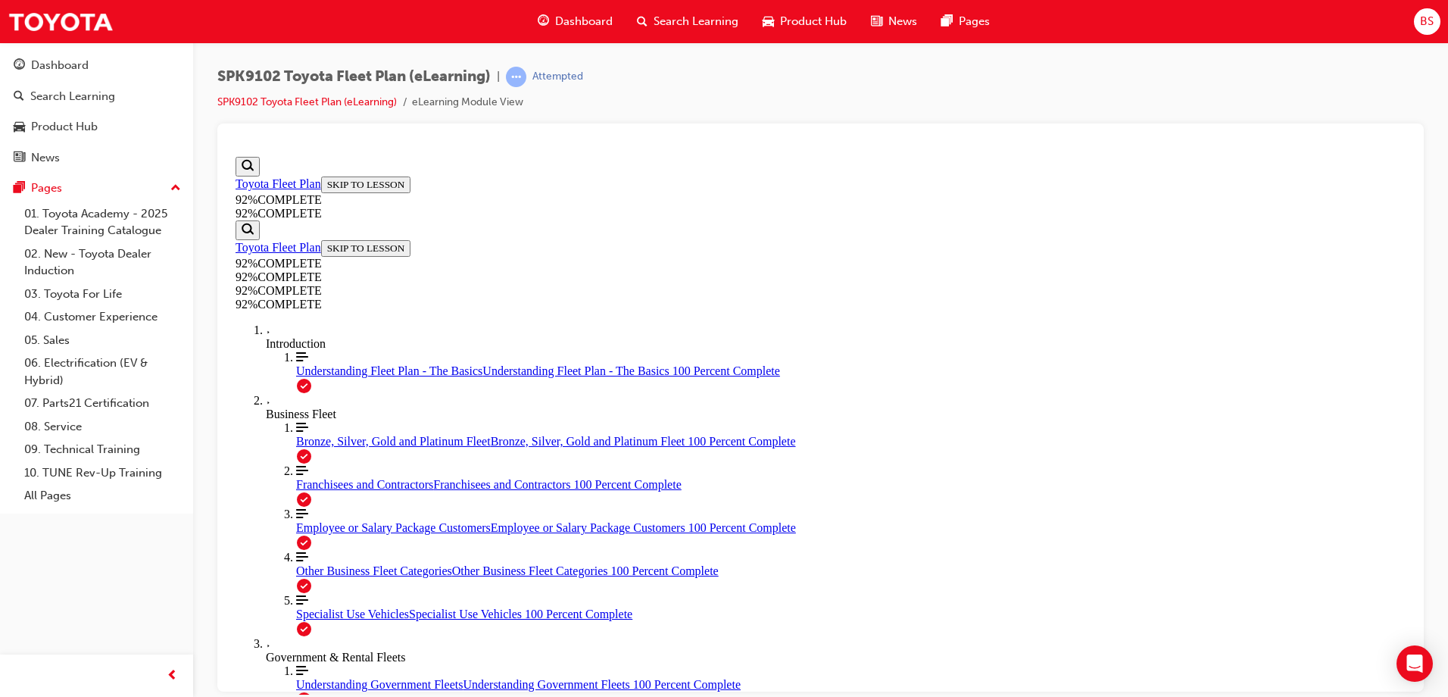
scroll to position [55, 0]
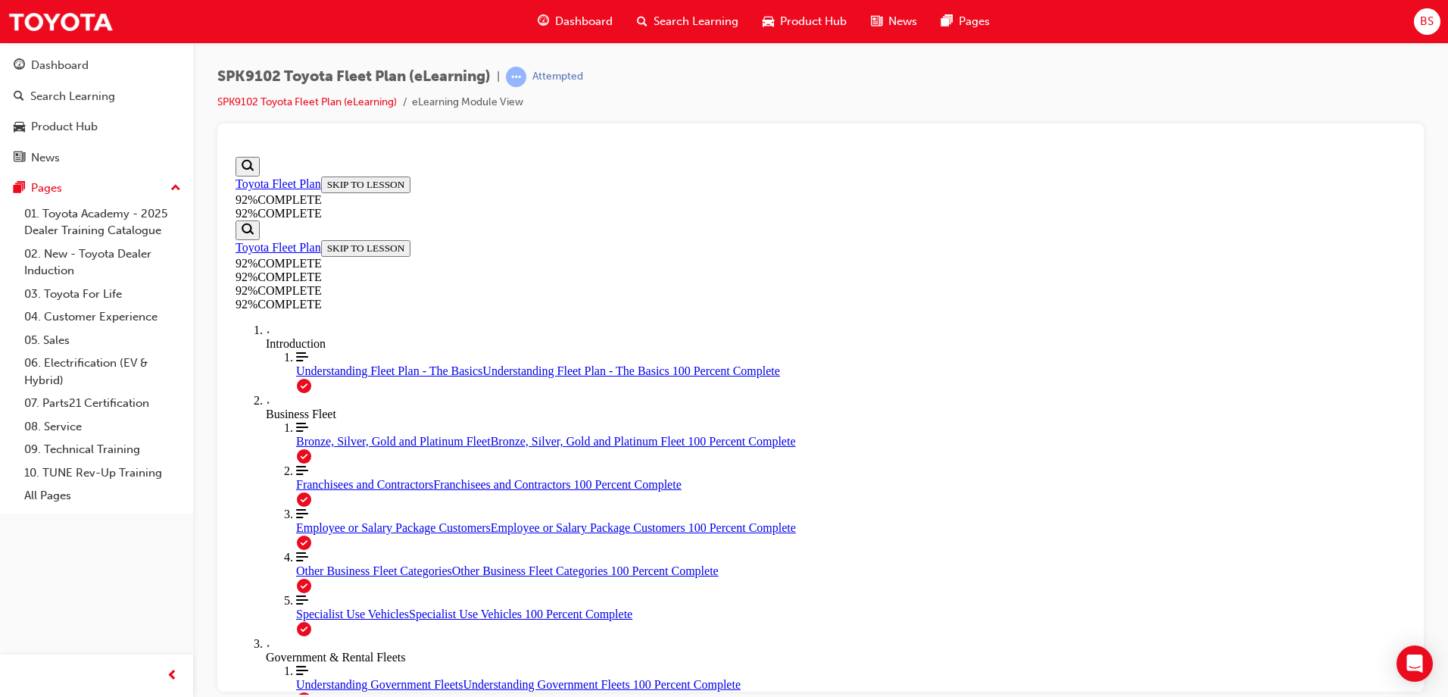
scroll to position [55, 0]
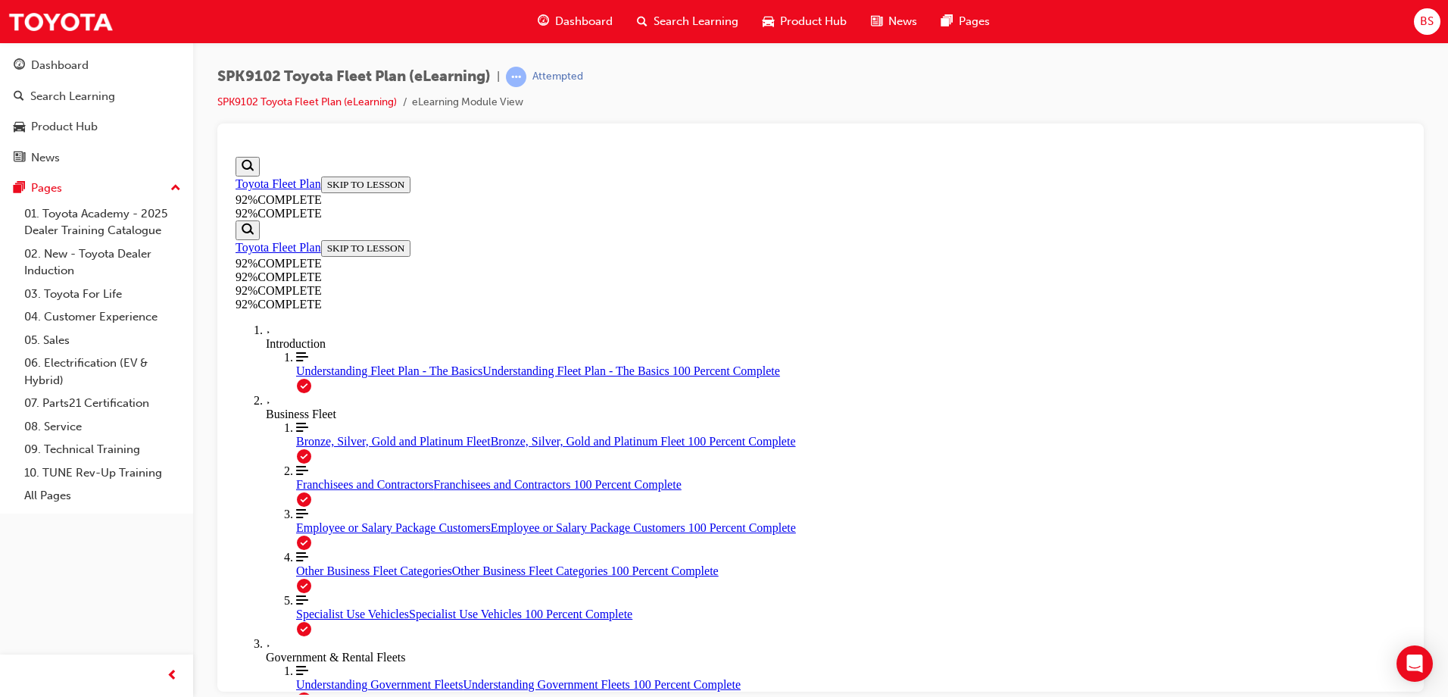
scroll to position [55, 0]
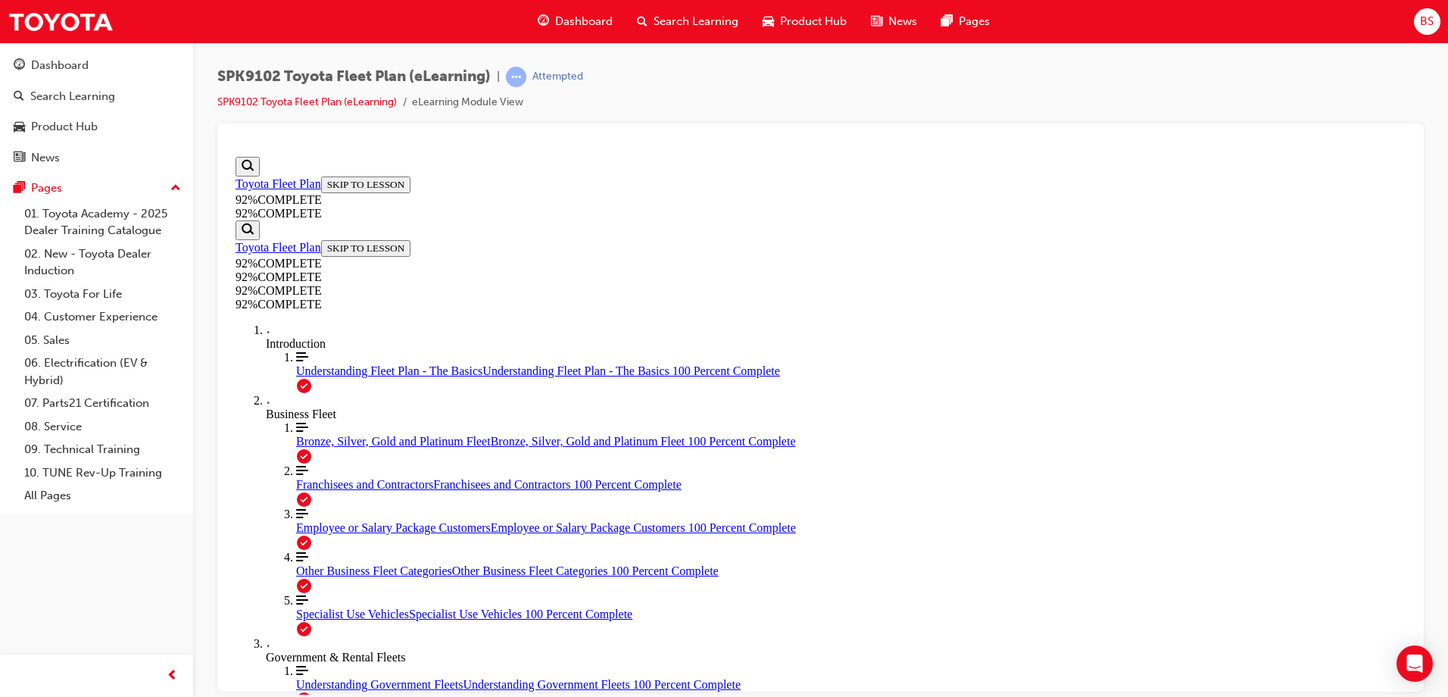
scroll to position [55, 0]
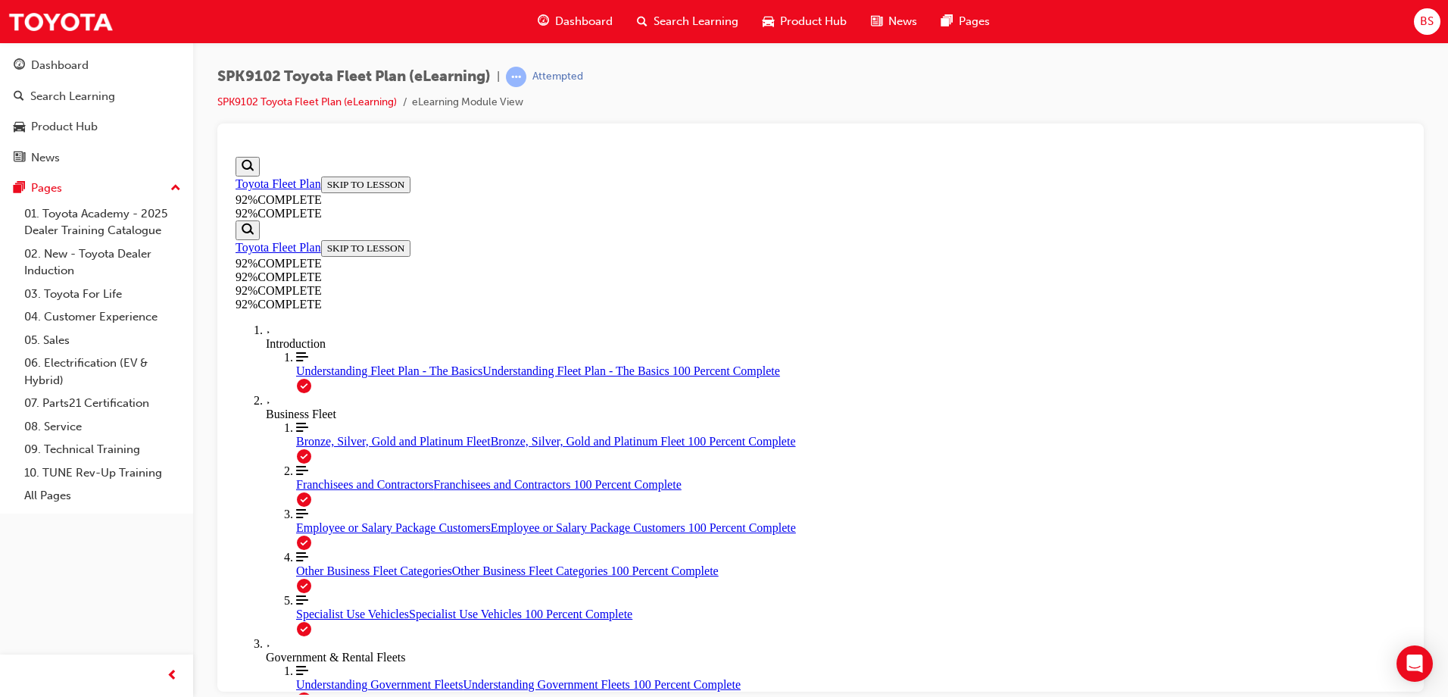
scroll to position [55, 0]
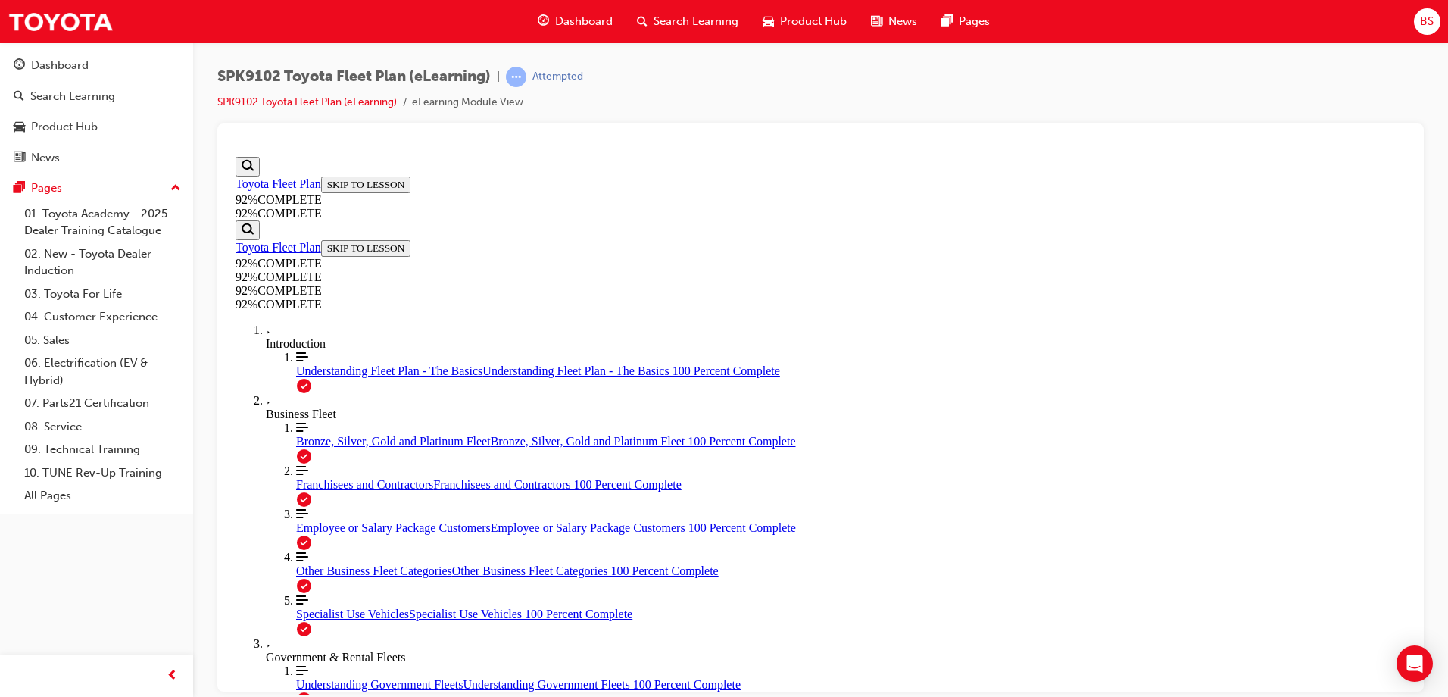
scroll to position [252, 0]
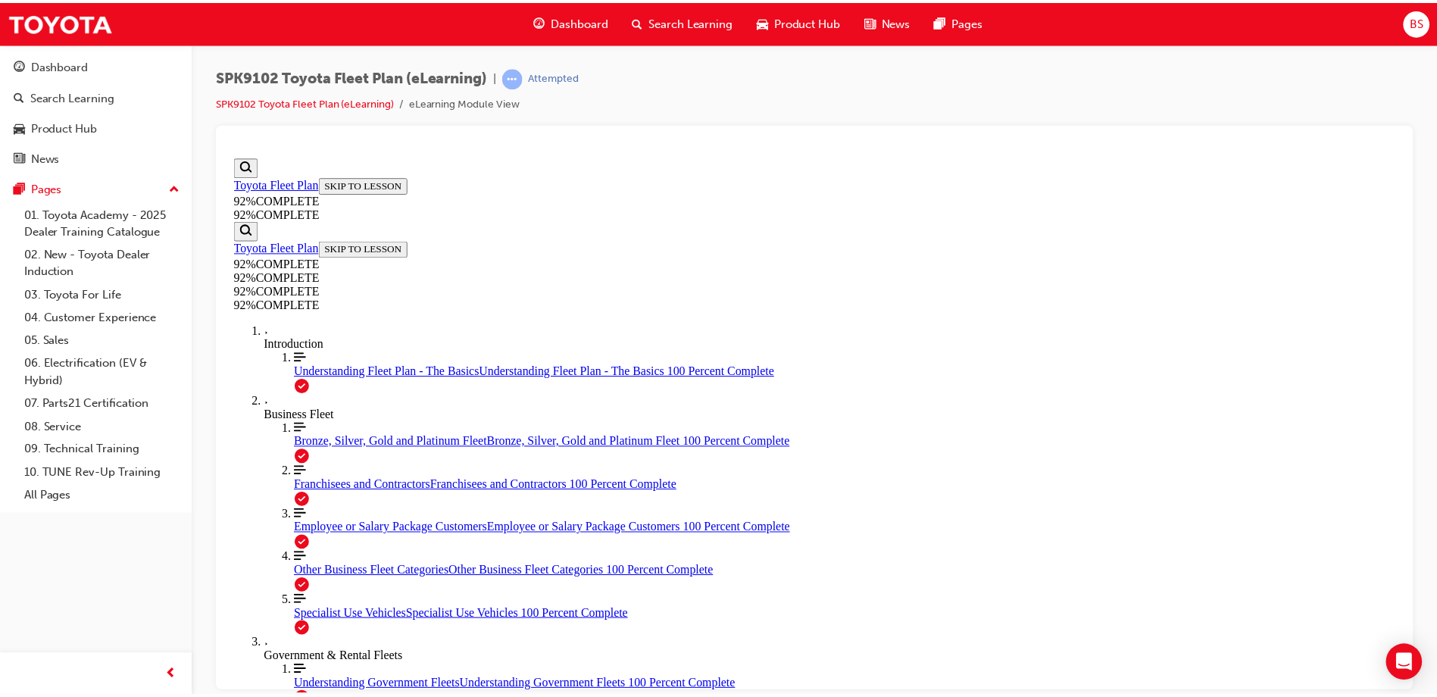
scroll to position [217, 0]
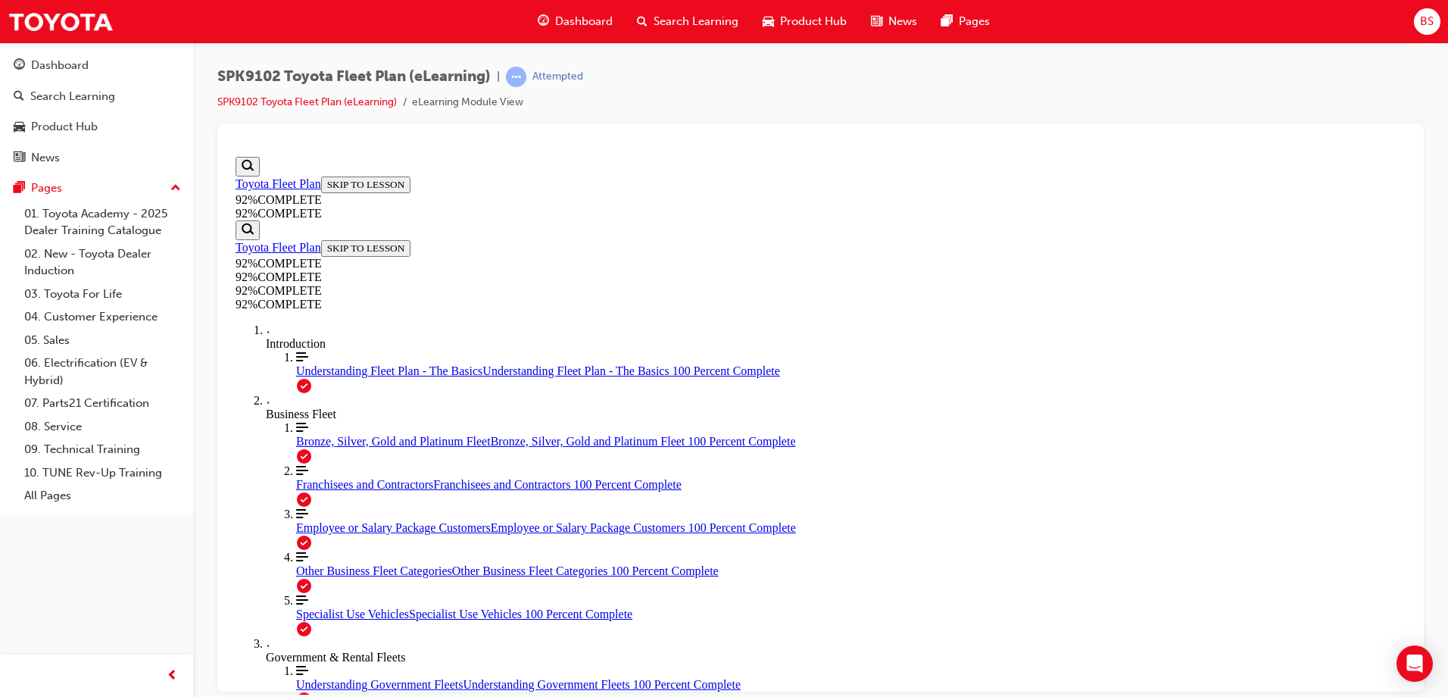
scroll to position [161, 0]
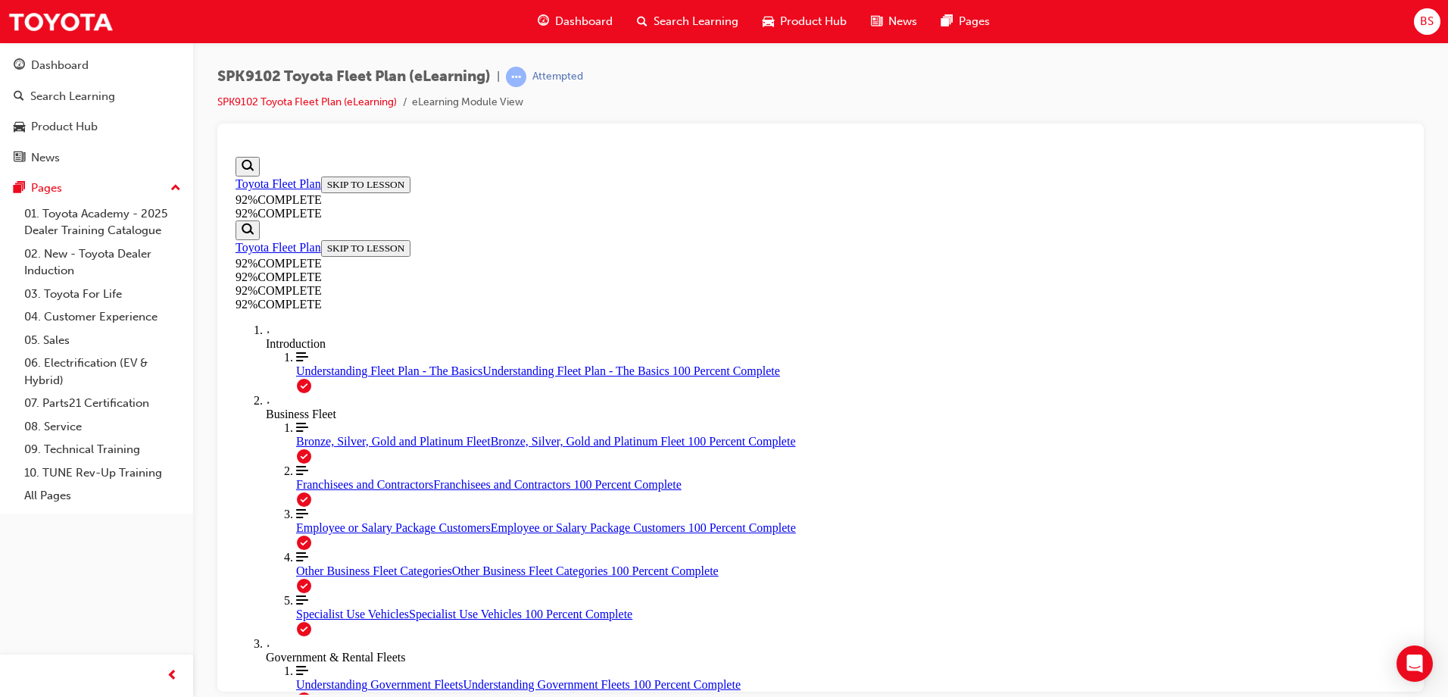
scroll to position [55, 0]
